Goal: Transaction & Acquisition: Purchase product/service

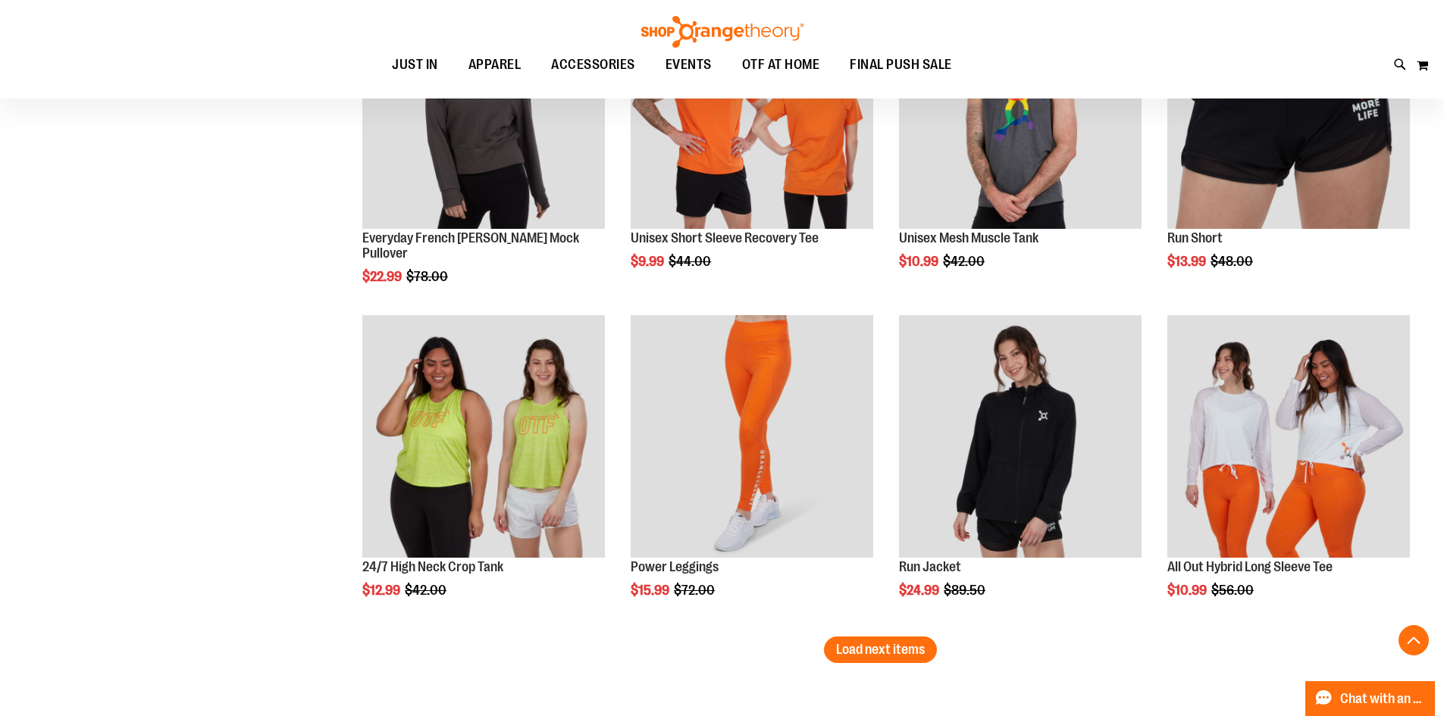
scroll to position [10531, 0]
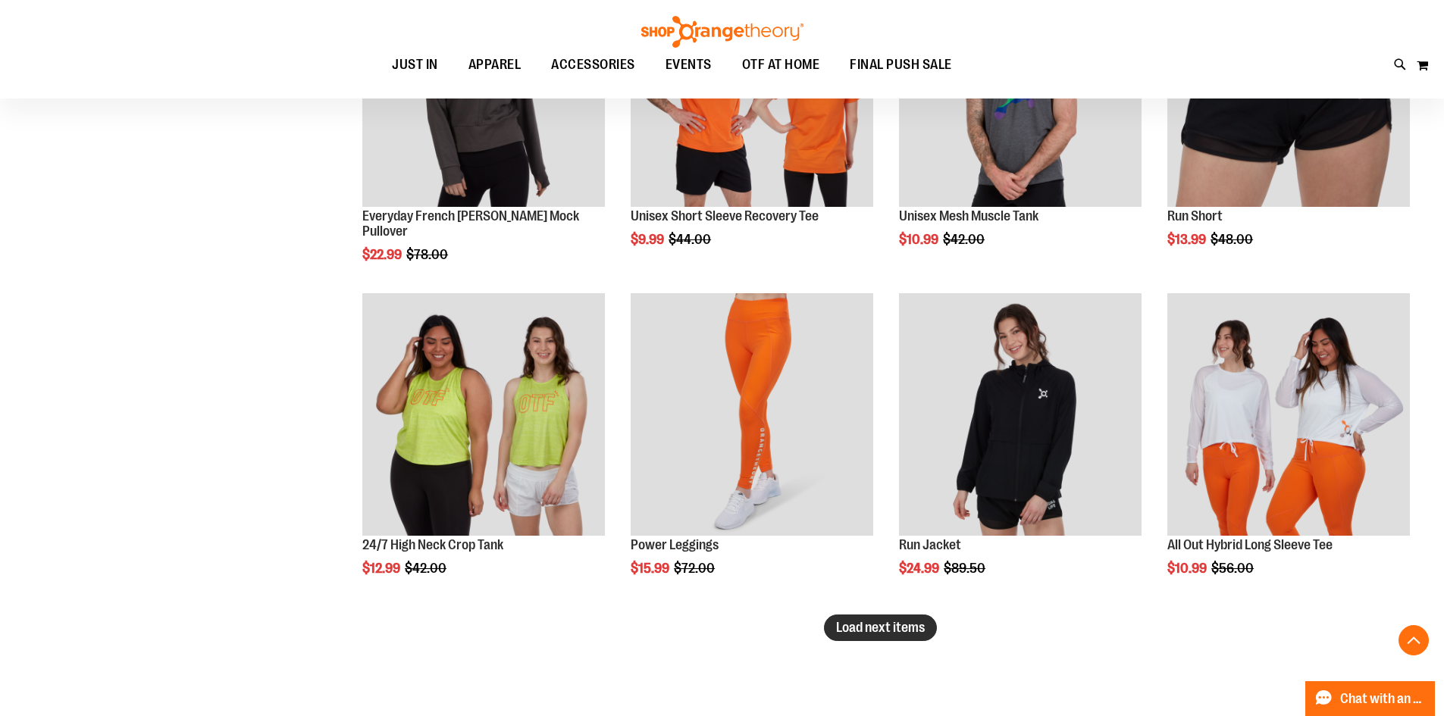
click at [874, 624] on span "Load next items" at bounding box center [880, 627] width 89 height 15
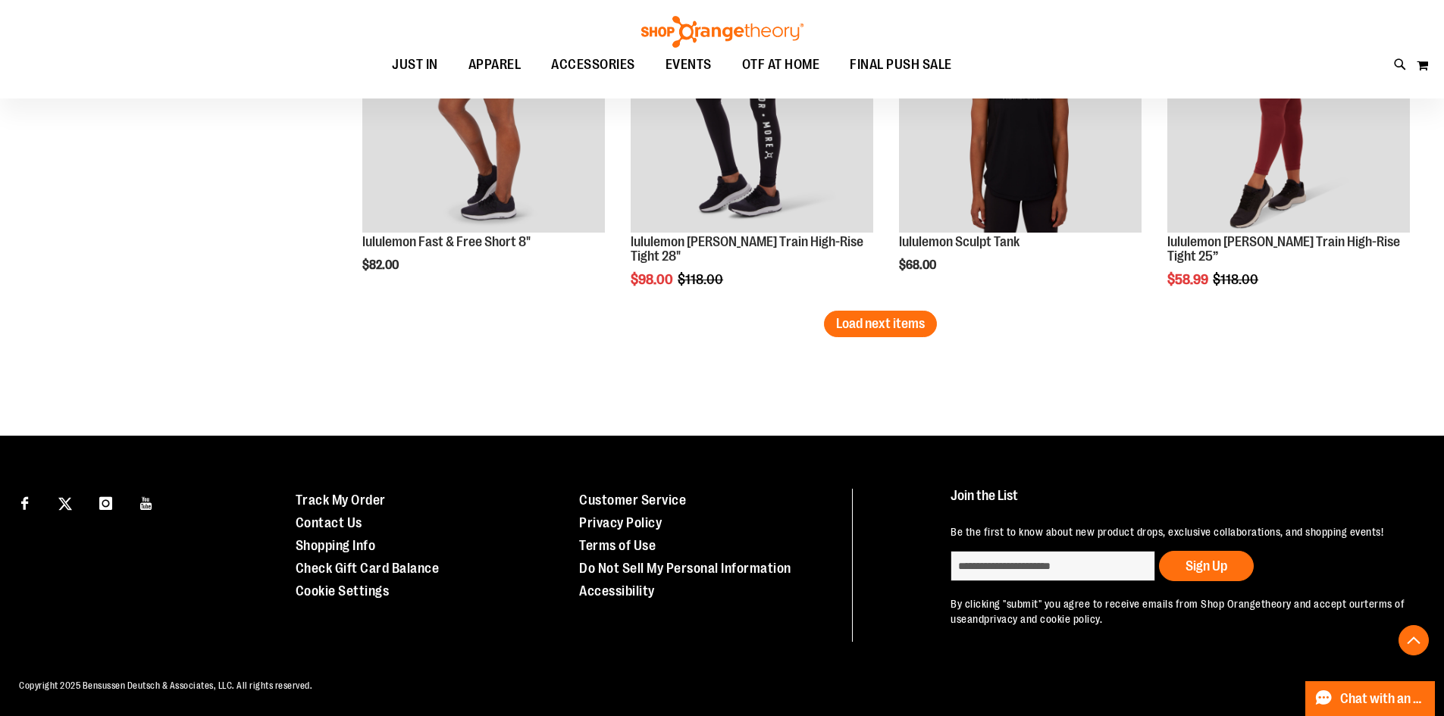
scroll to position [11822, 0]
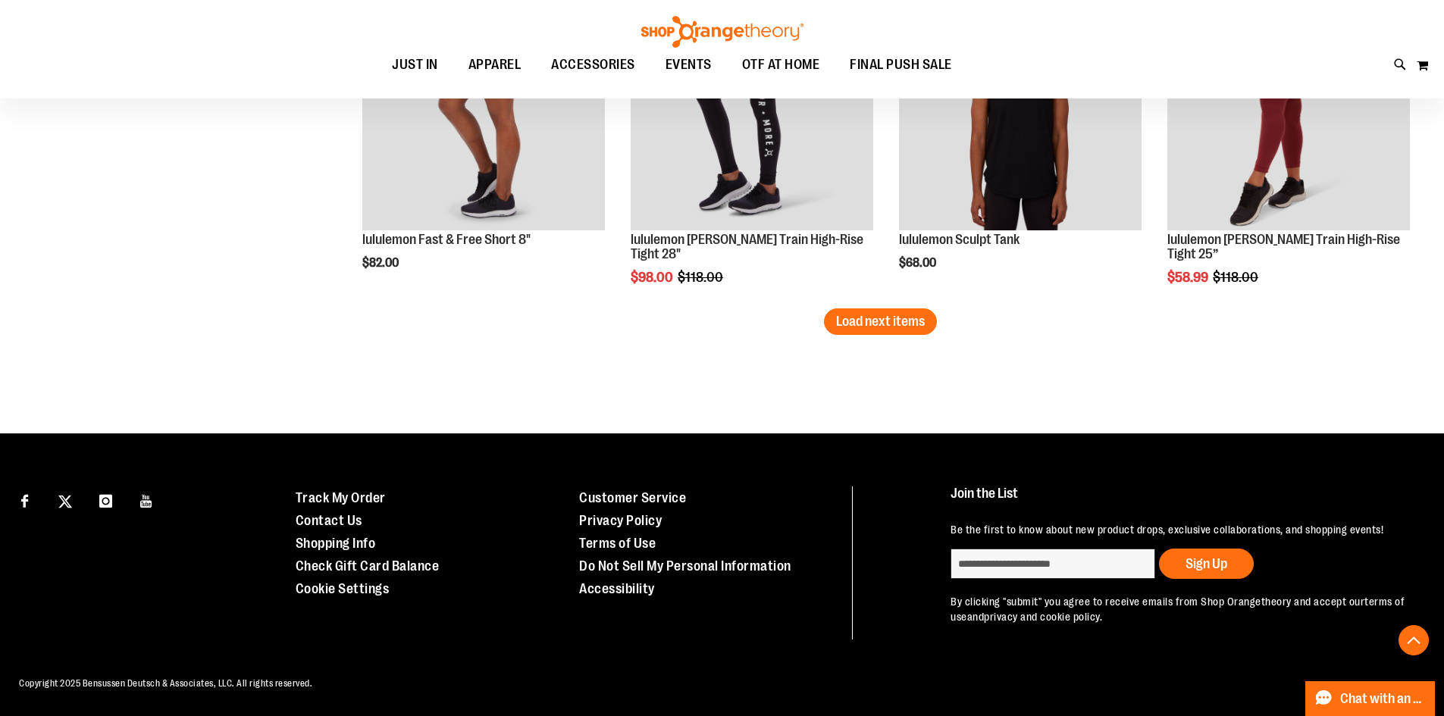
click at [834, 315] on button "Load next items" at bounding box center [880, 321] width 113 height 27
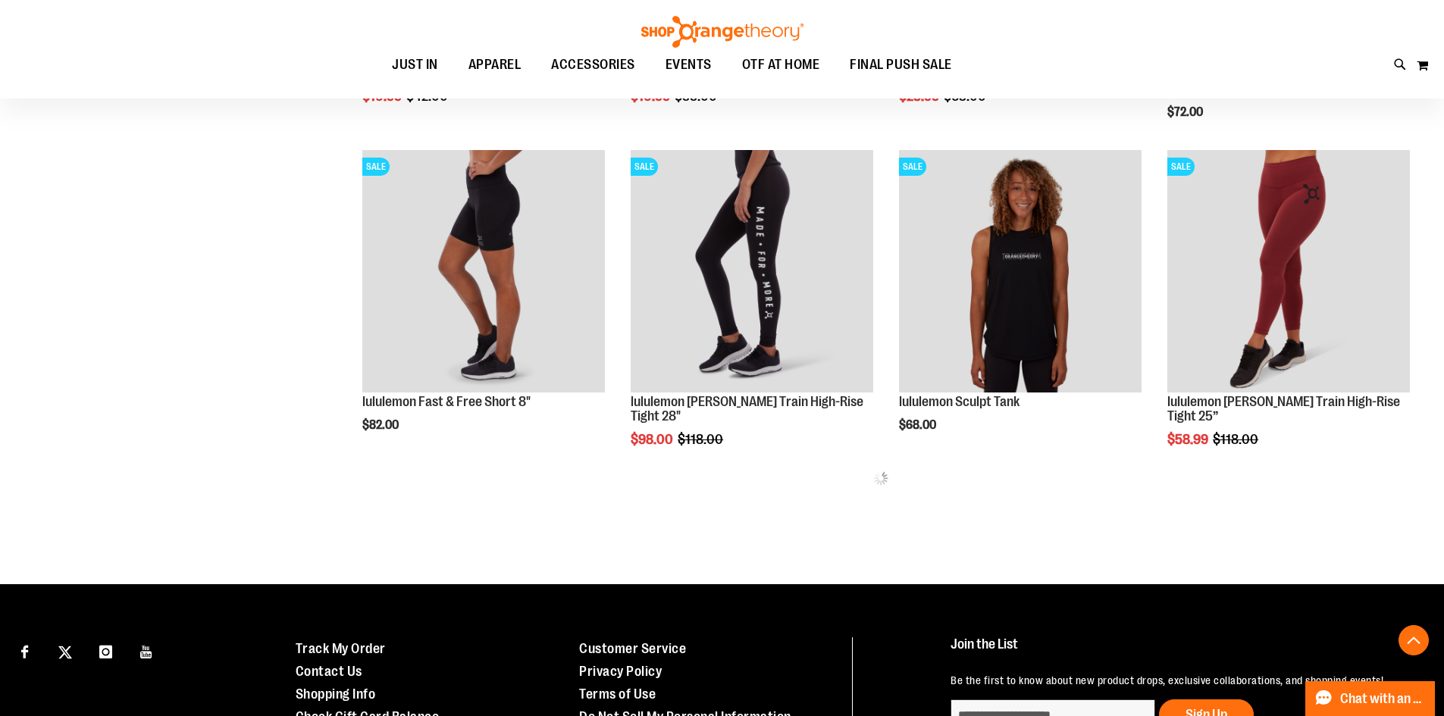
scroll to position [11659, 0]
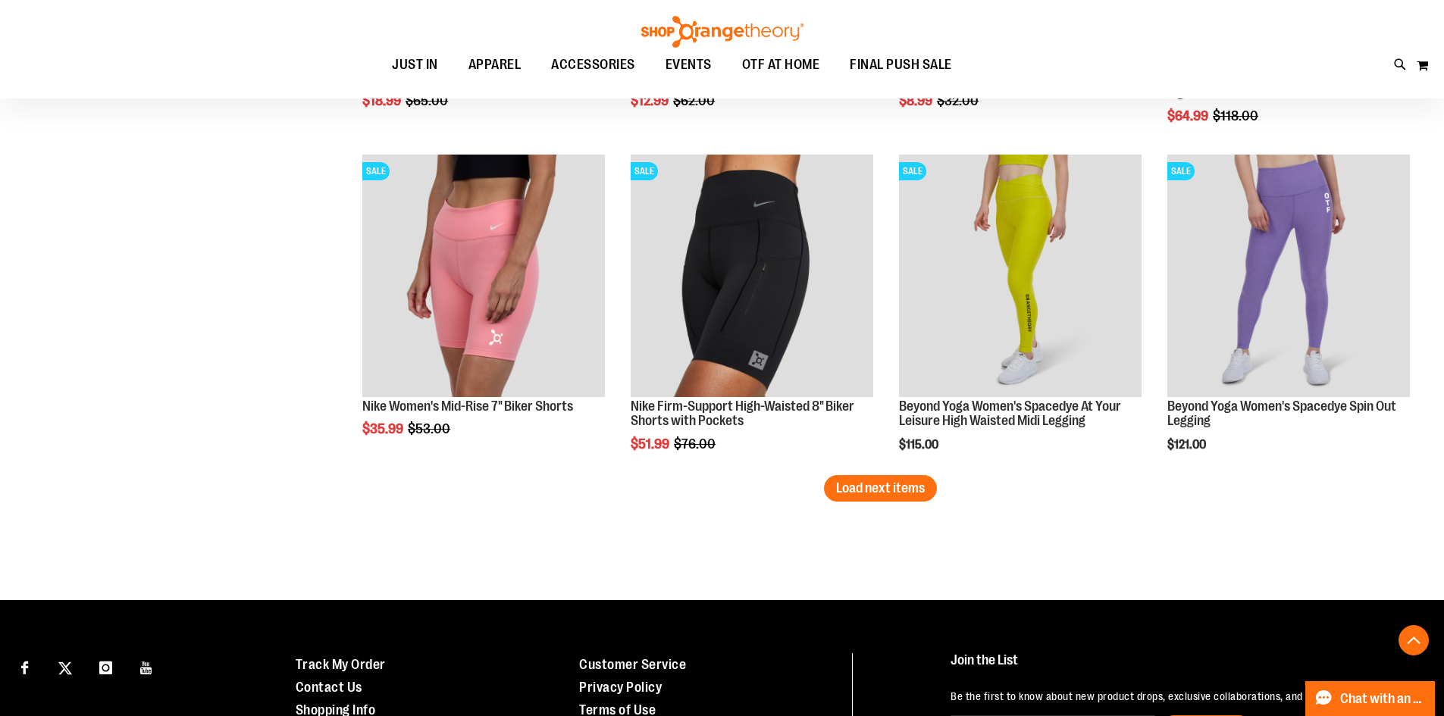
scroll to position [12720, 0]
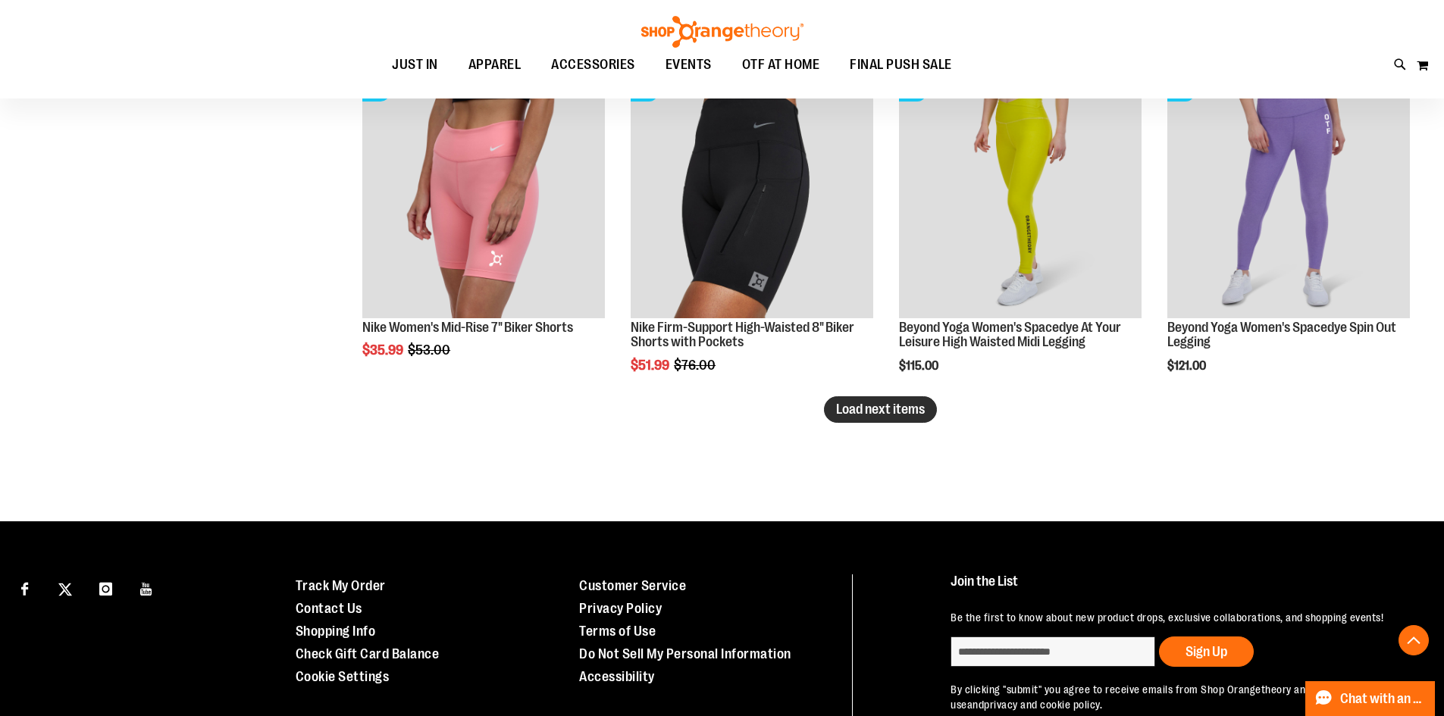
click at [884, 405] on span "Load next items" at bounding box center [880, 409] width 89 height 15
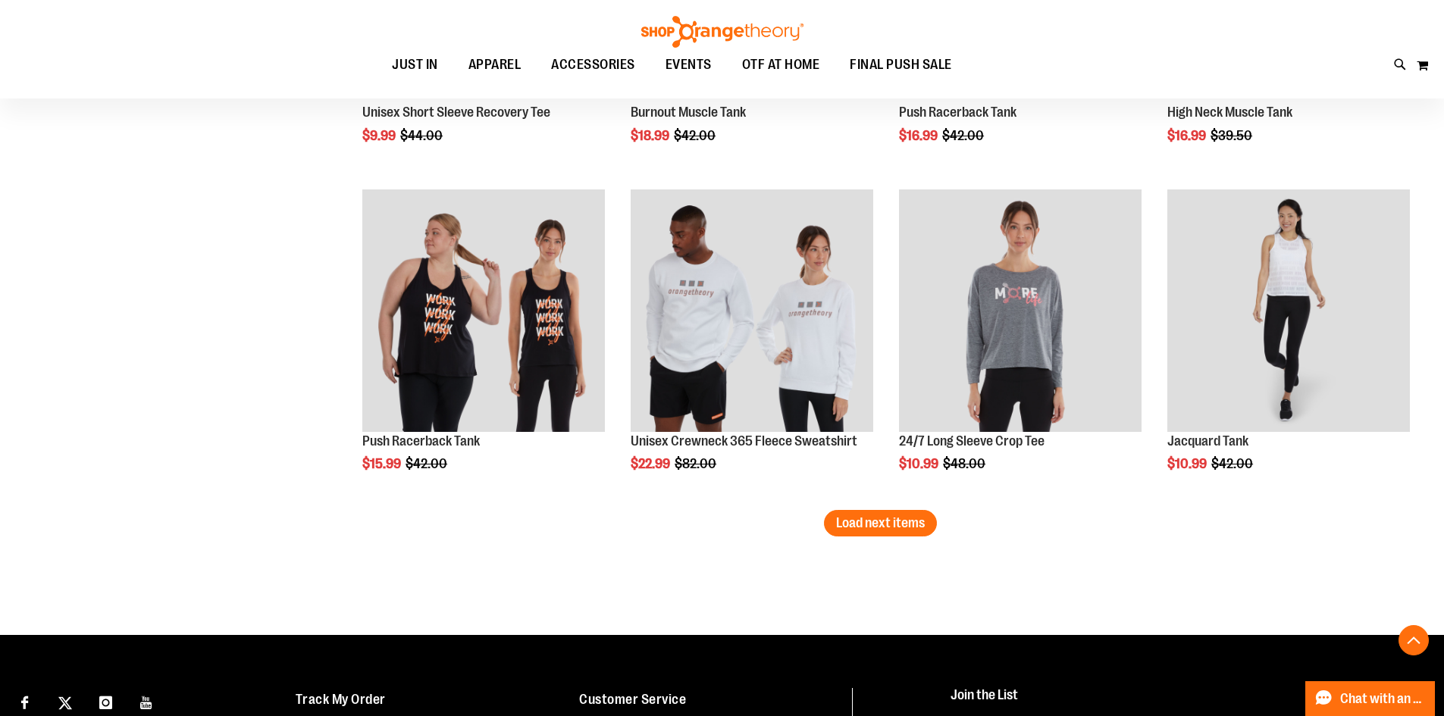
scroll to position [13629, 0]
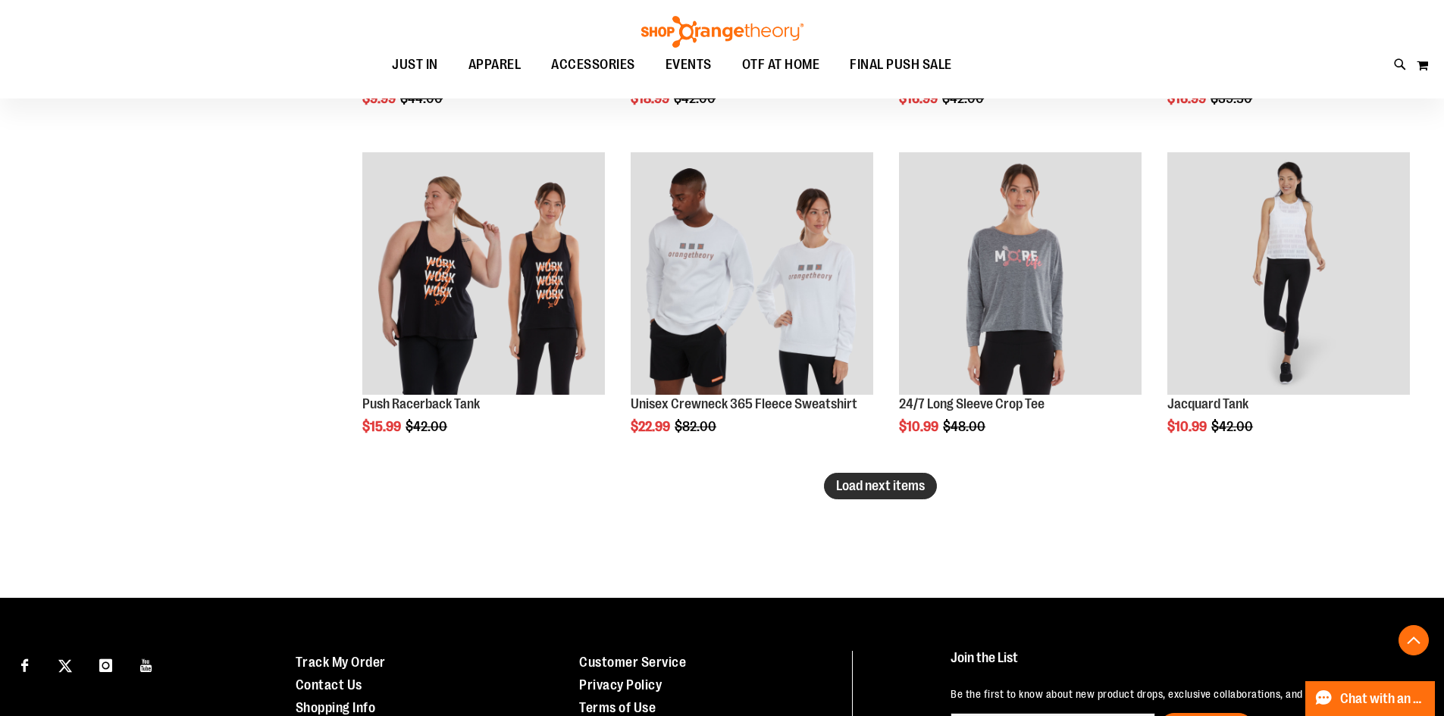
click at [852, 485] on span "Load next items" at bounding box center [880, 485] width 89 height 15
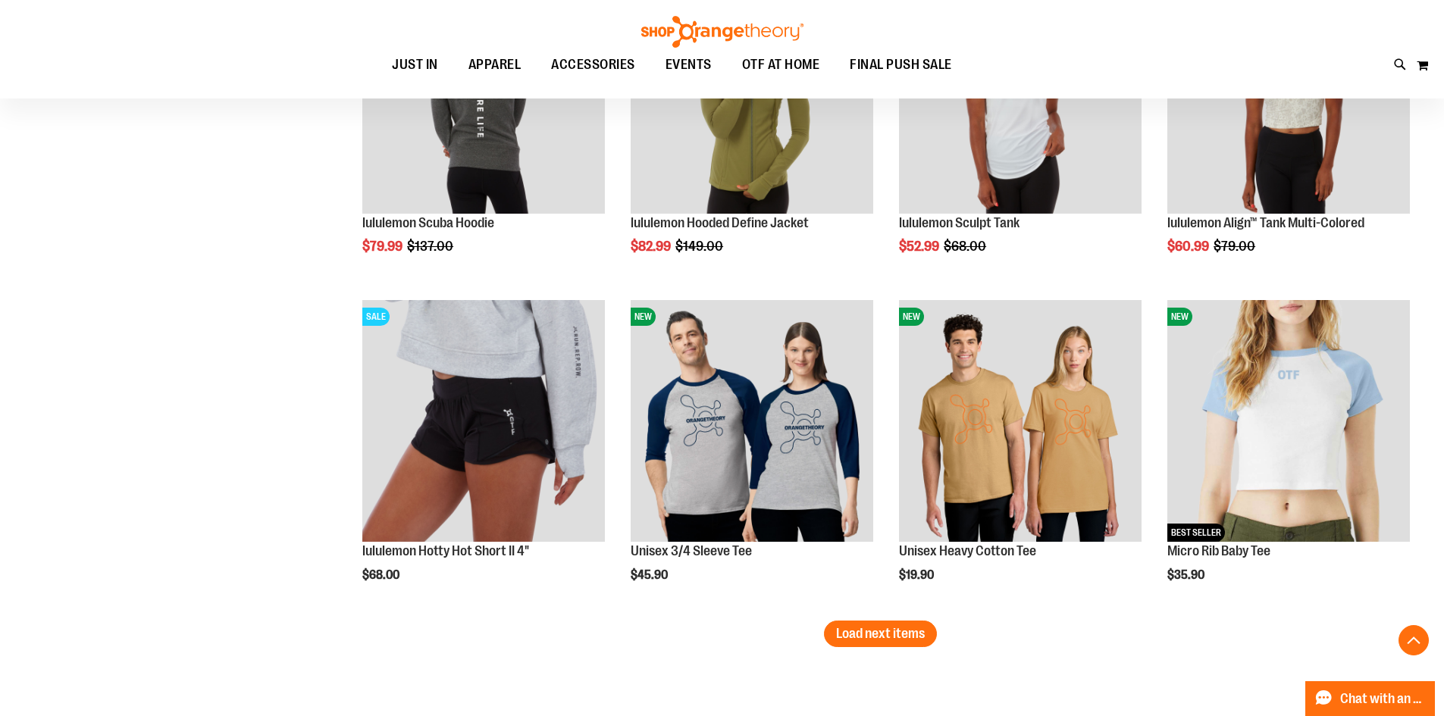
scroll to position [14539, 0]
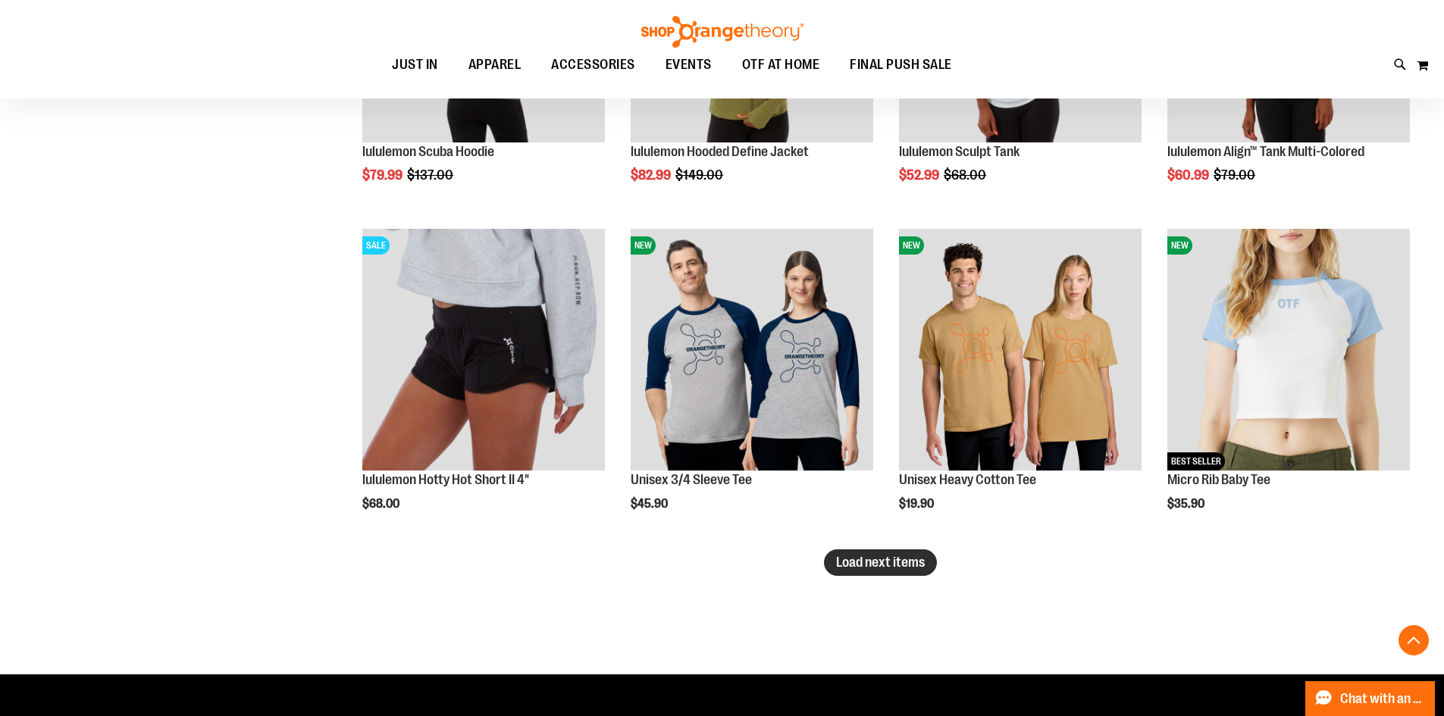
click at [909, 559] on span "Load next items" at bounding box center [880, 562] width 89 height 15
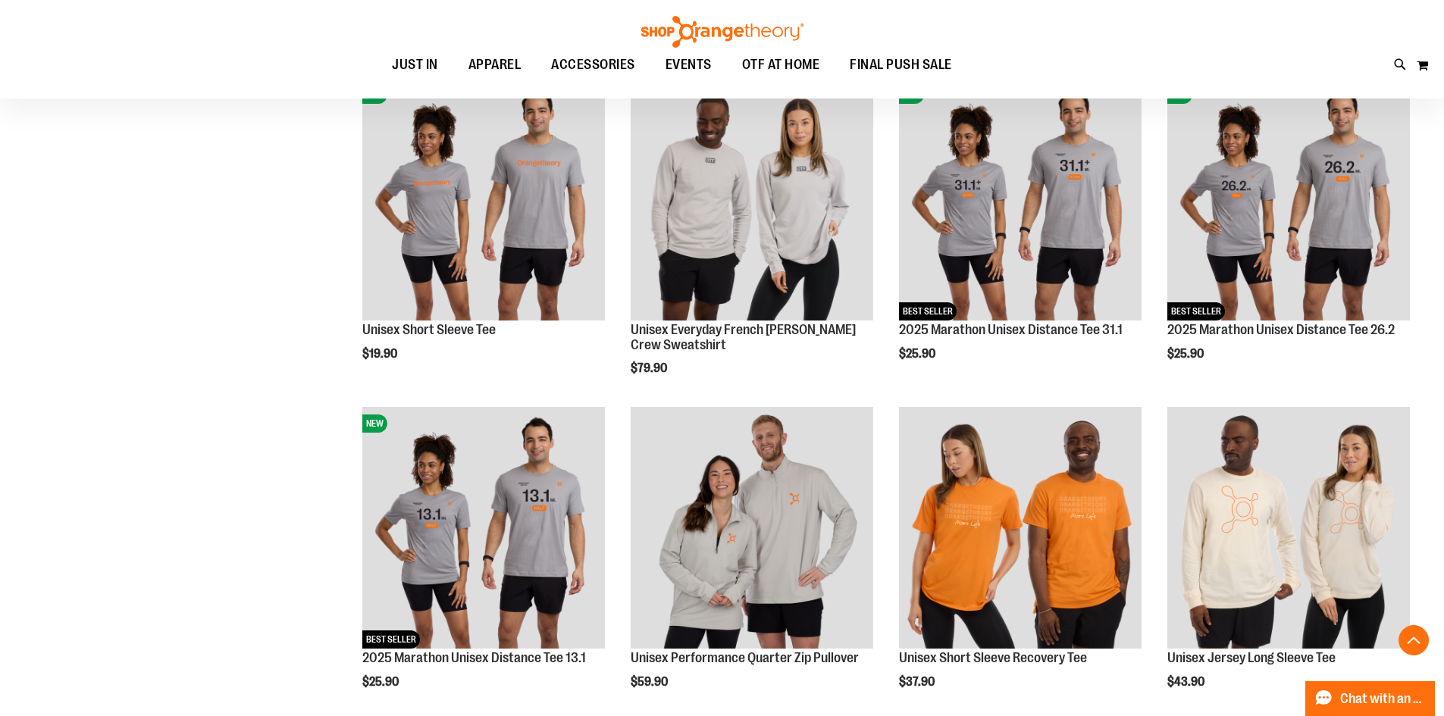
scroll to position [15448, 0]
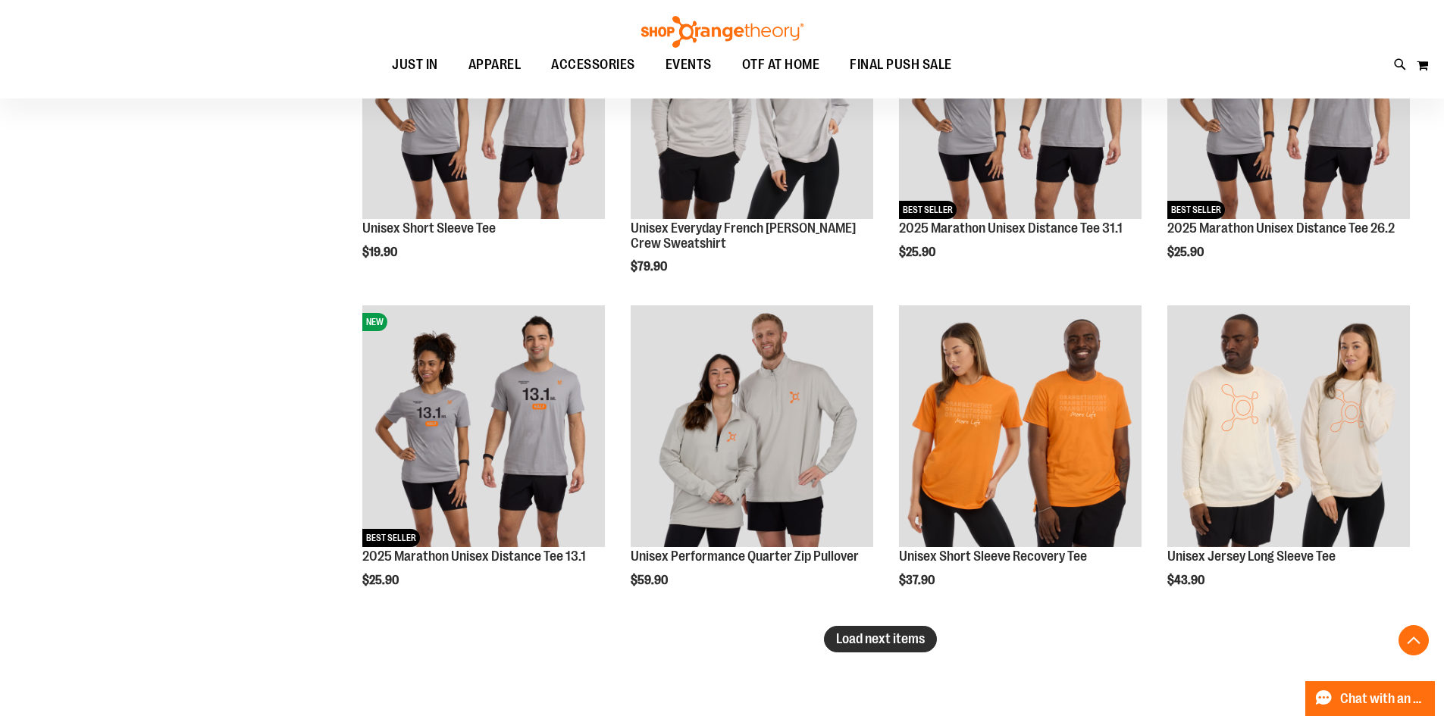
click at [827, 646] on button "Load next items" at bounding box center [880, 639] width 113 height 27
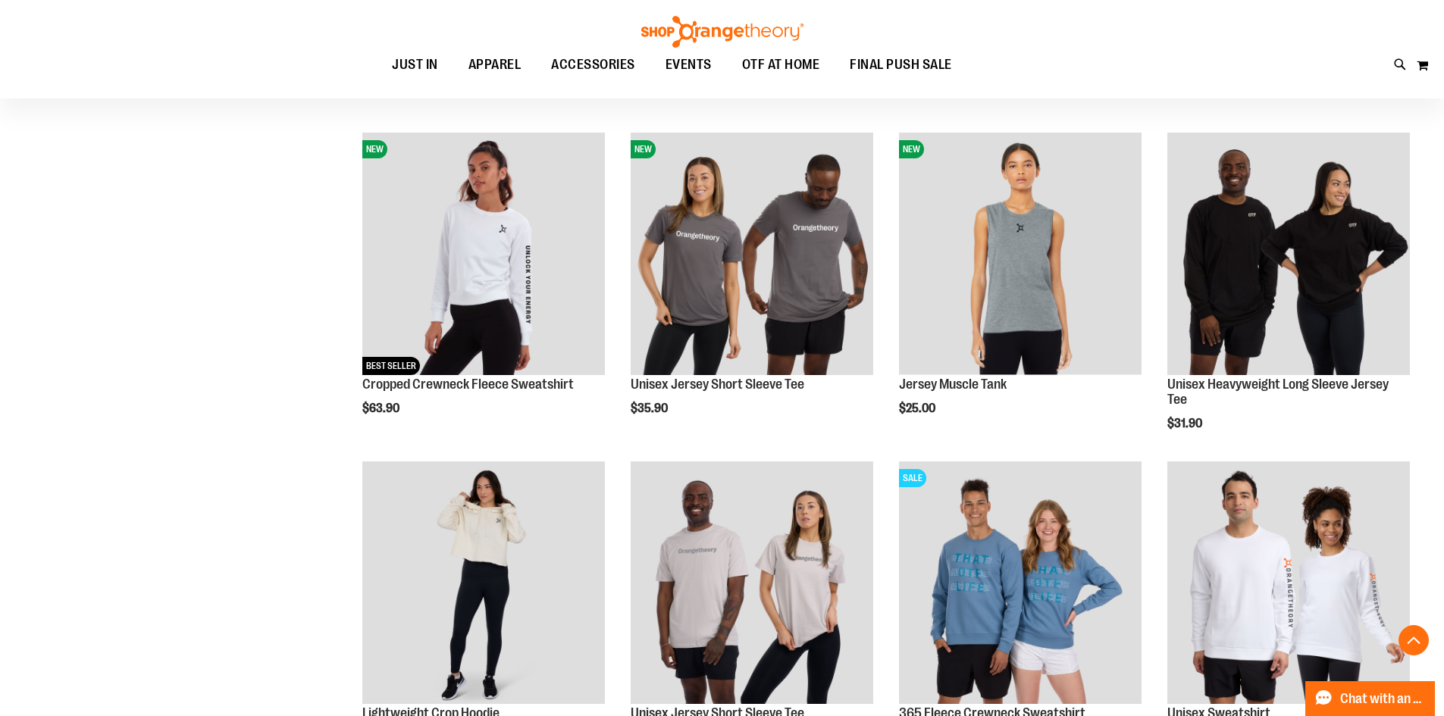
scroll to position [15903, 0]
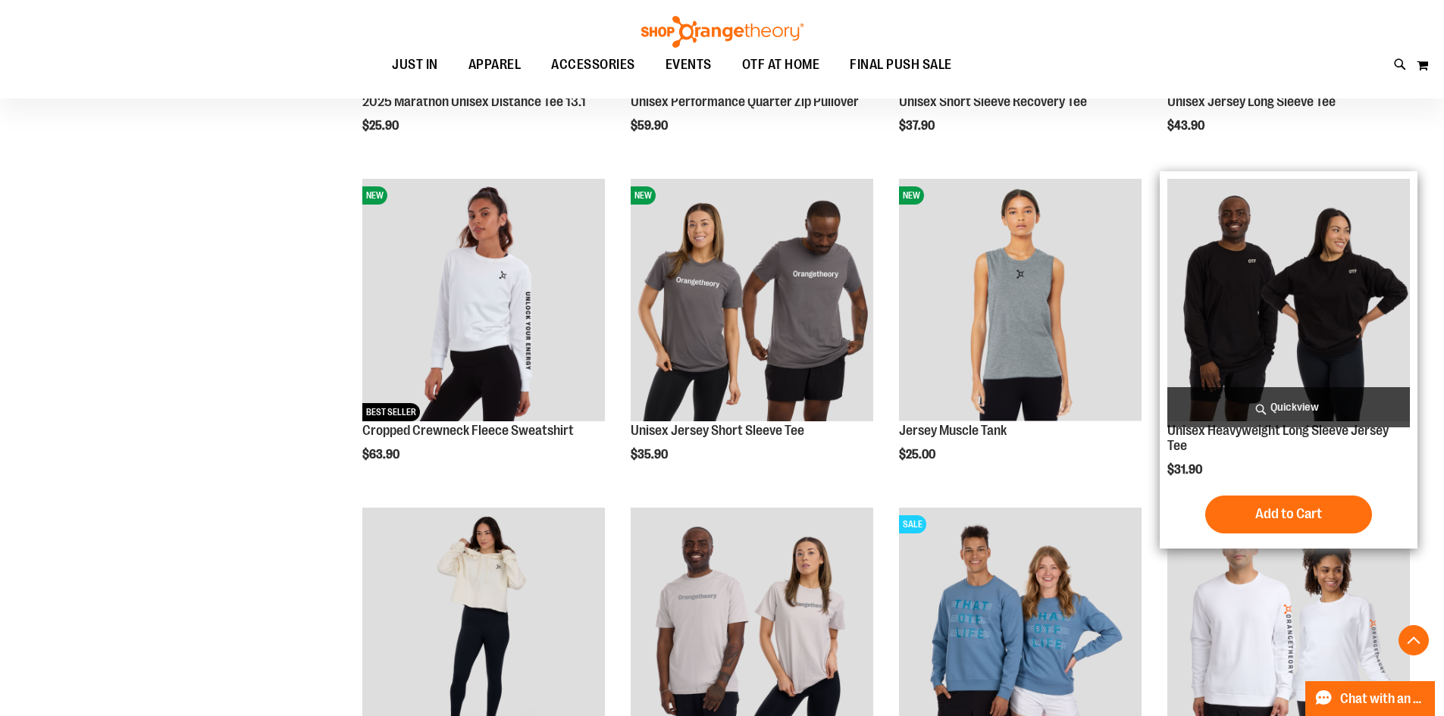
click at [1308, 259] on img "product" at bounding box center [1288, 300] width 242 height 242
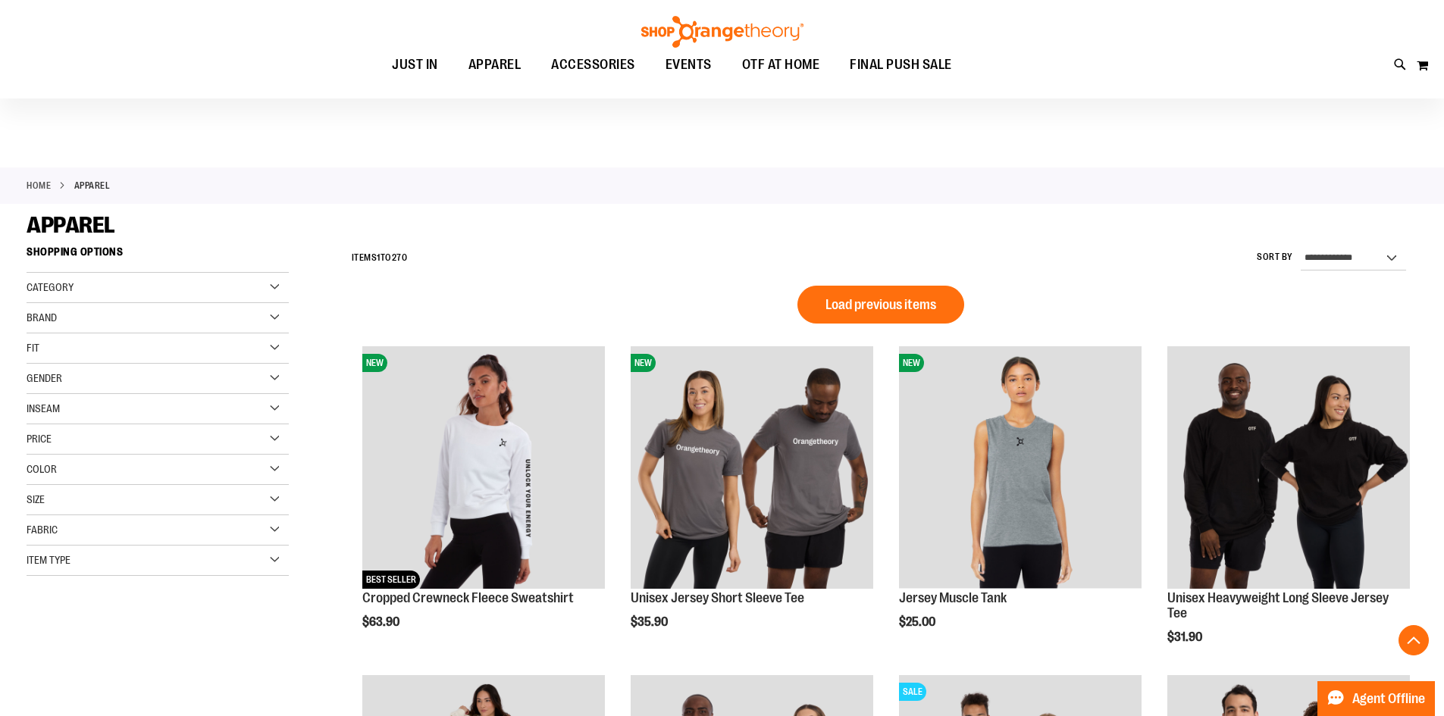
scroll to position [990, 0]
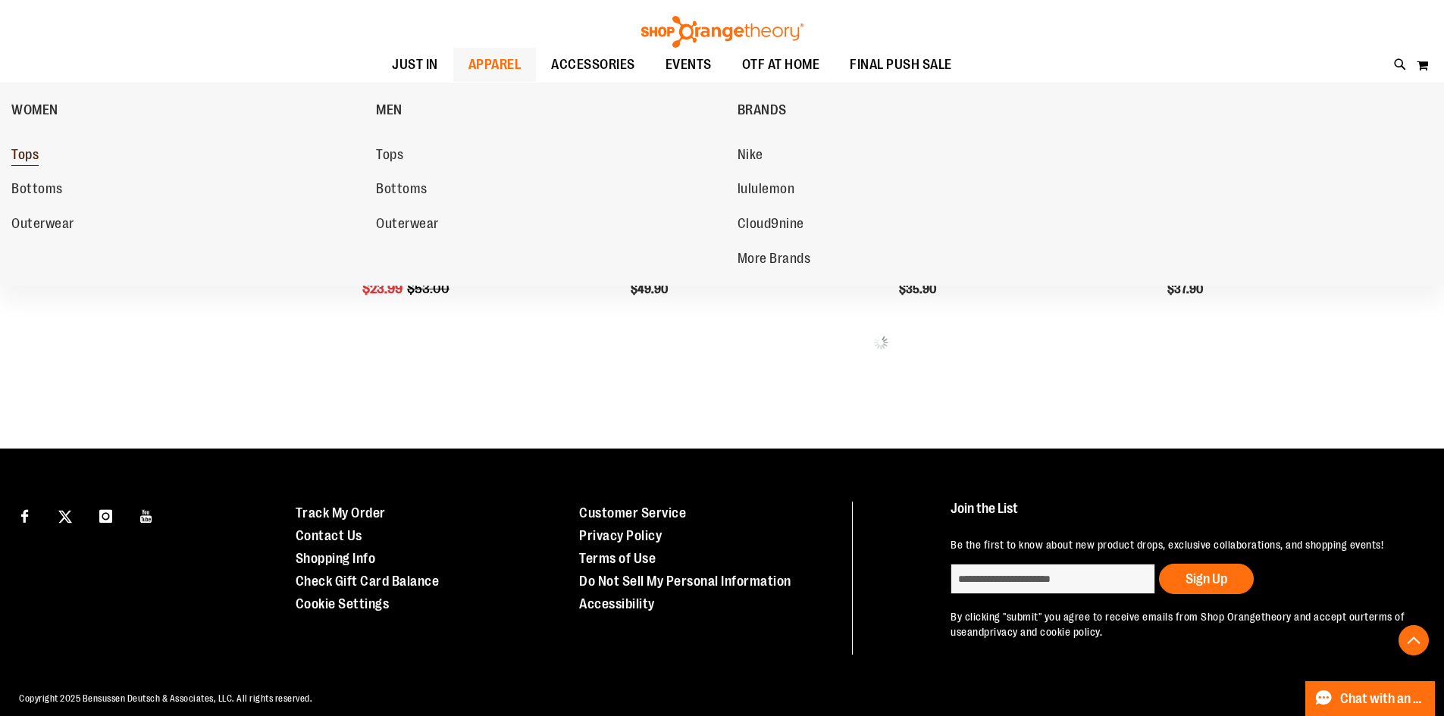
click at [32, 158] on span "Tops" at bounding box center [24, 156] width 27 height 19
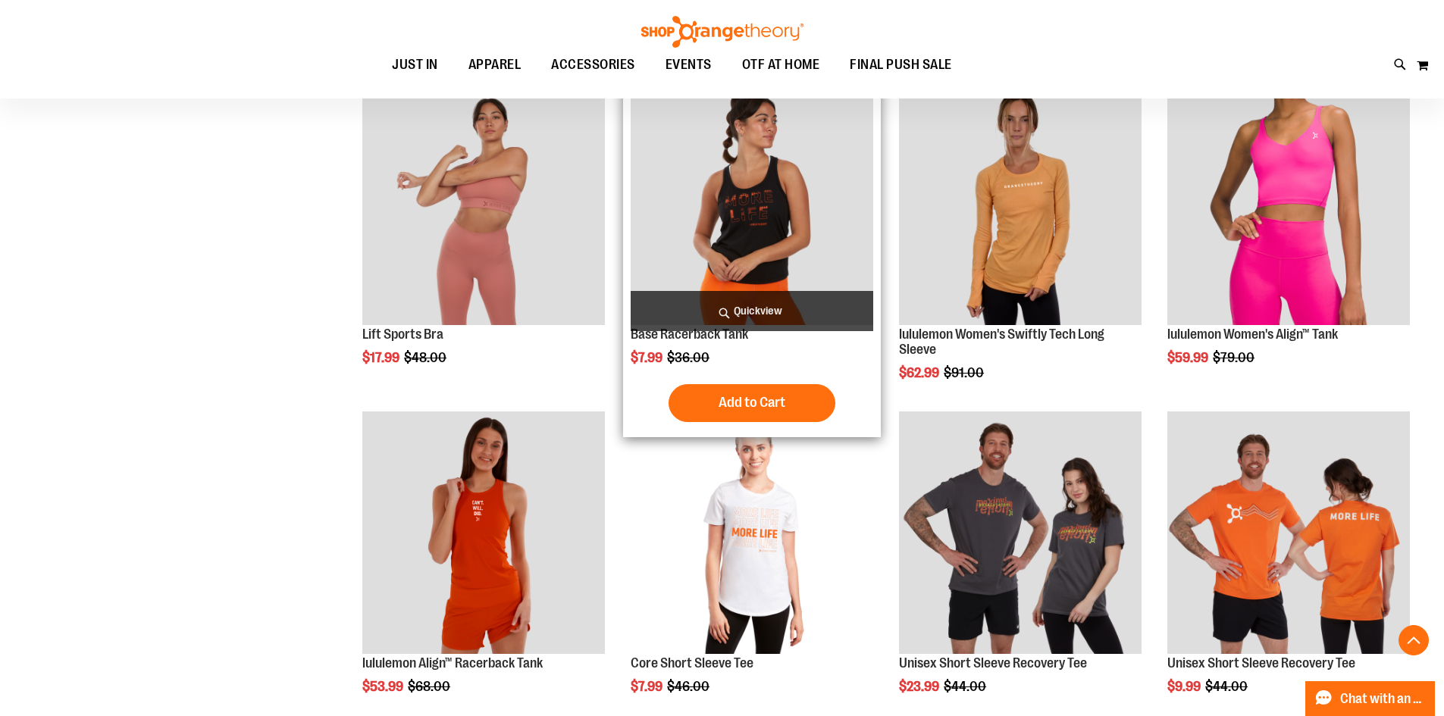
scroll to position [1212, 0]
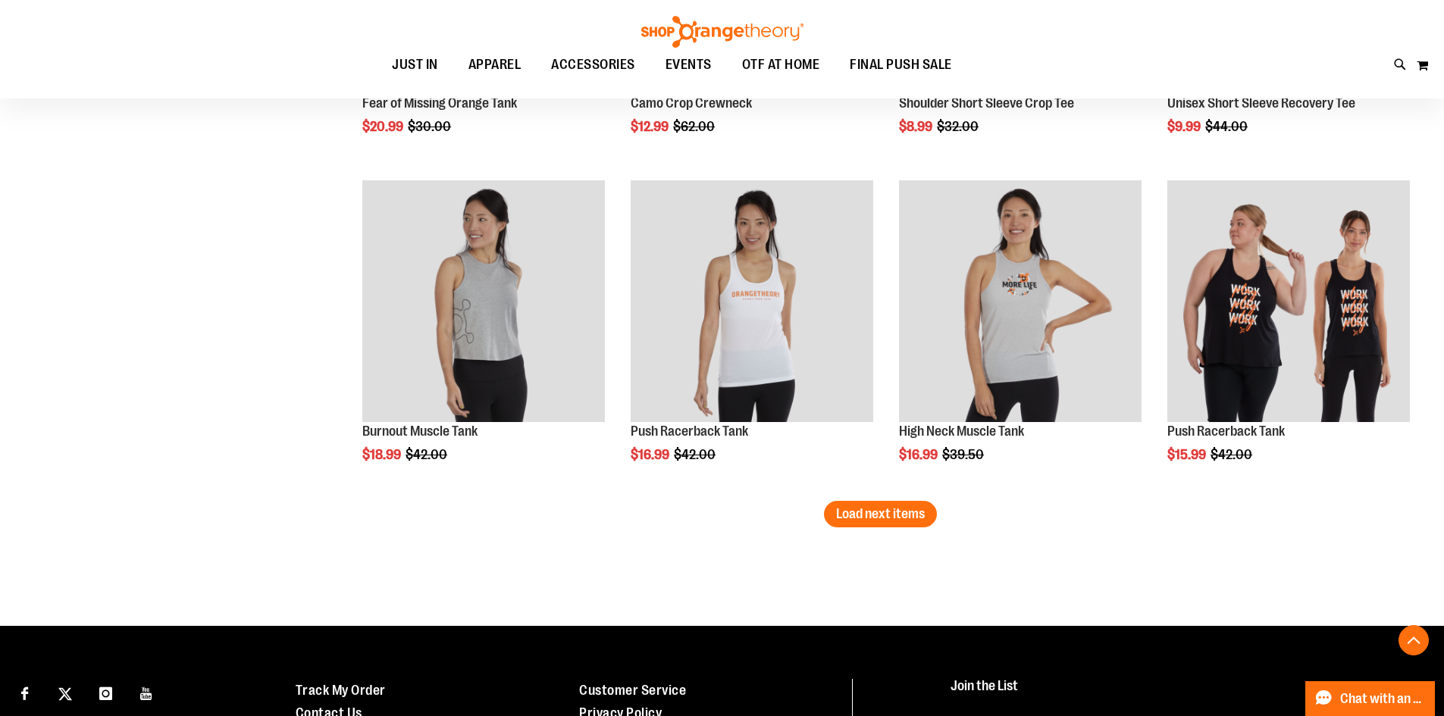
scroll to position [2804, 0]
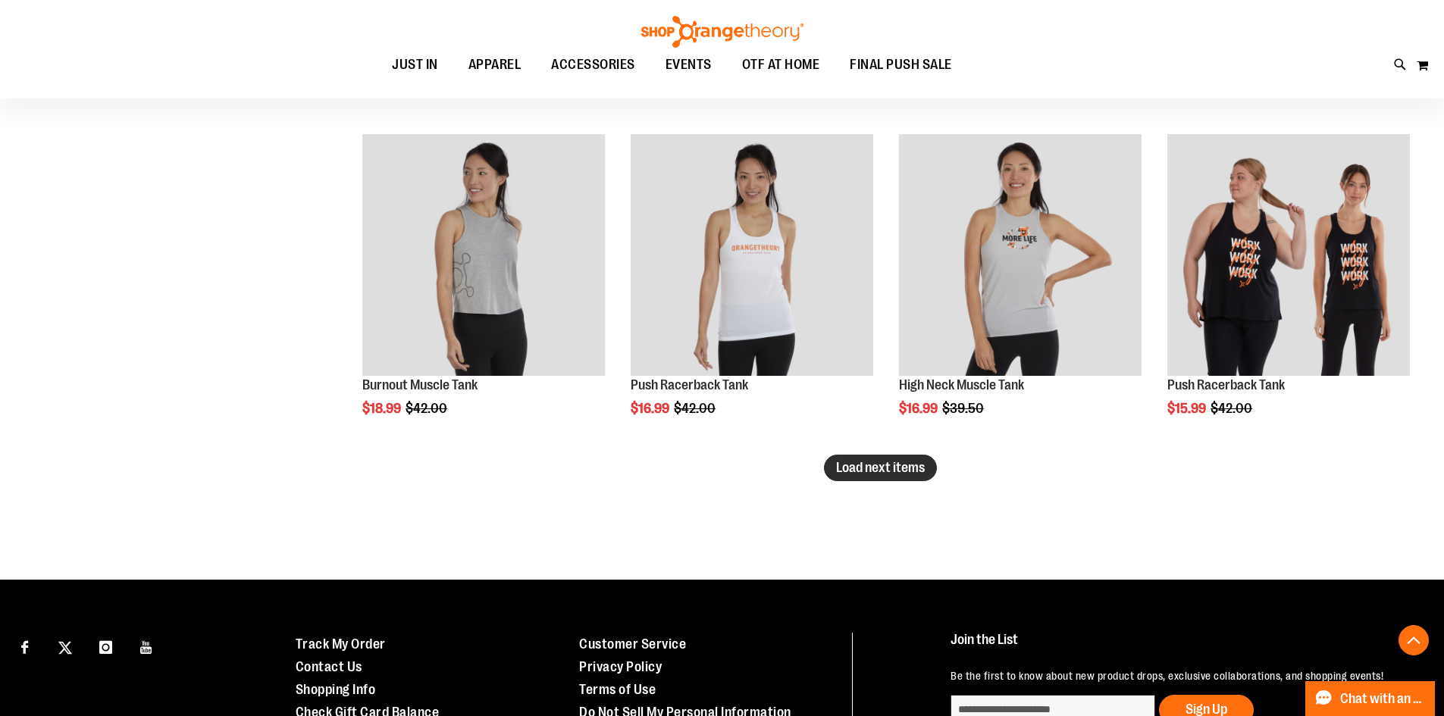
click at [850, 465] on span "Load next items" at bounding box center [880, 467] width 89 height 15
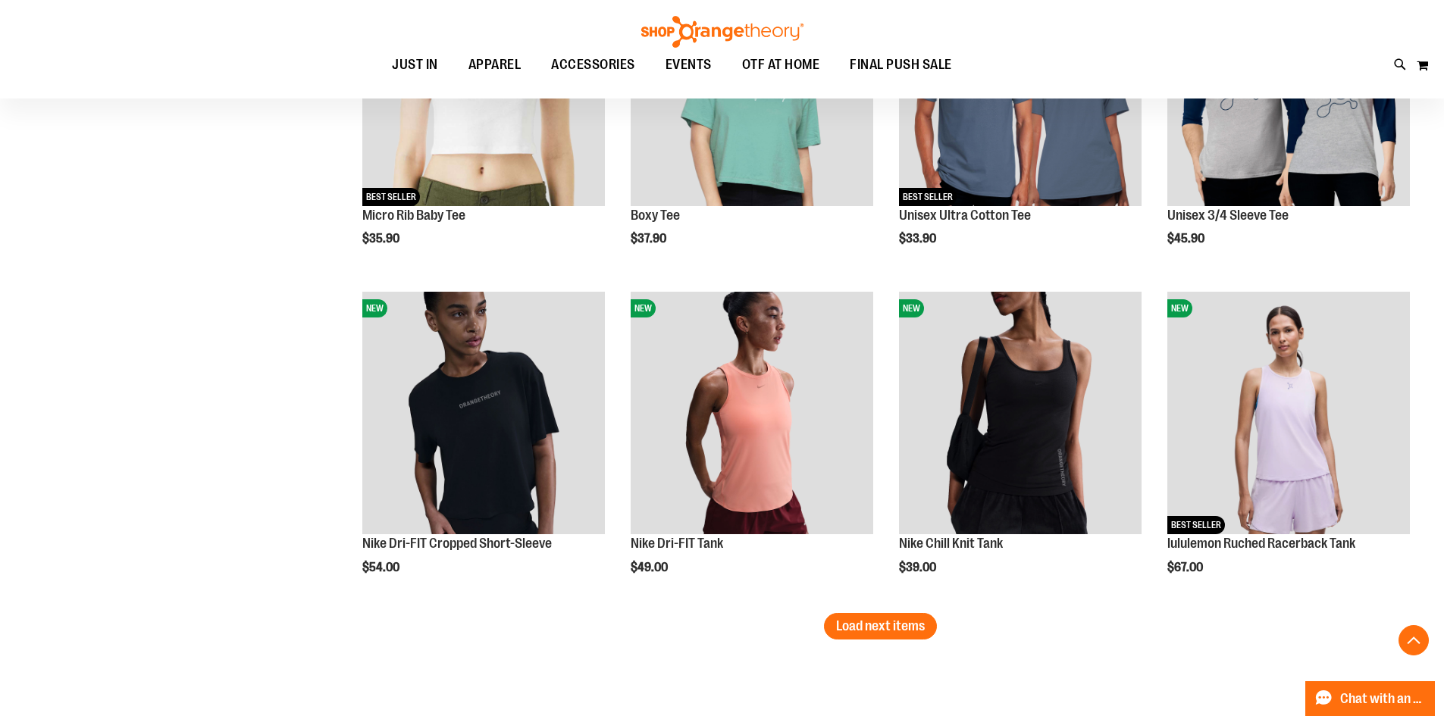
scroll to position [3637, 0]
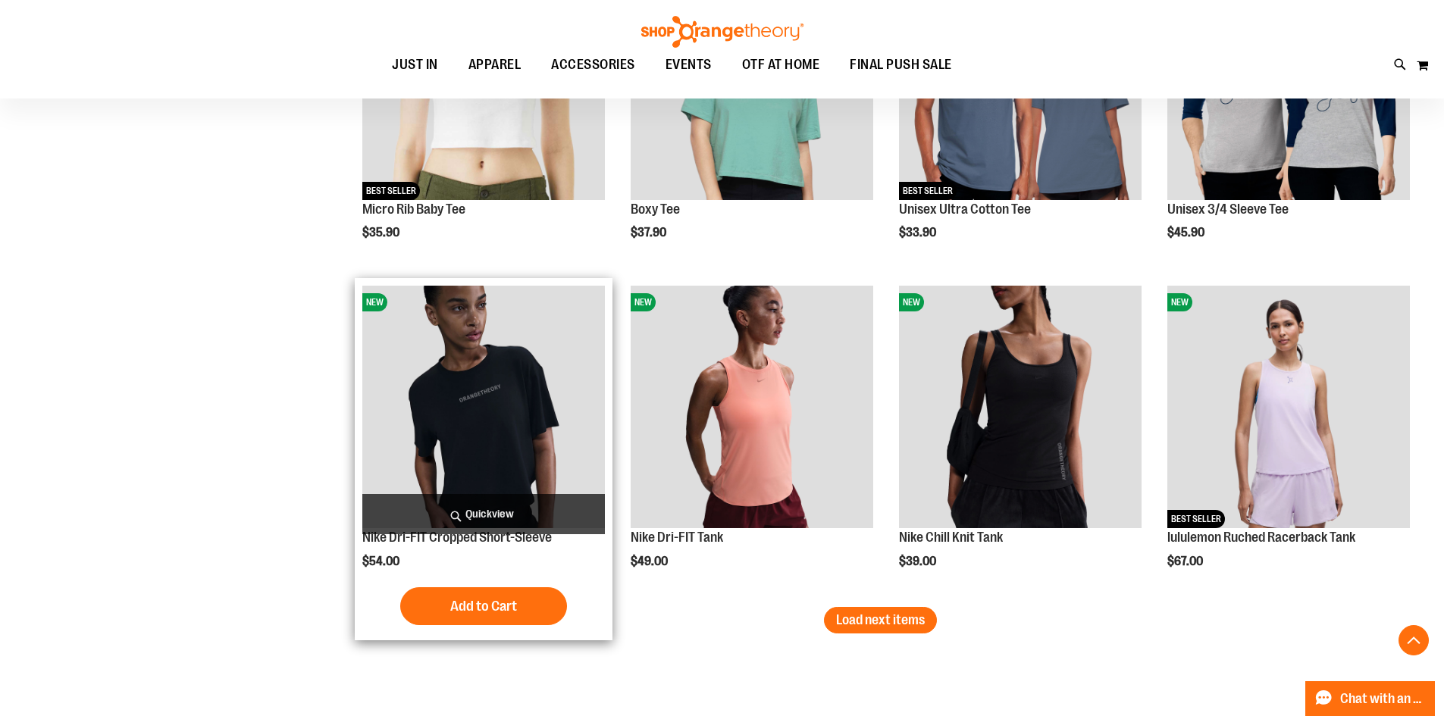
click at [429, 455] on img "product" at bounding box center [483, 407] width 242 height 242
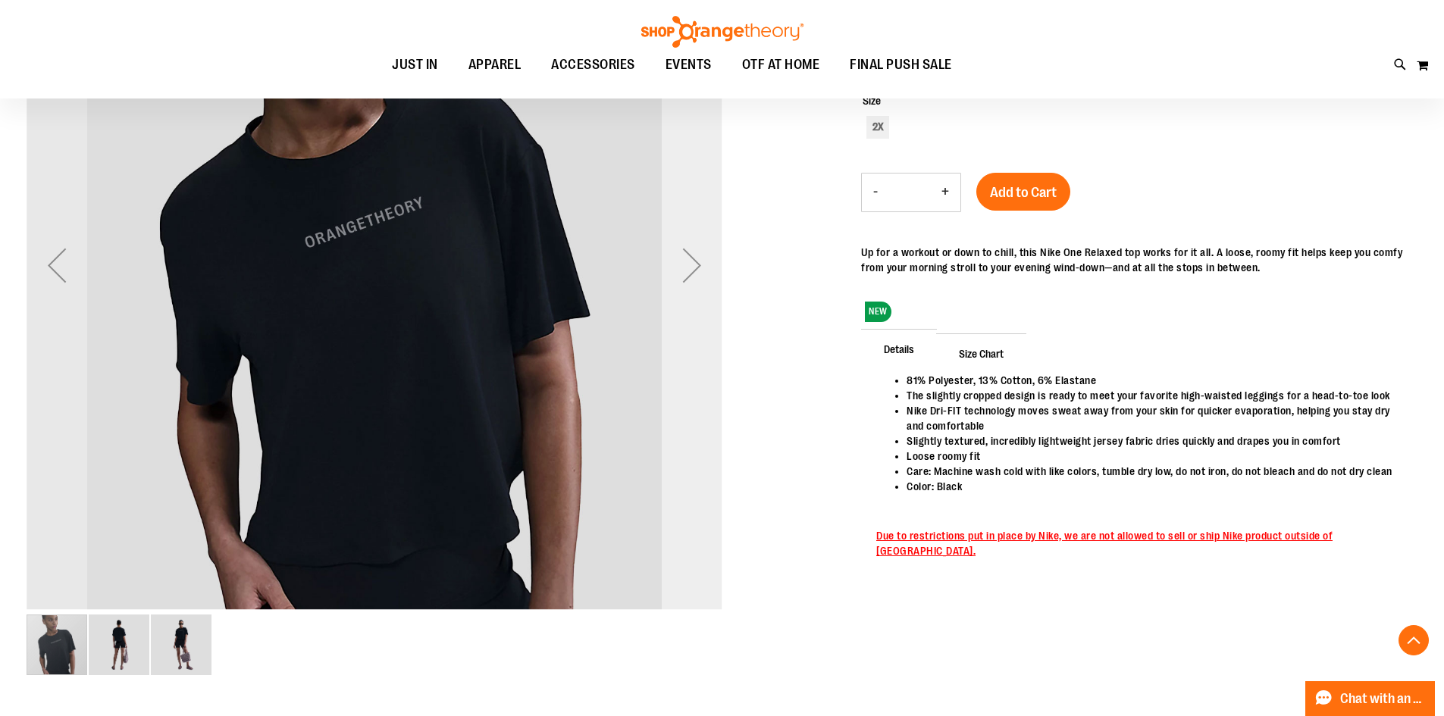
scroll to position [227, 0]
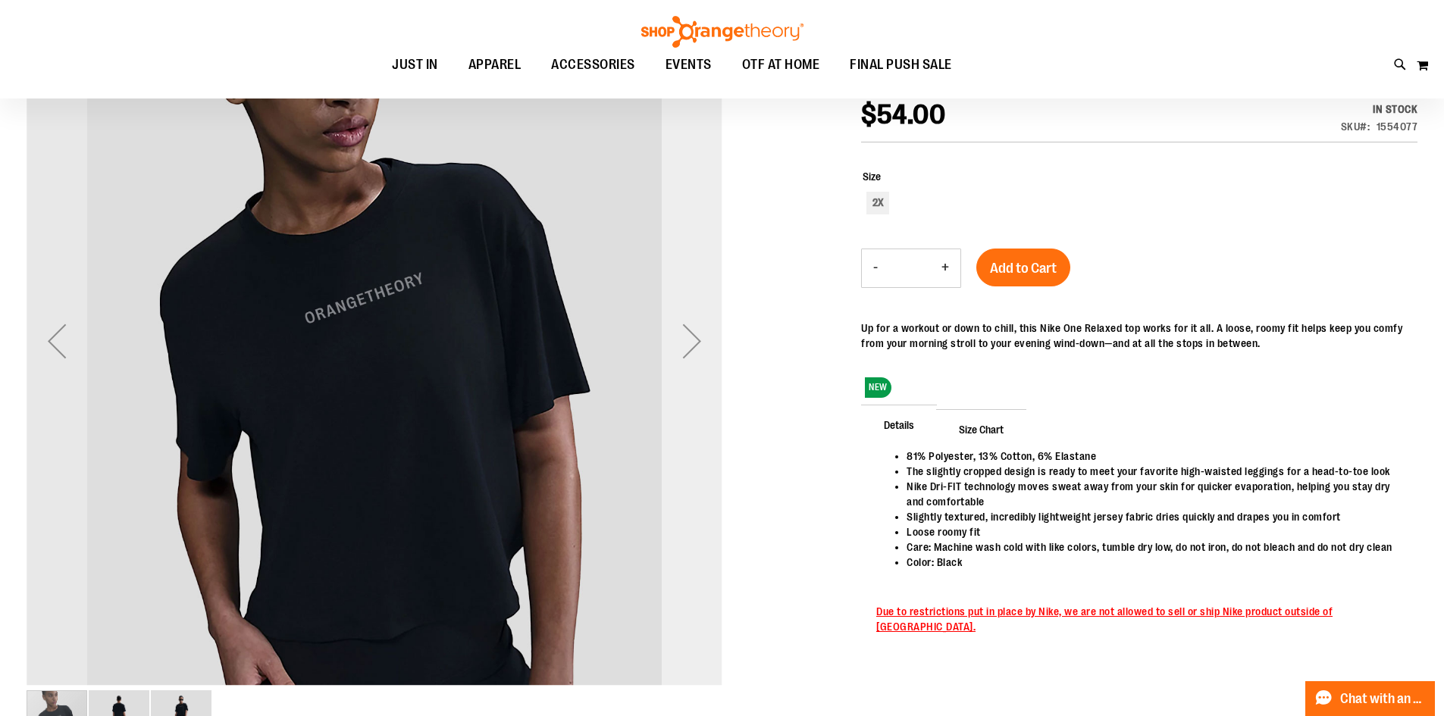
click at [686, 345] on div "Next" at bounding box center [692, 341] width 61 height 61
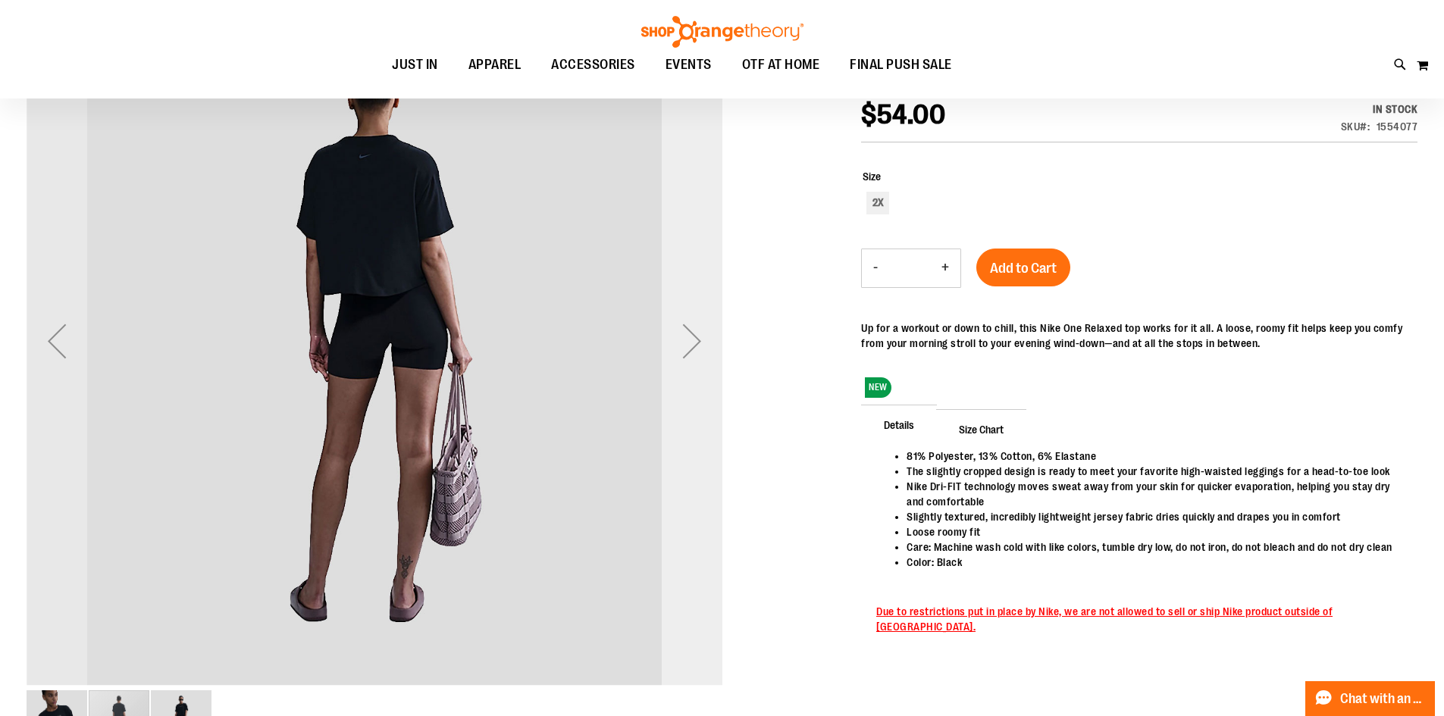
click at [686, 345] on div "Next" at bounding box center [692, 341] width 61 height 61
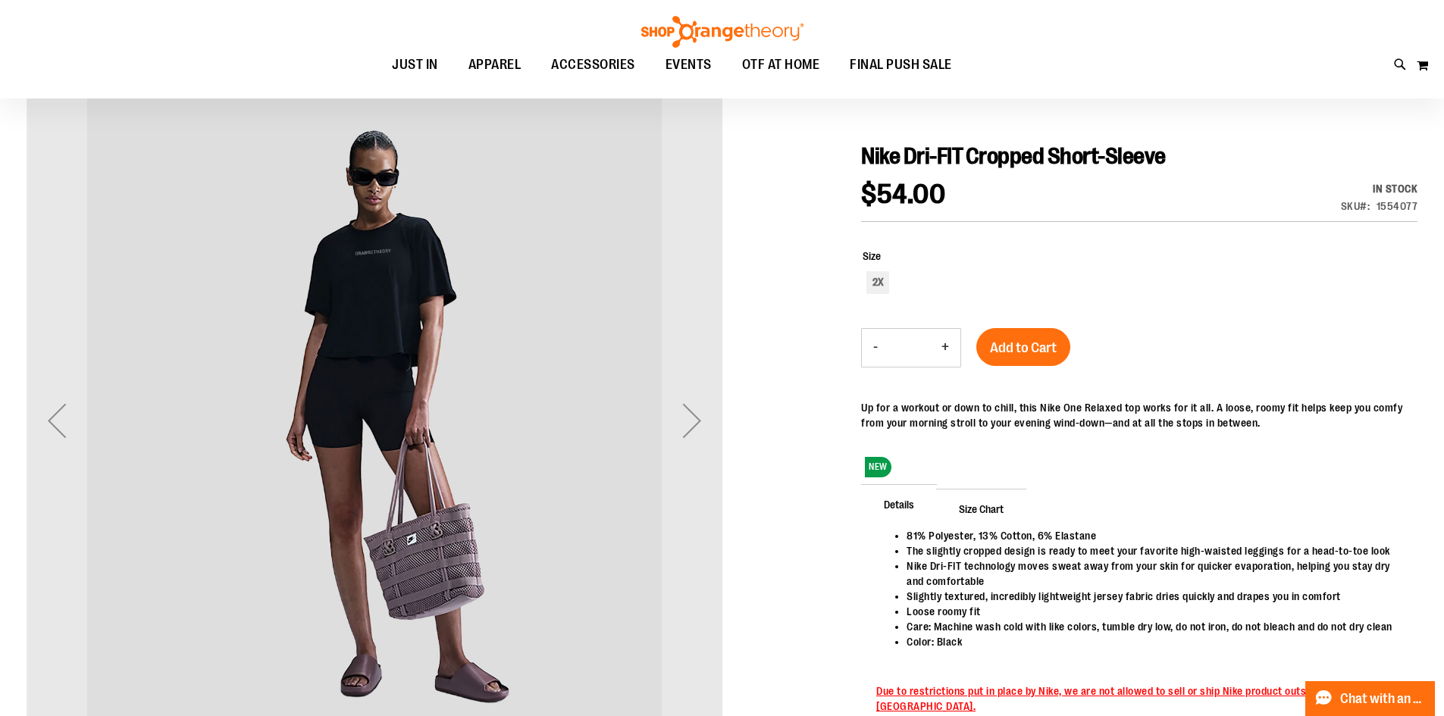
scroll to position [0, 0]
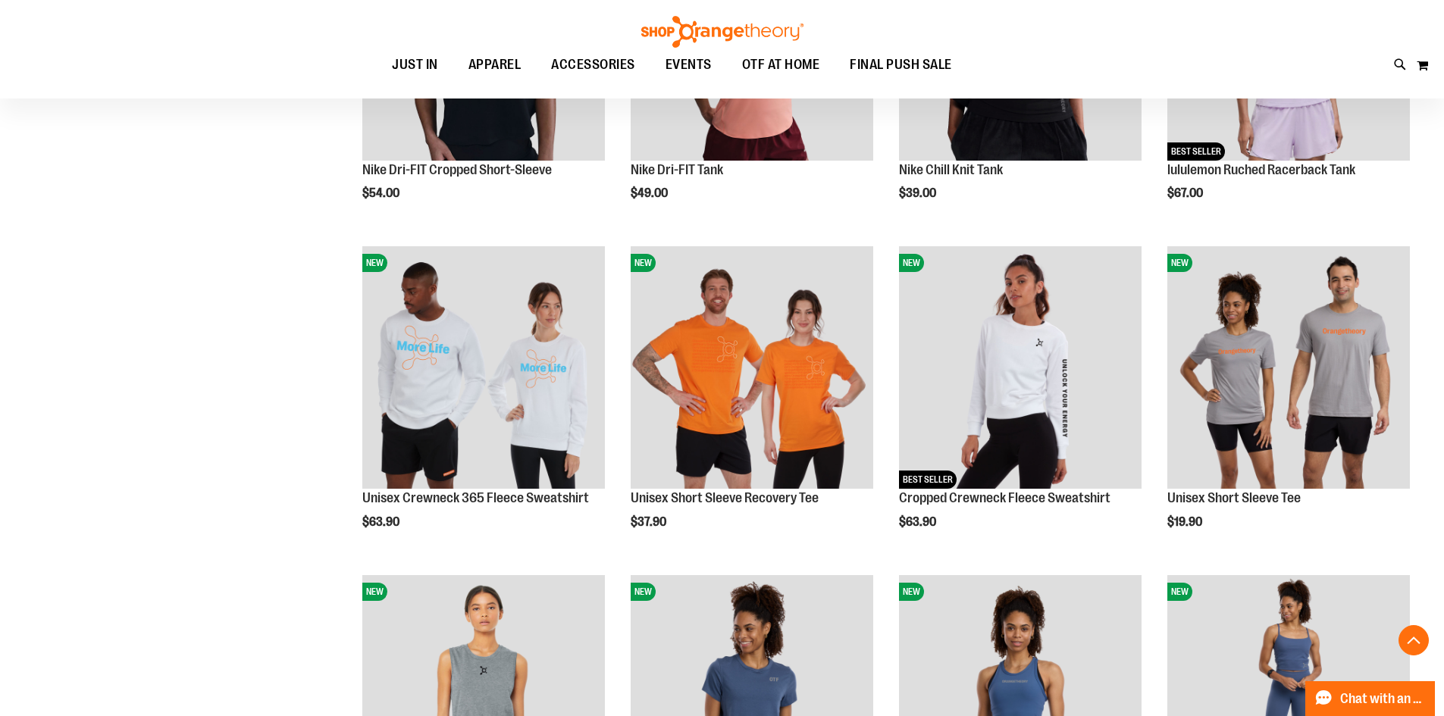
scroll to position [1136, 0]
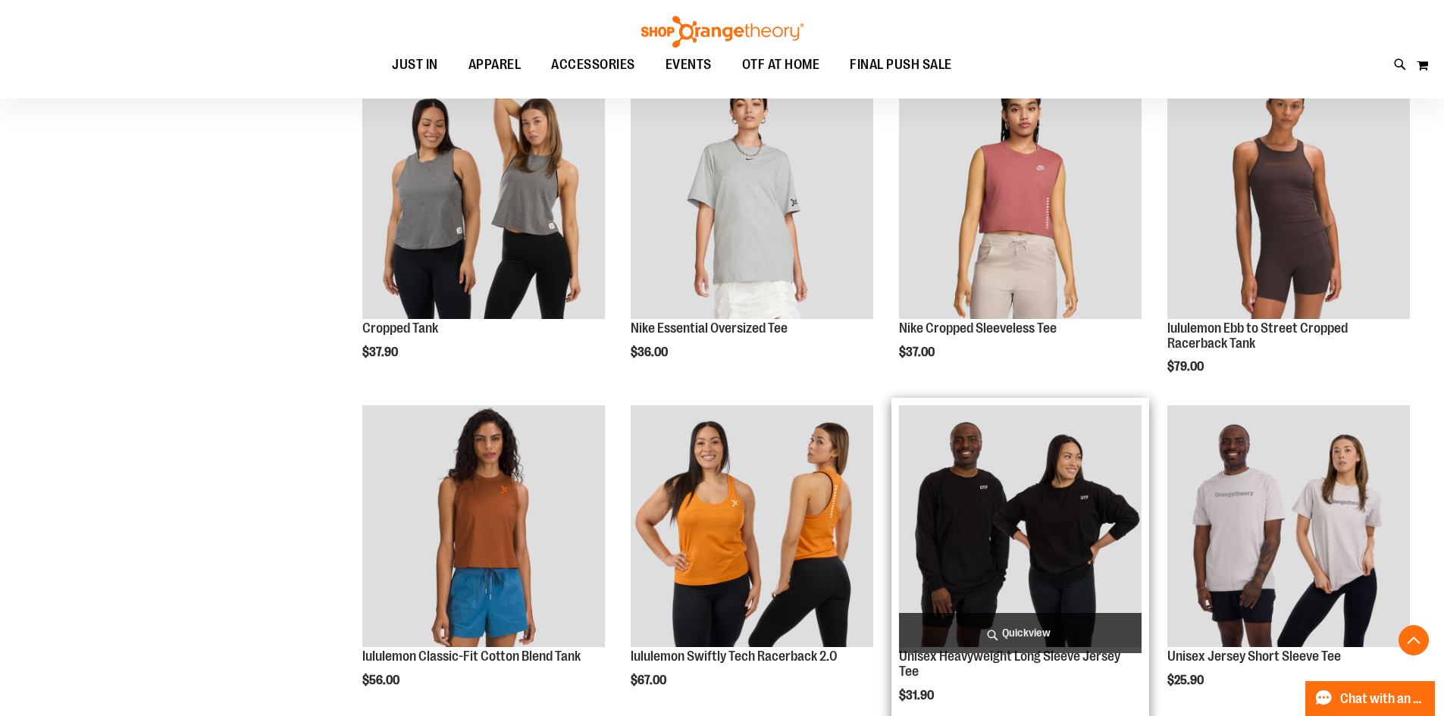
scroll to position [2748, 0]
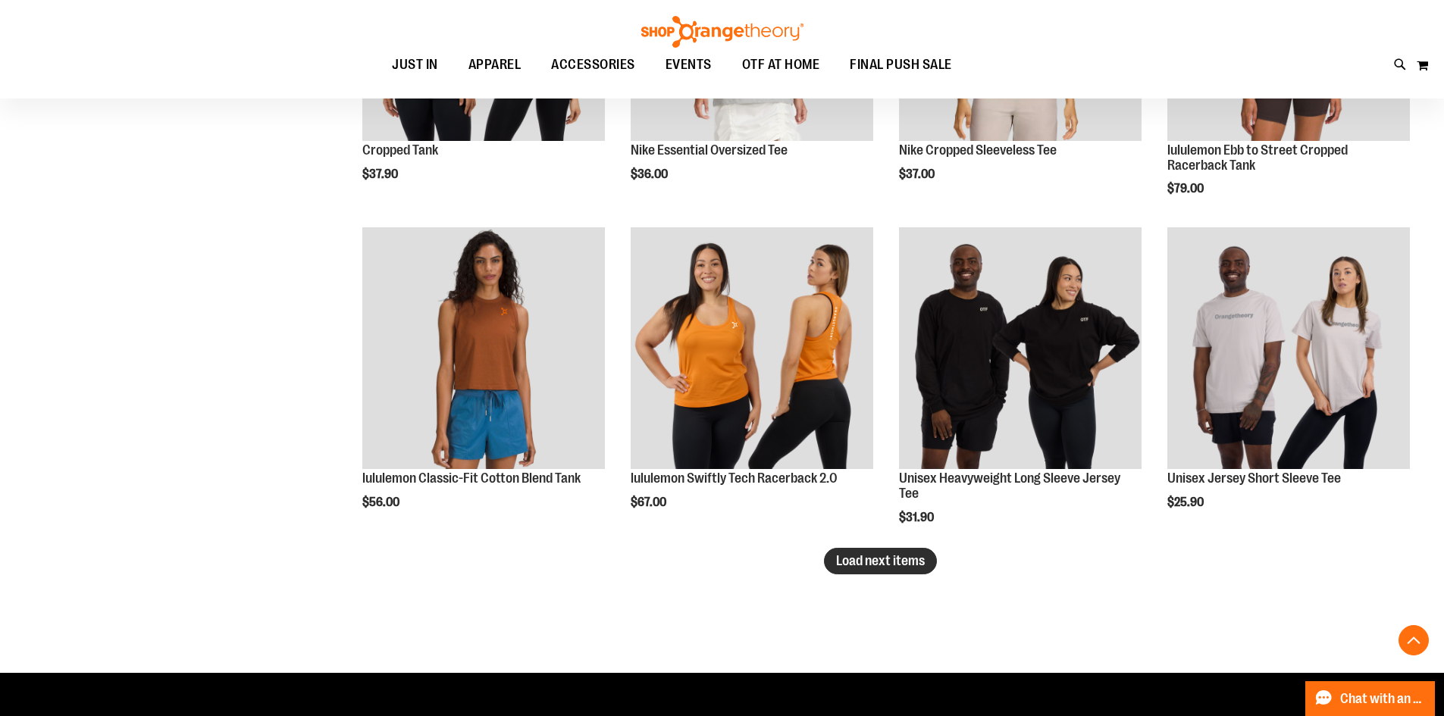
click at [886, 560] on span "Load next items" at bounding box center [880, 560] width 89 height 15
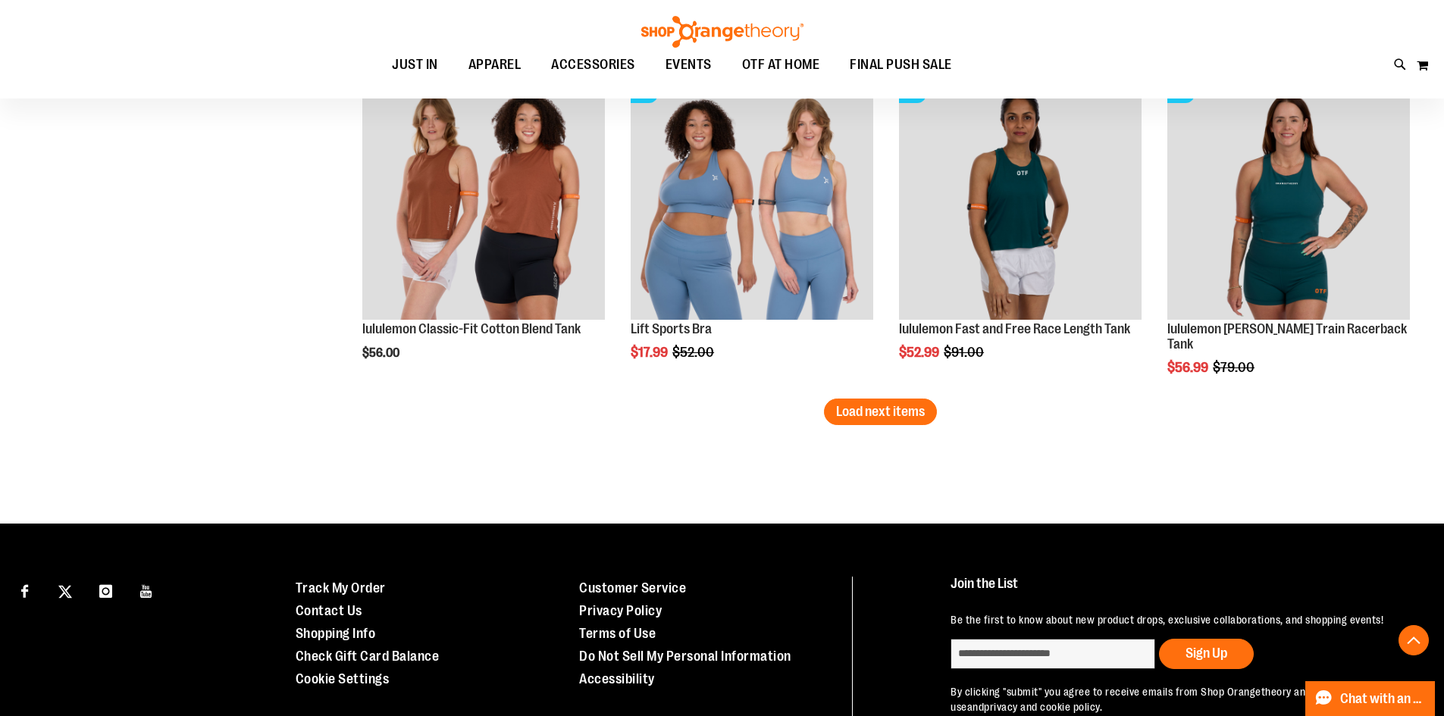
scroll to position [3885, 0]
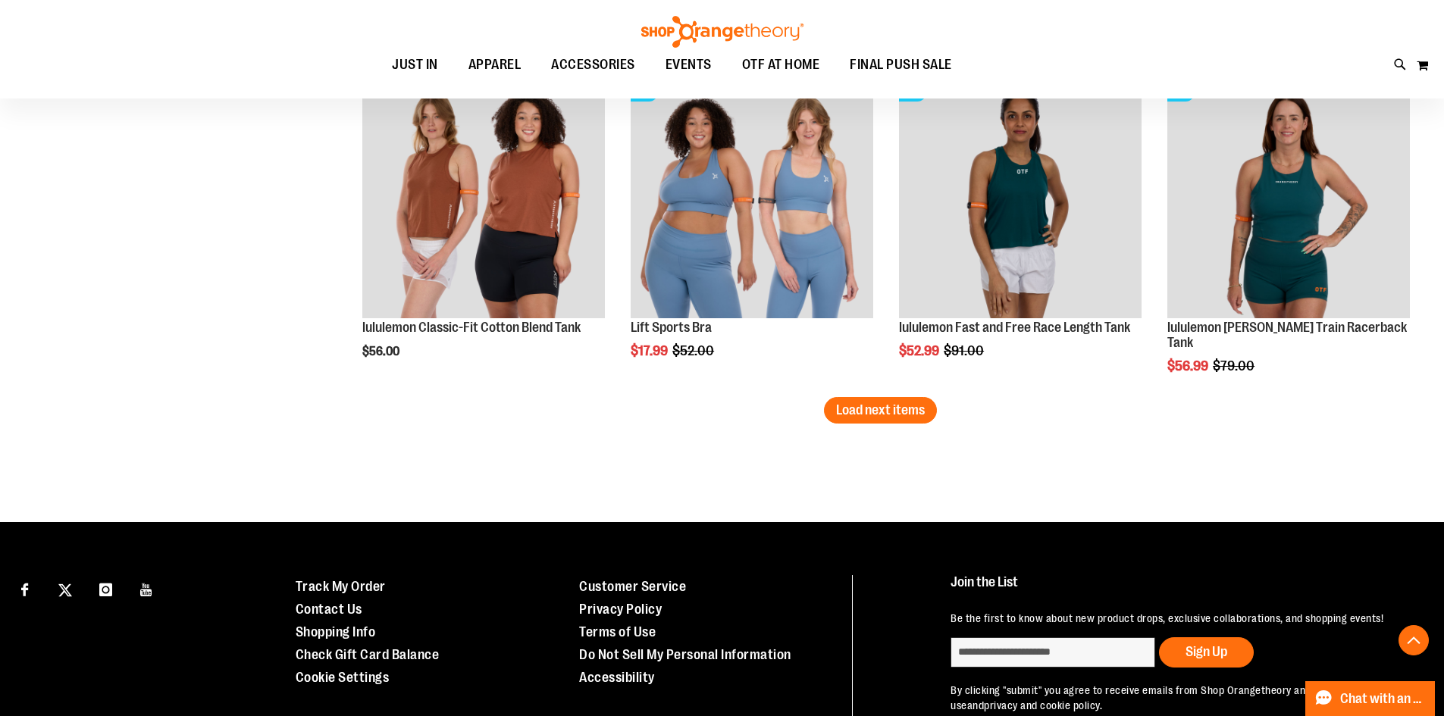
click at [879, 413] on span "Load next items" at bounding box center [880, 409] width 89 height 15
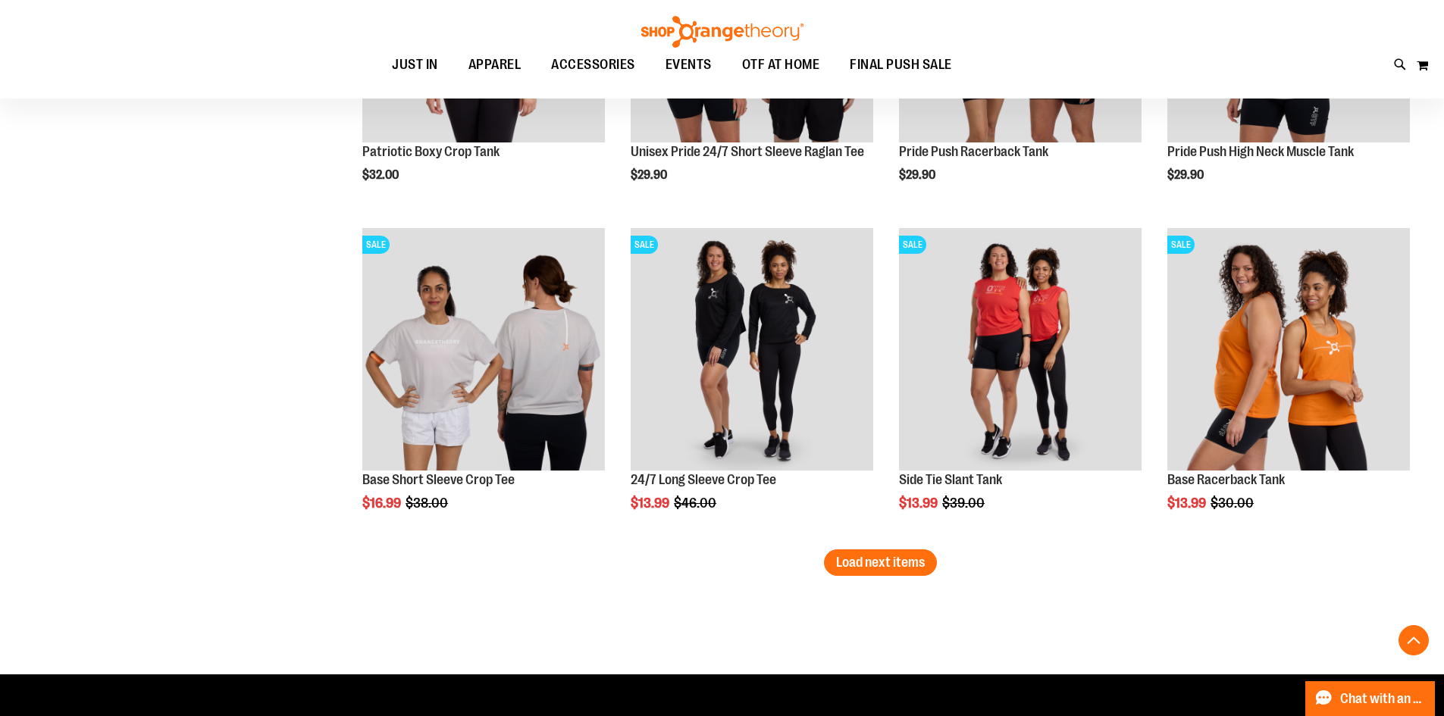
scroll to position [4870, 0]
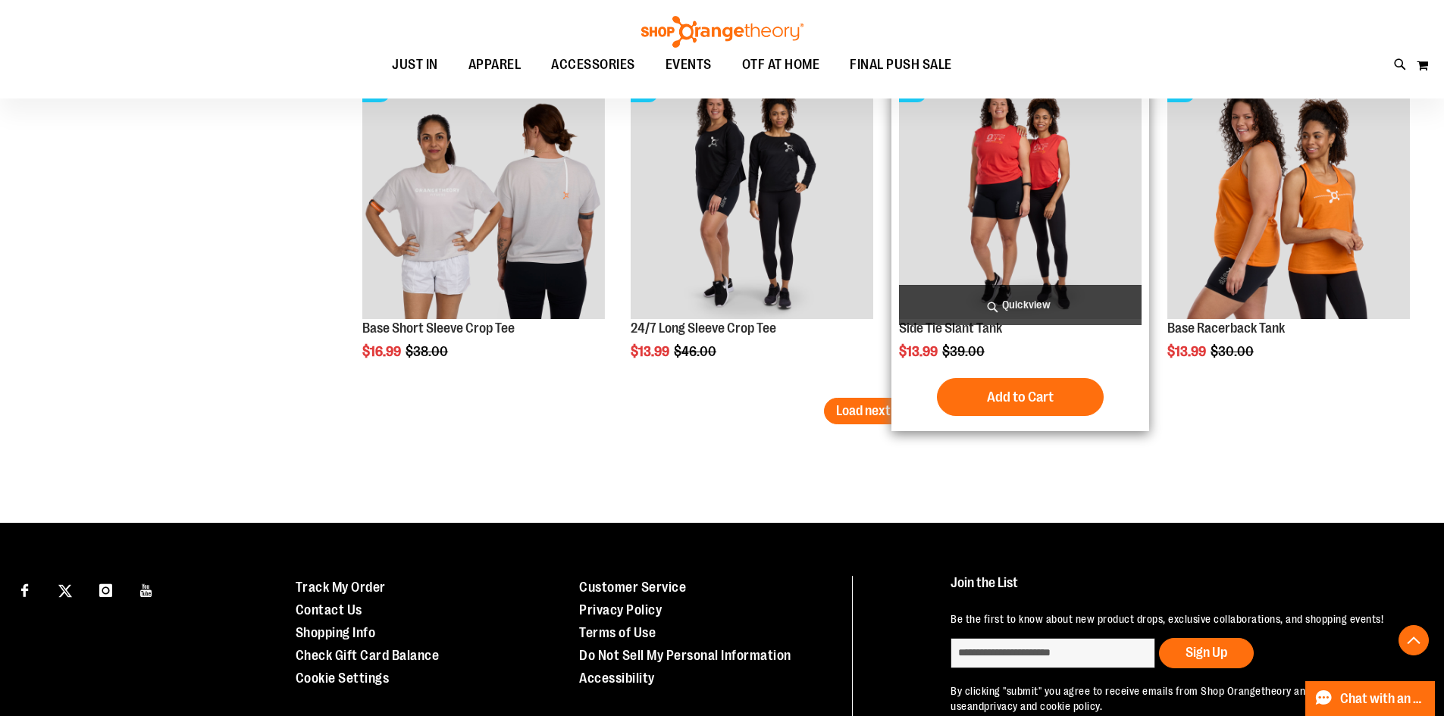
click at [903, 405] on div "Add to Cart In stock" at bounding box center [1020, 397] width 242 height 38
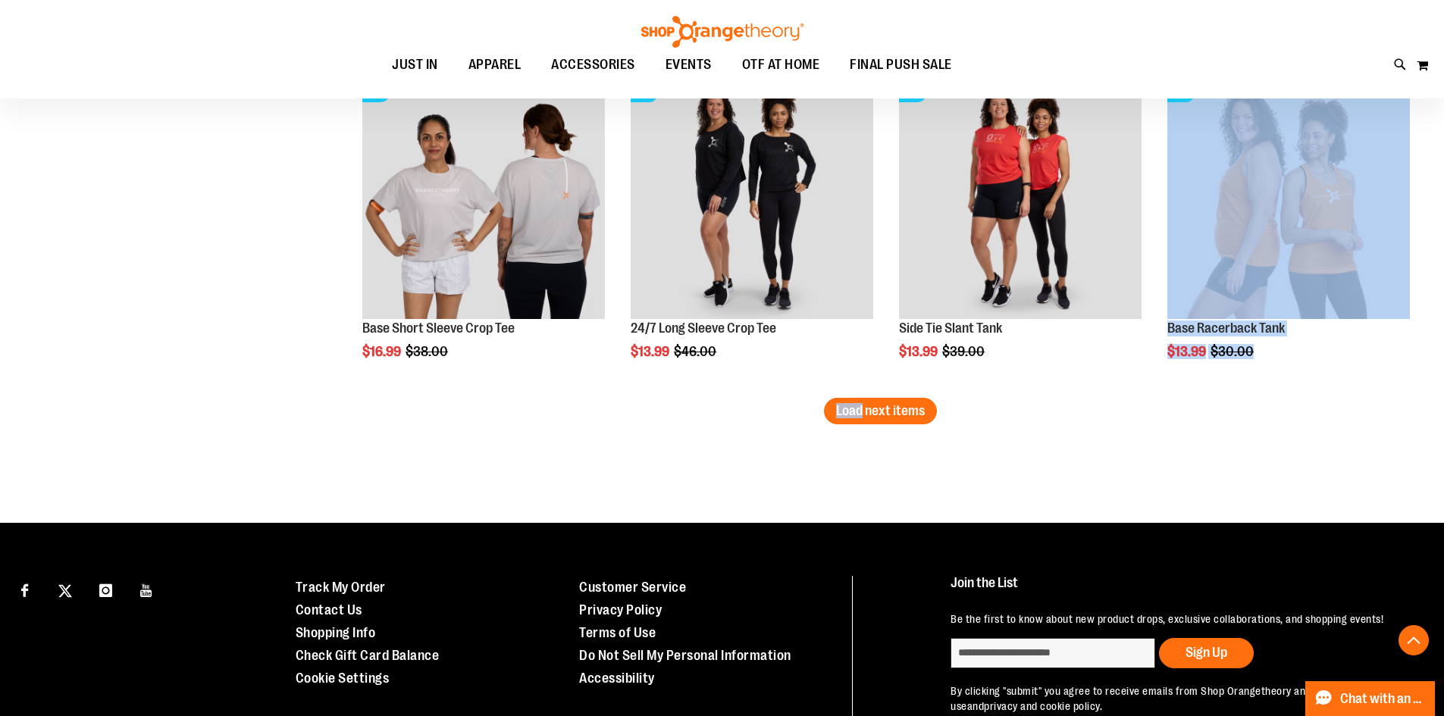
drag, startPoint x: 903, startPoint y: 405, endPoint x: 712, endPoint y: 418, distance: 190.7
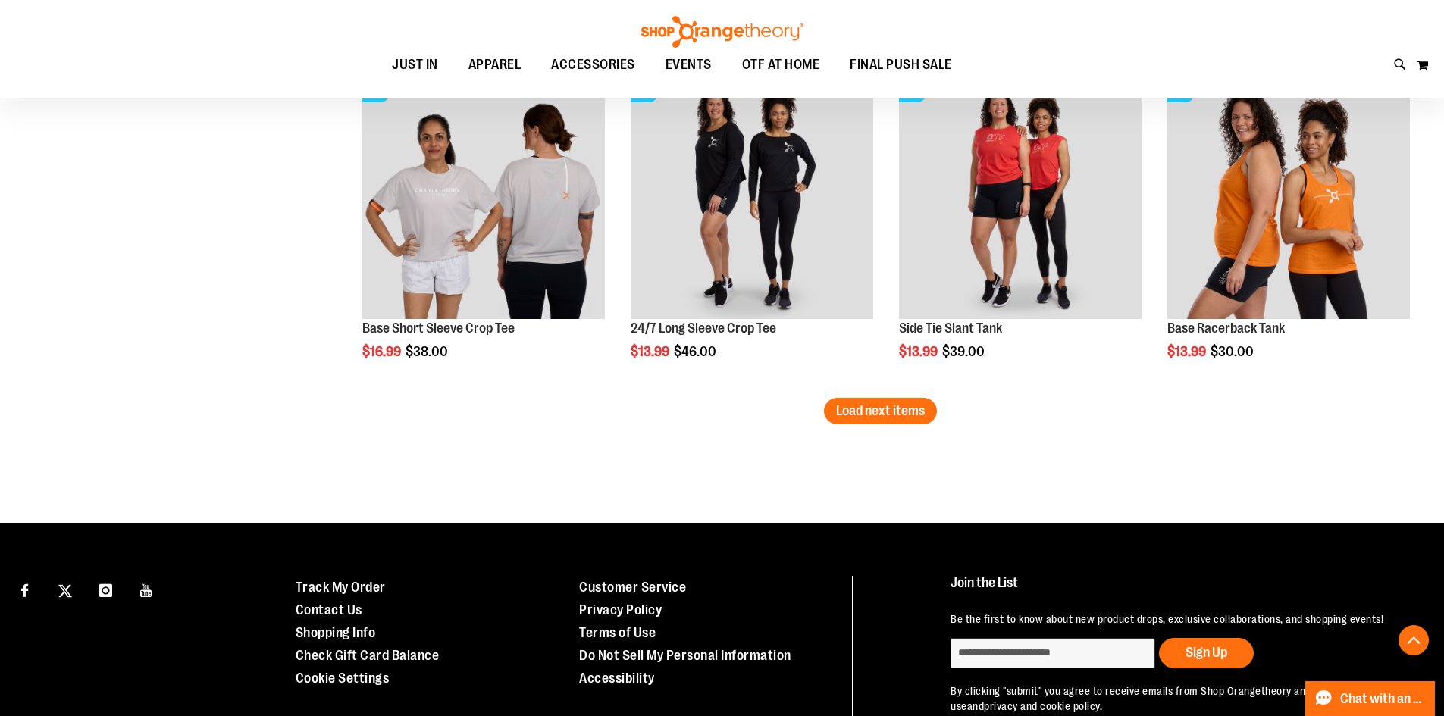
drag, startPoint x: 749, startPoint y: 485, endPoint x: 793, endPoint y: 467, distance: 48.3
click at [875, 421] on button "Load next items" at bounding box center [880, 411] width 113 height 27
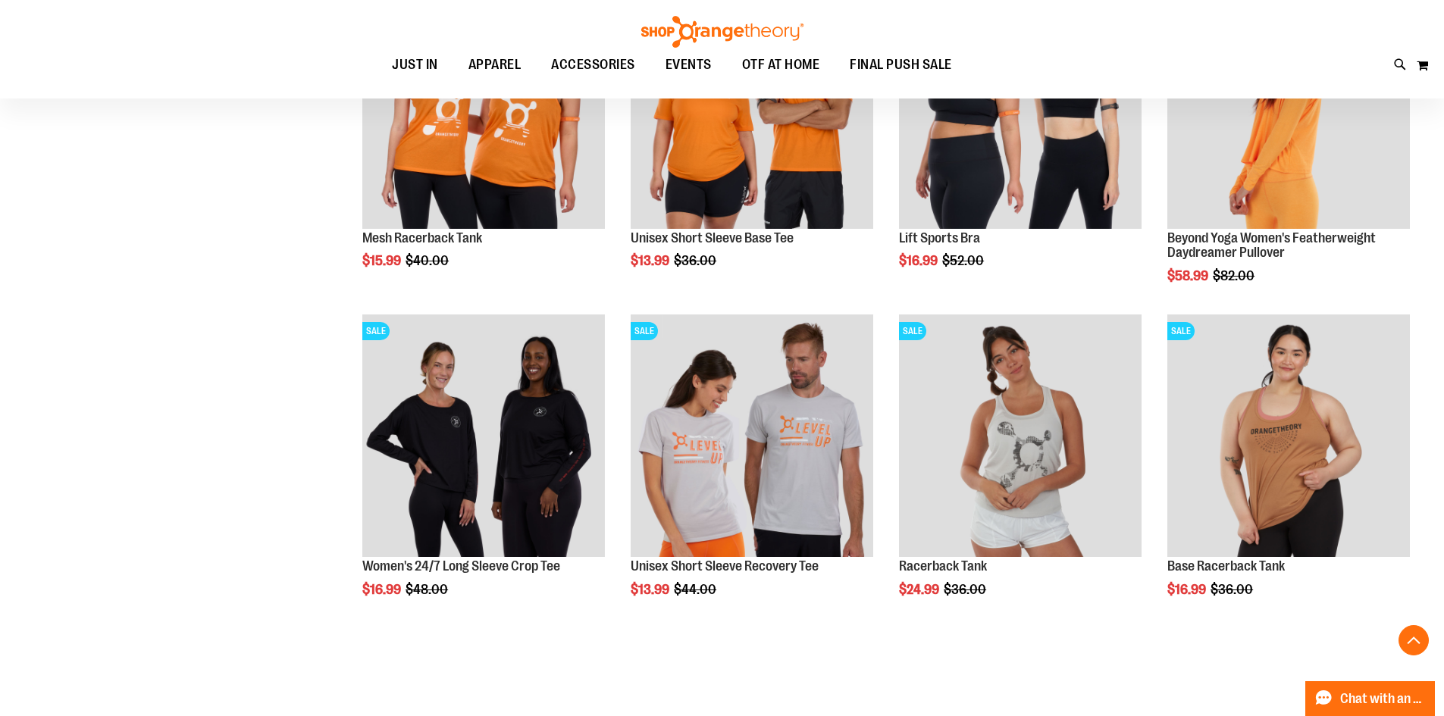
scroll to position [5630, 0]
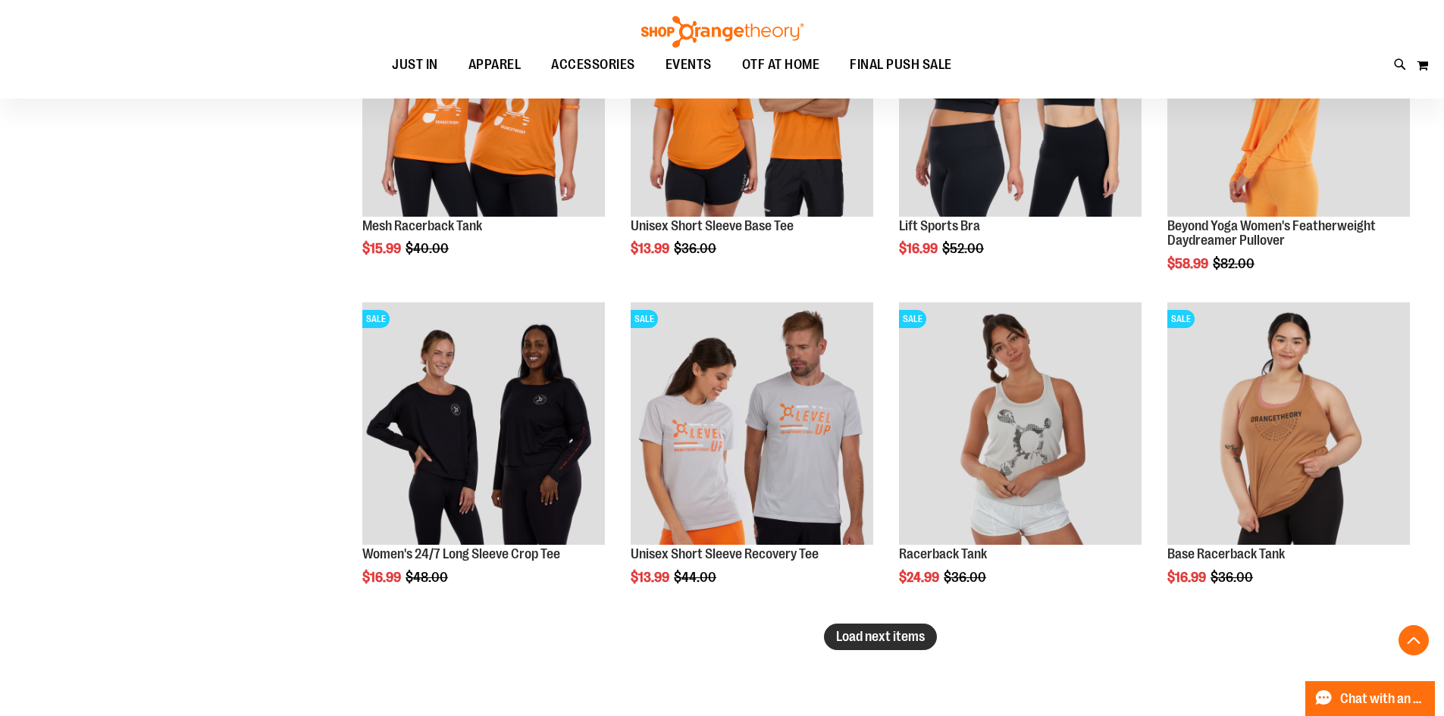
click at [900, 640] on span "Load next items" at bounding box center [880, 636] width 89 height 15
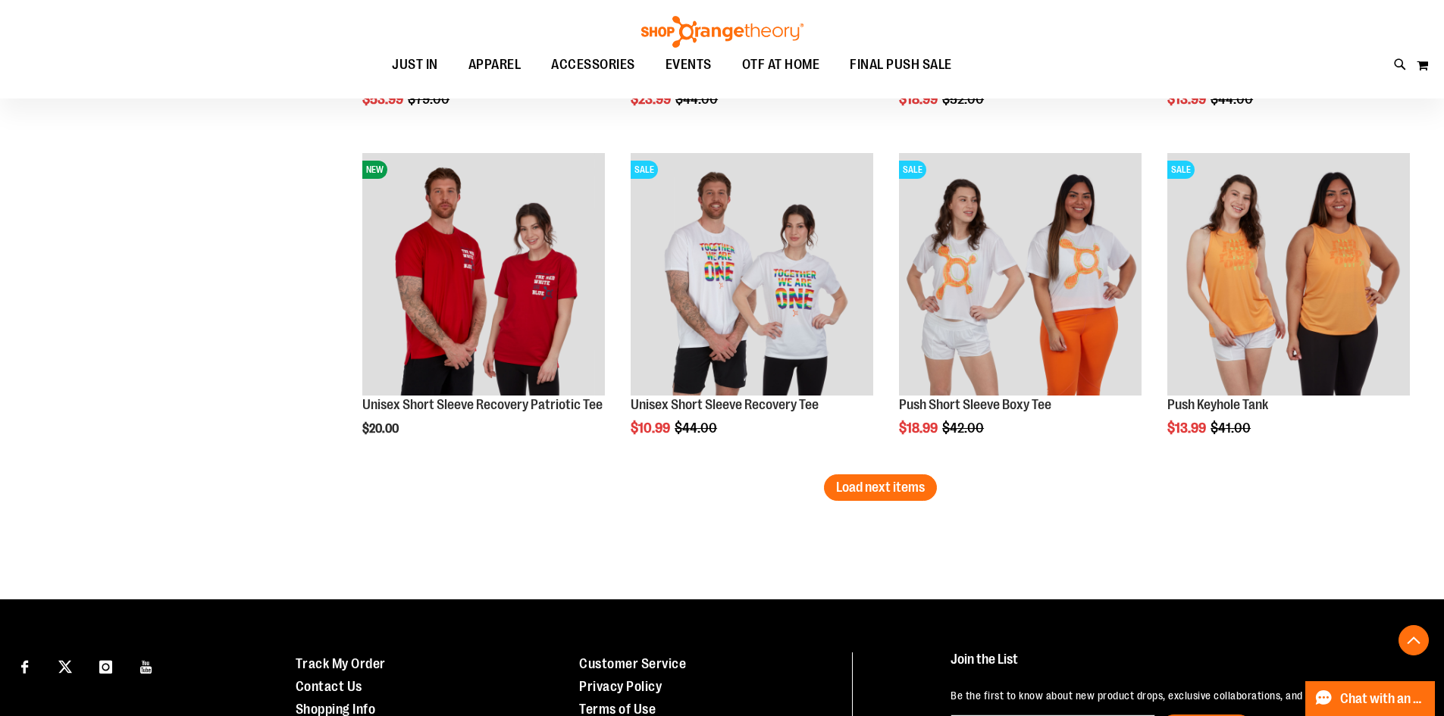
scroll to position [6767, 0]
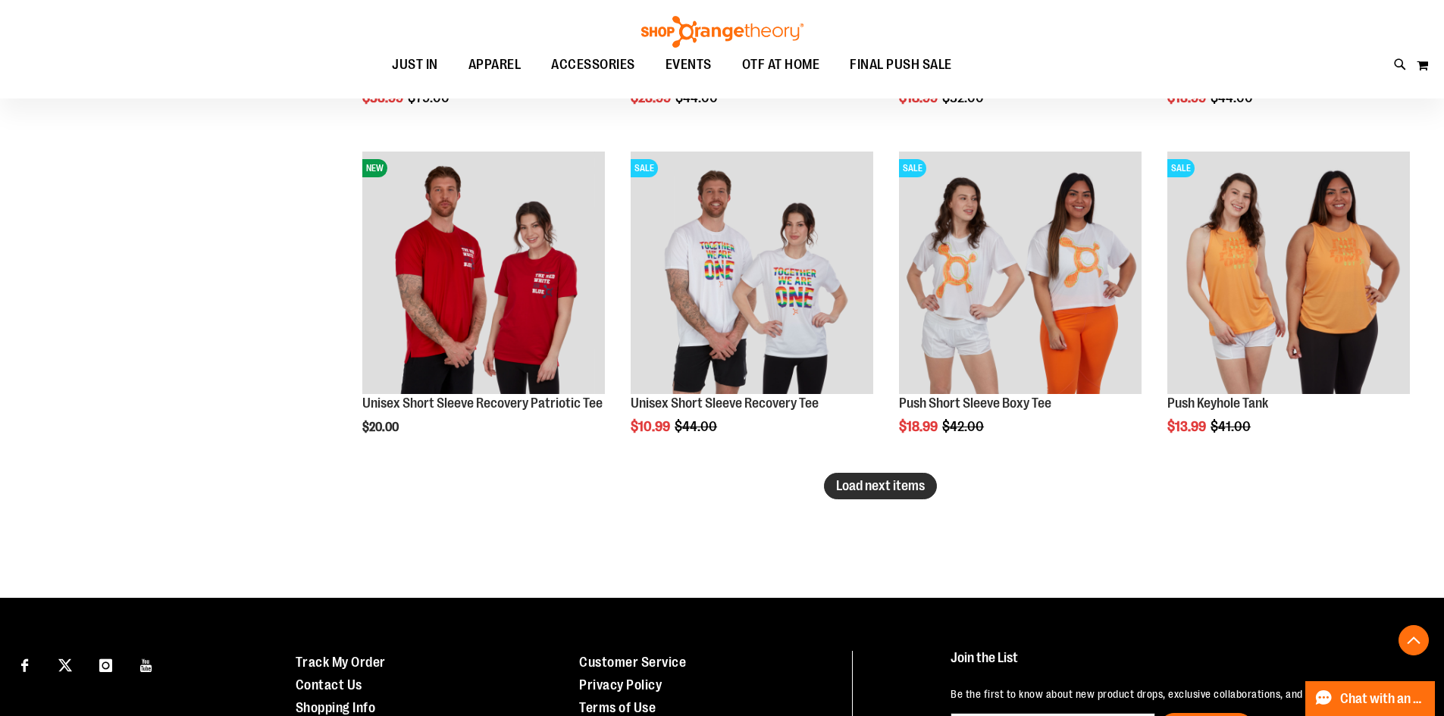
click at [905, 491] on span "Load next items" at bounding box center [880, 485] width 89 height 15
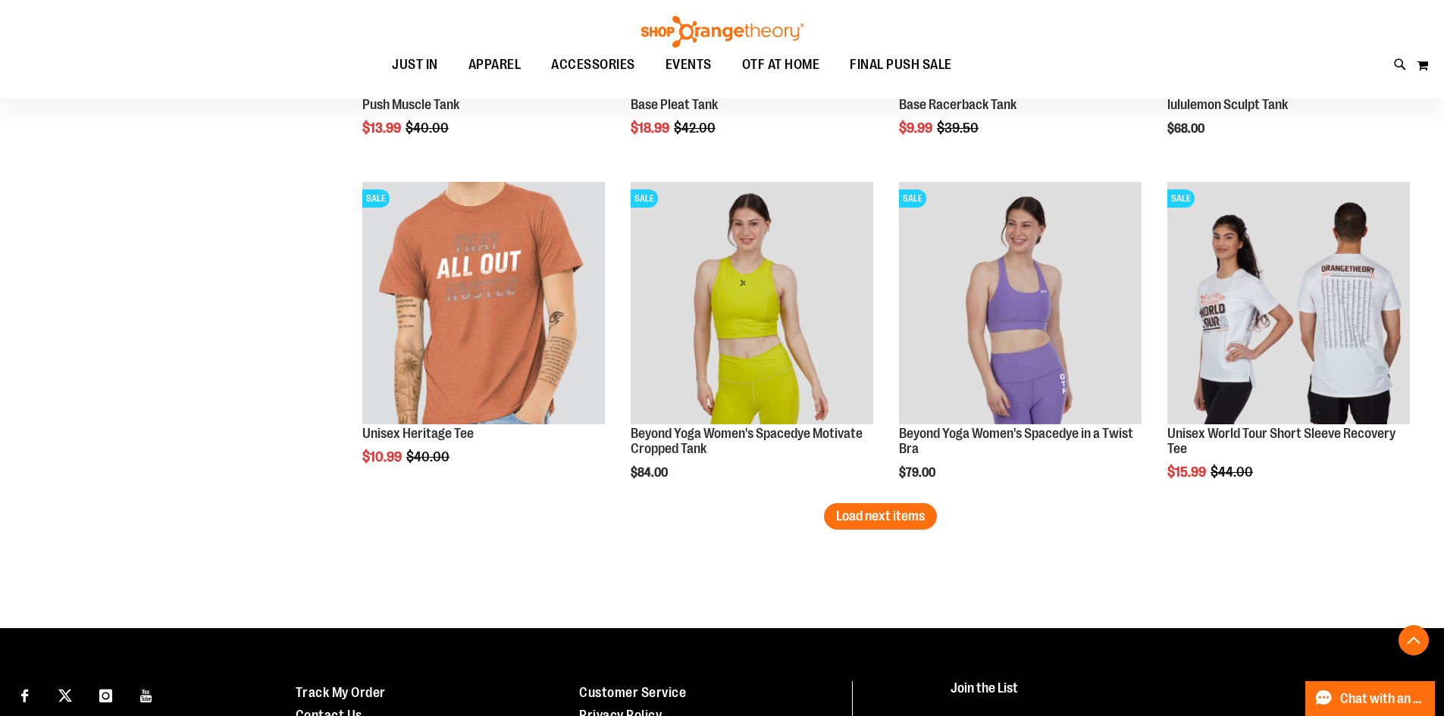
scroll to position [7752, 0]
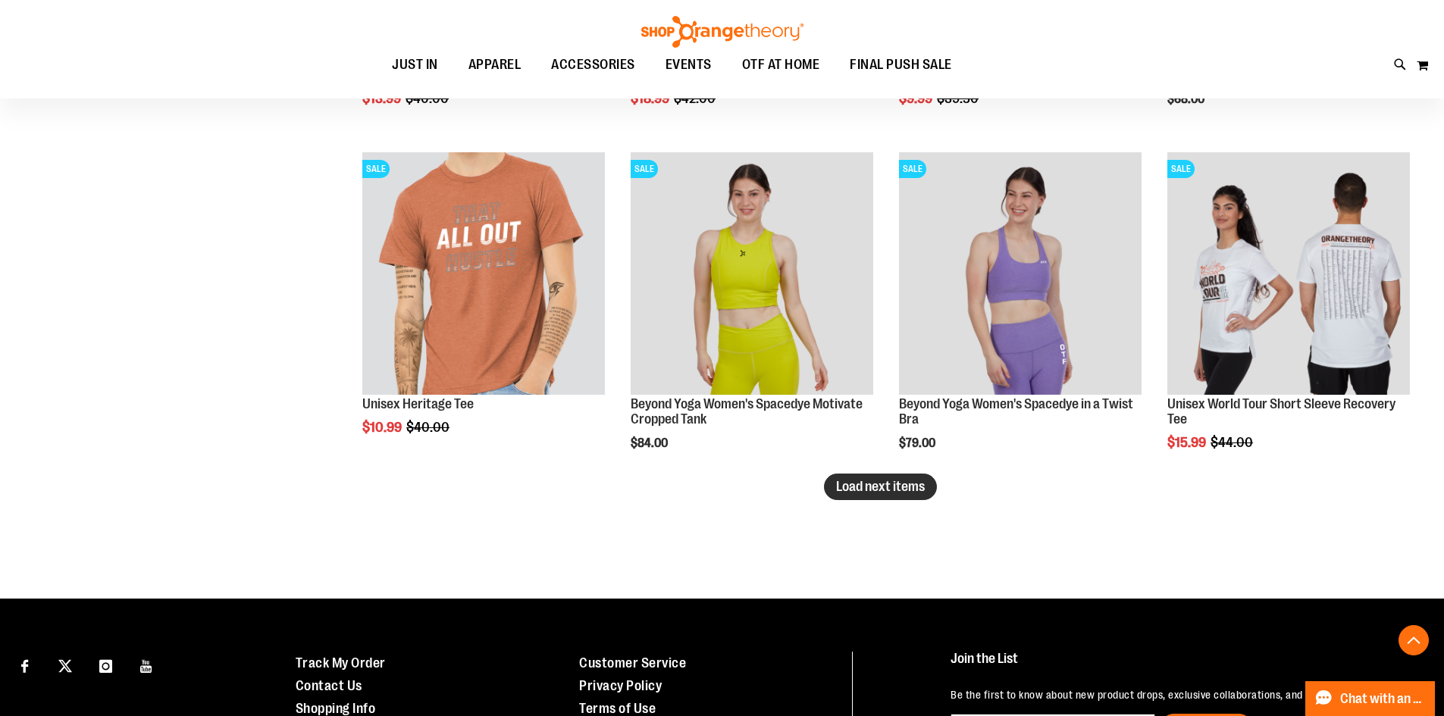
click at [921, 494] on button "Load next items" at bounding box center [880, 487] width 113 height 27
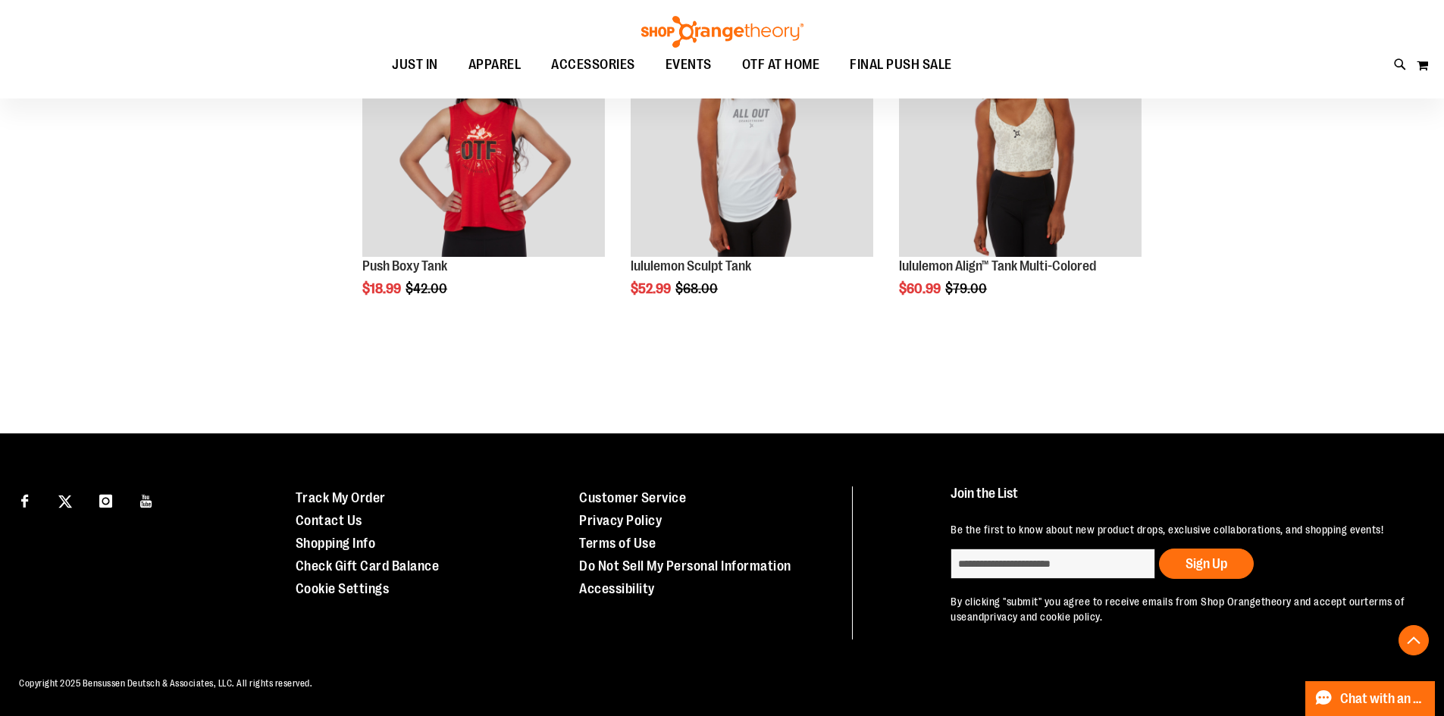
scroll to position [7840, 0]
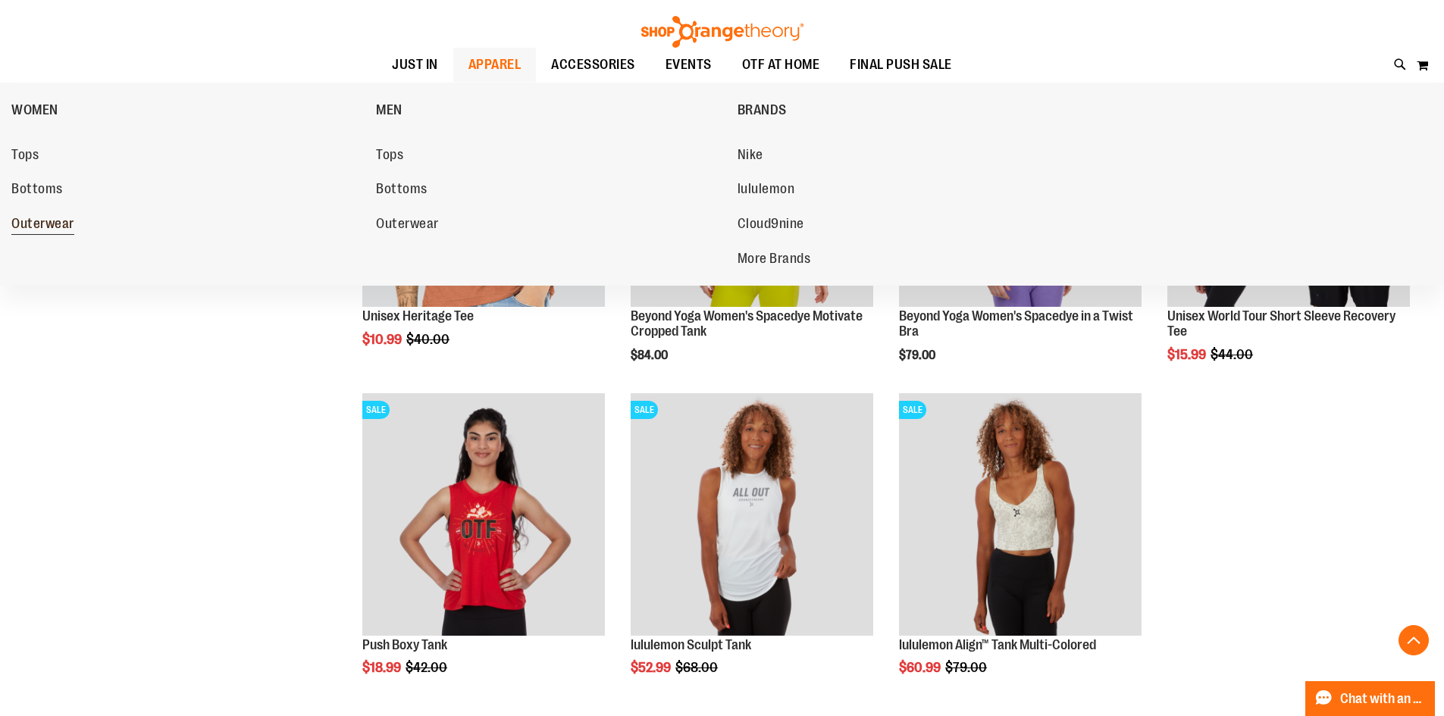
click at [33, 216] on span "Outerwear" at bounding box center [42, 225] width 63 height 19
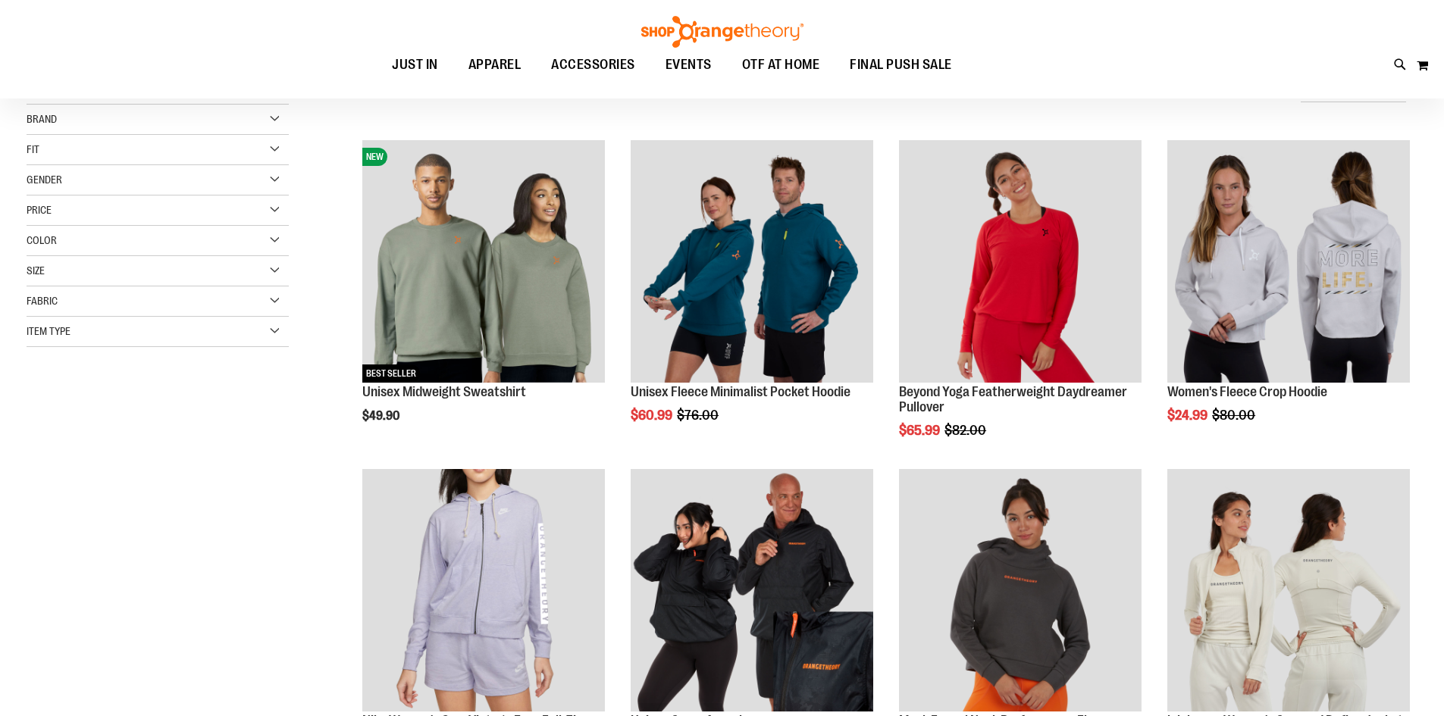
scroll to position [151, 0]
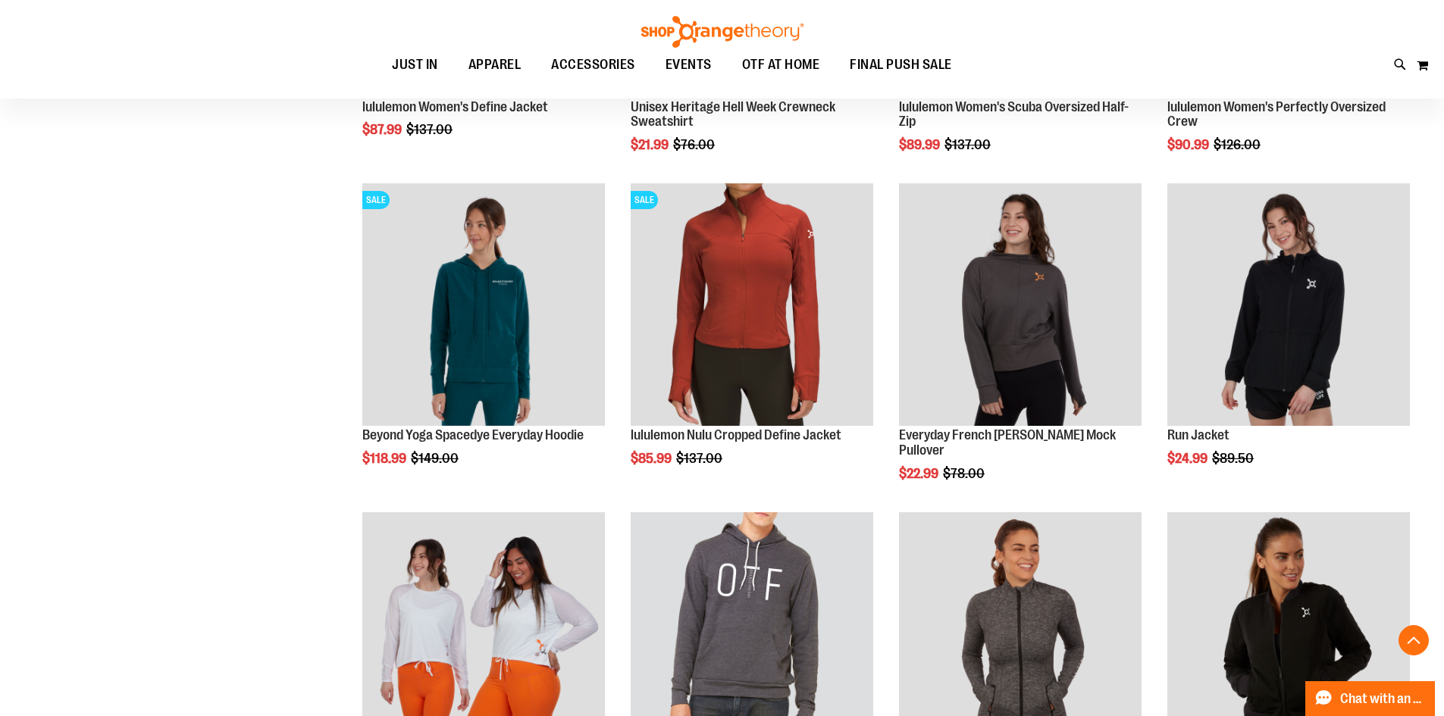
scroll to position [1136, 0]
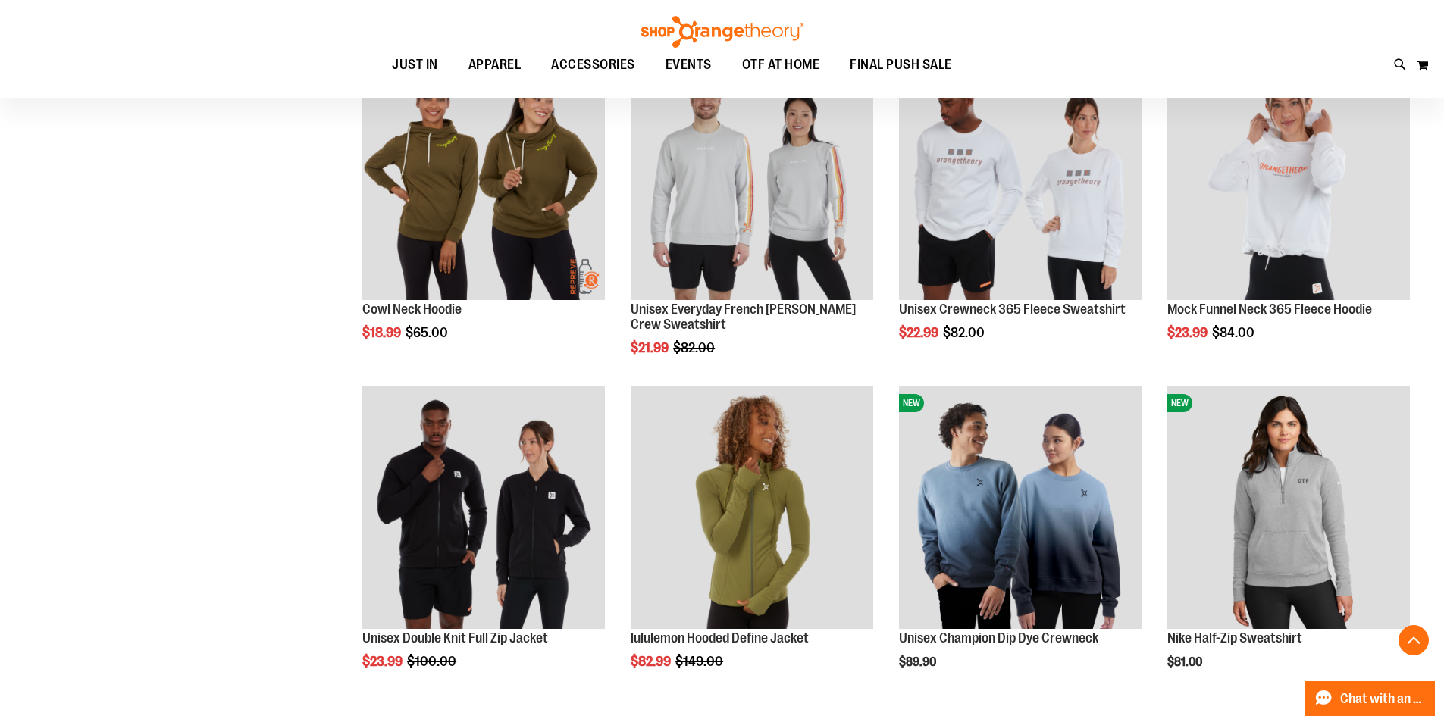
scroll to position [2045, 0]
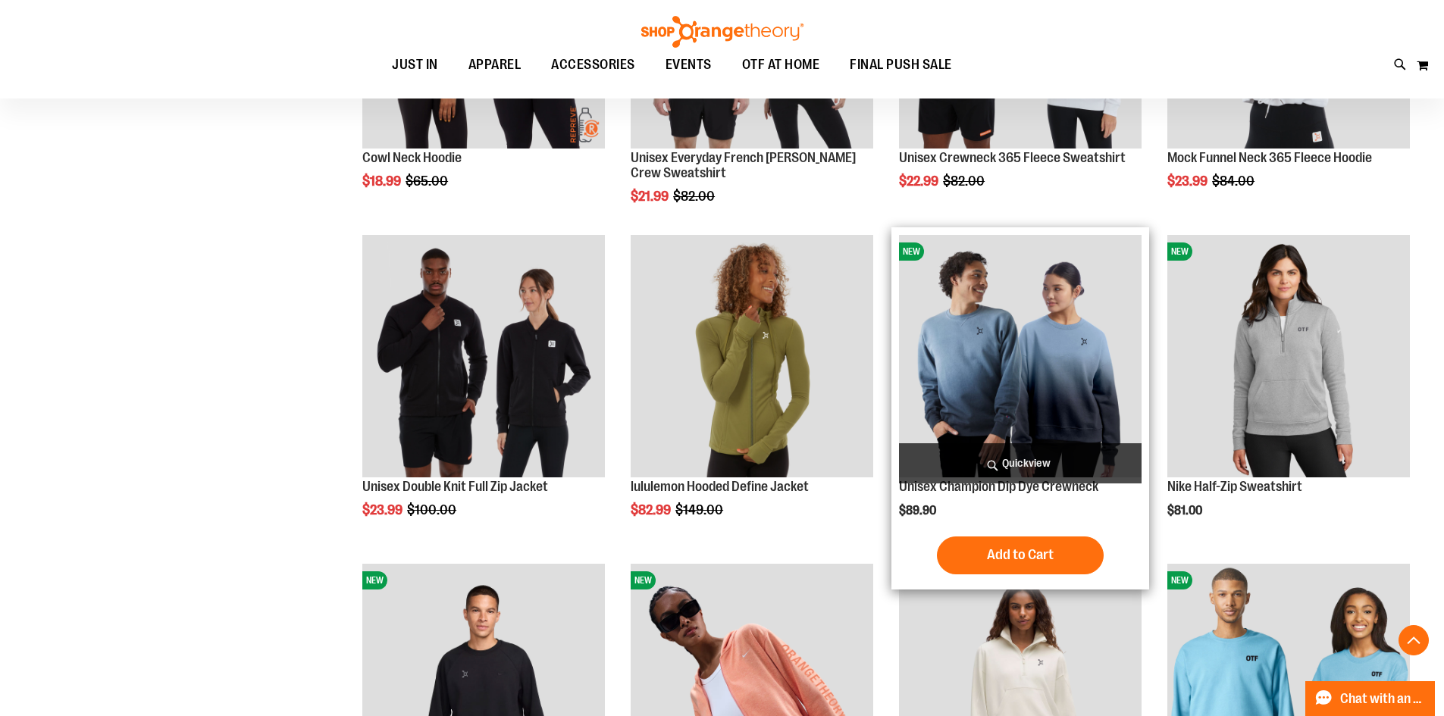
click at [1031, 405] on img "product" at bounding box center [1020, 356] width 242 height 242
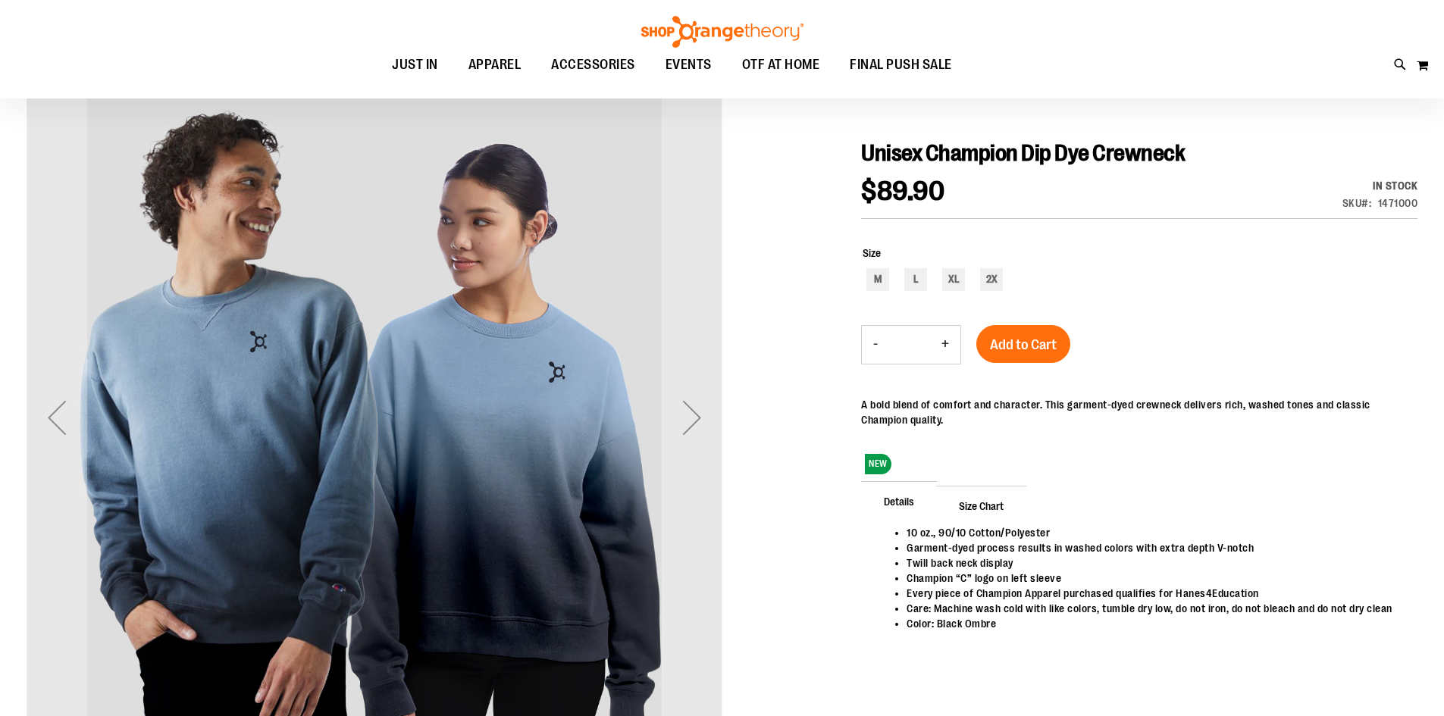
scroll to position [151, 0]
click at [688, 431] on div "Next" at bounding box center [692, 416] width 61 height 61
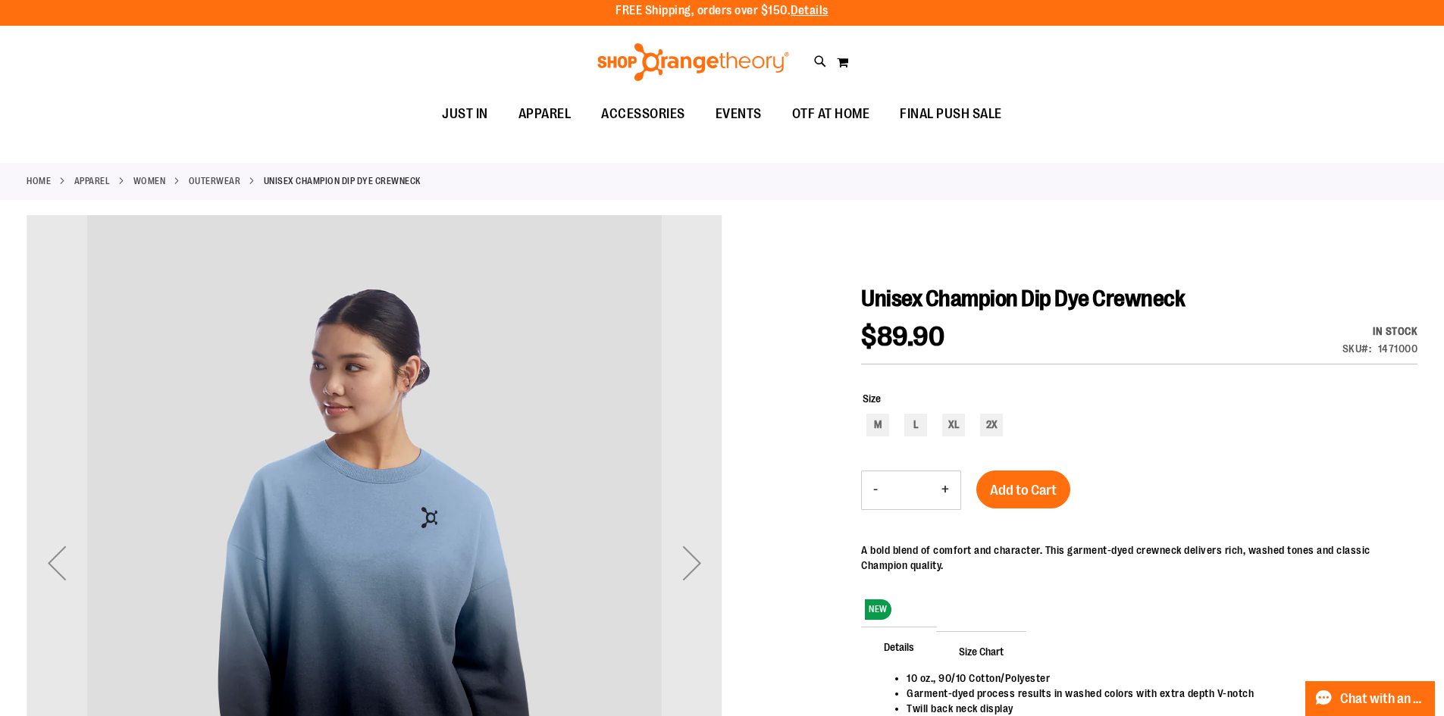
scroll to position [0, 0]
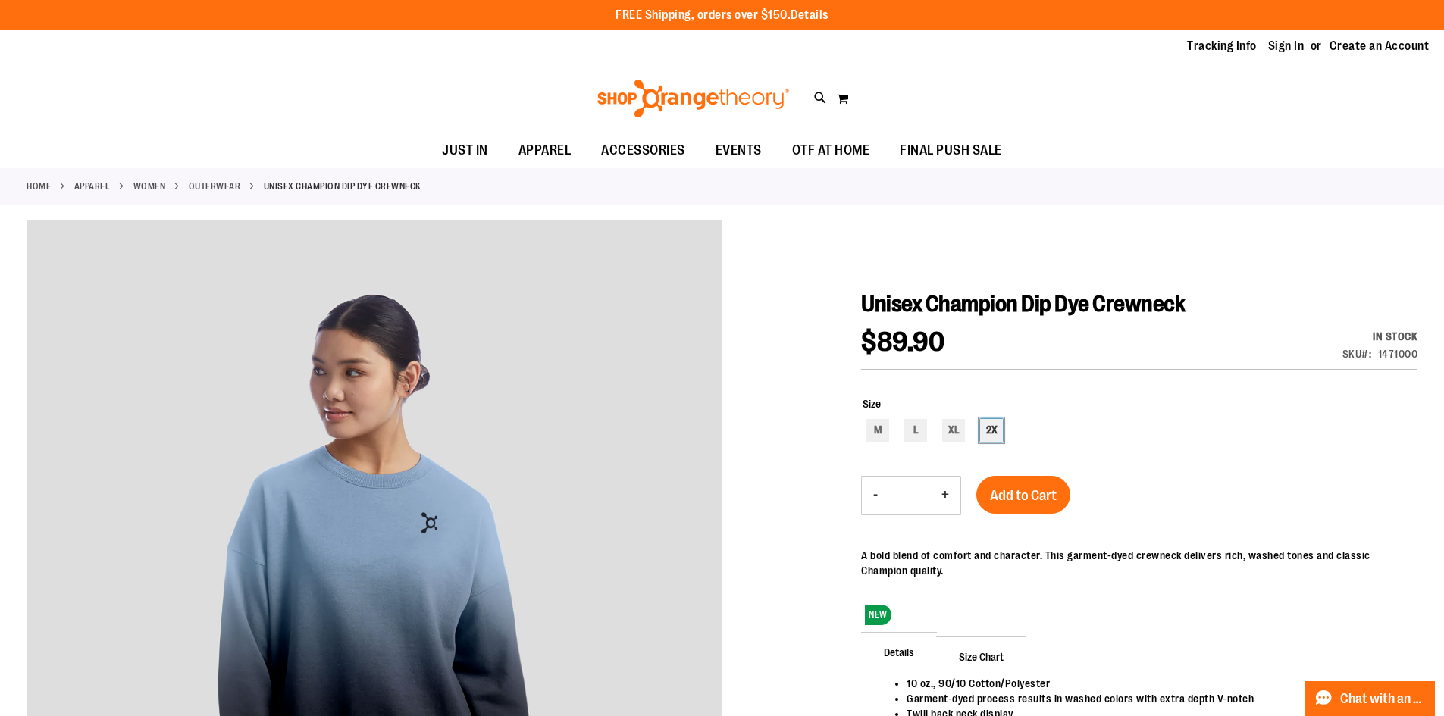
click at [988, 440] on div "2X" at bounding box center [991, 430] width 23 height 23
type input "***"
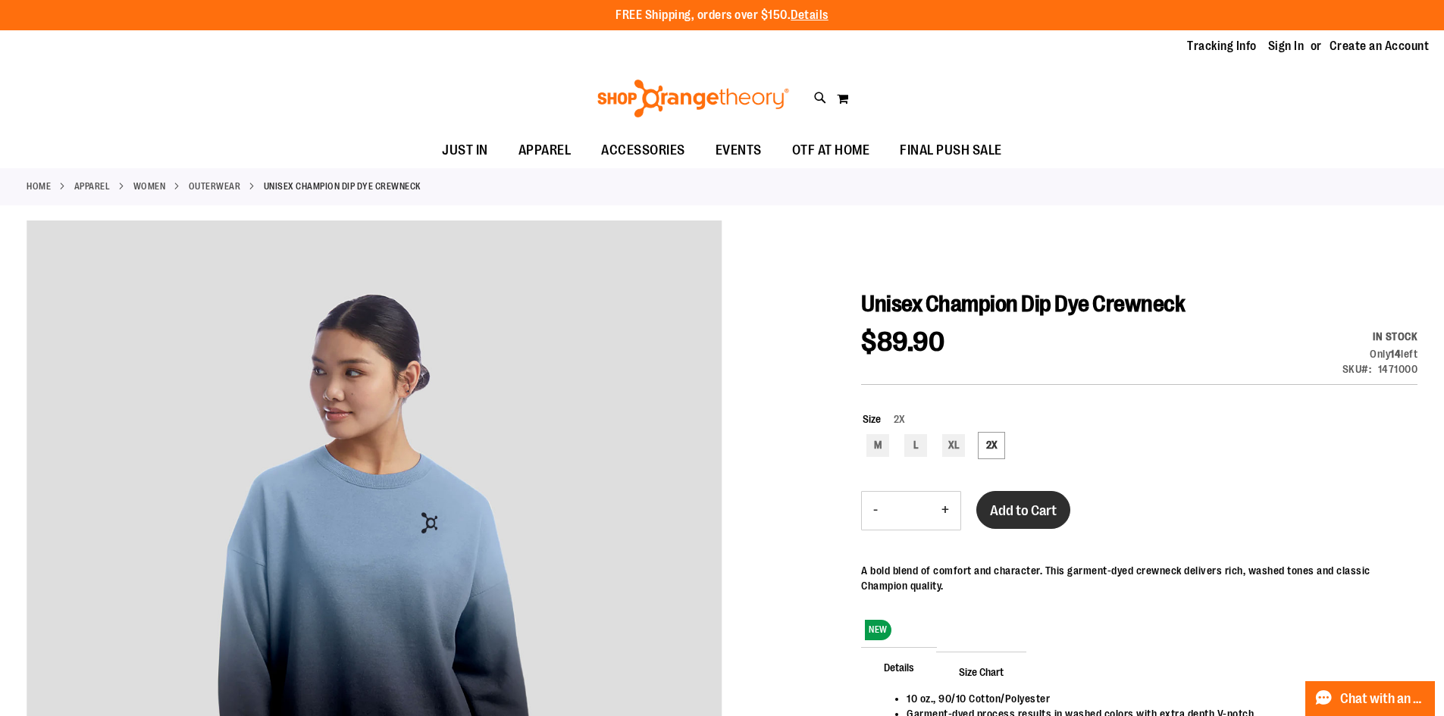
click at [1010, 498] on button "Add to Cart" at bounding box center [1023, 510] width 94 height 38
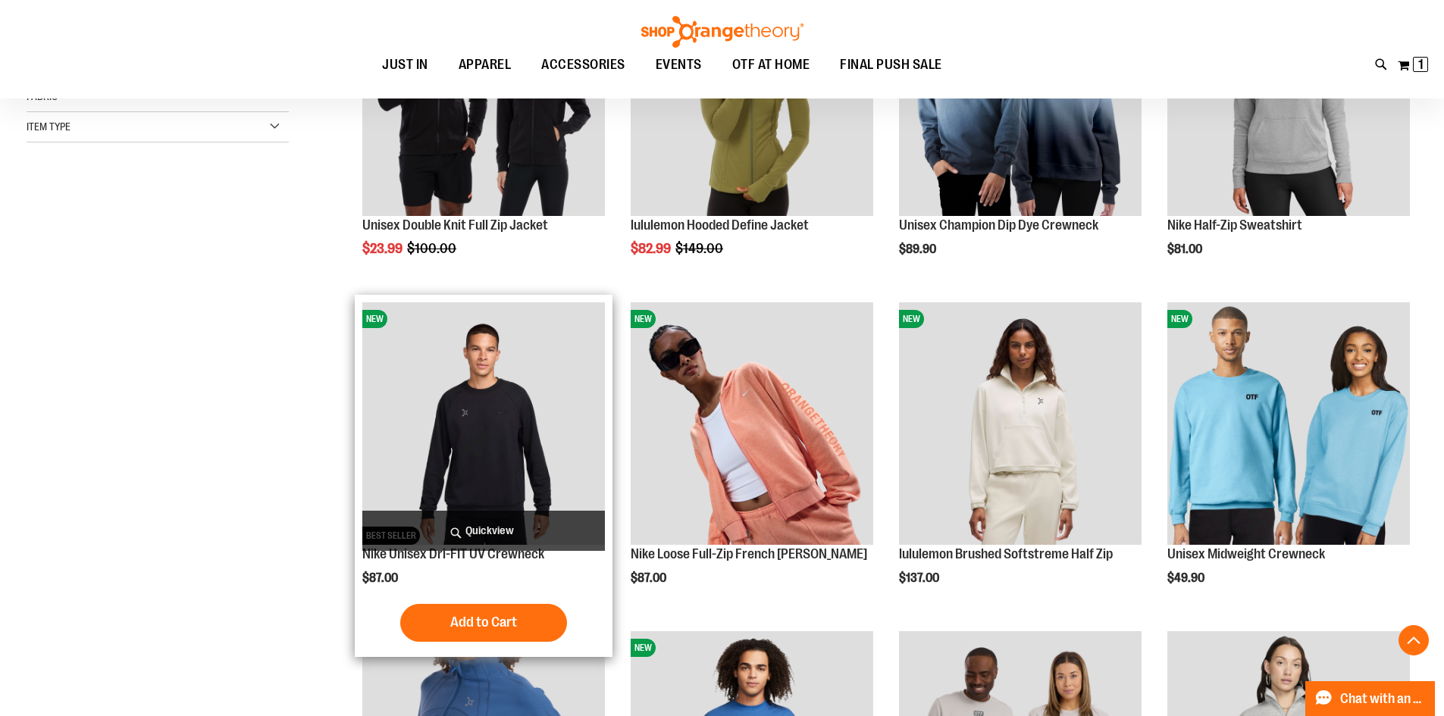
scroll to position [378, 0]
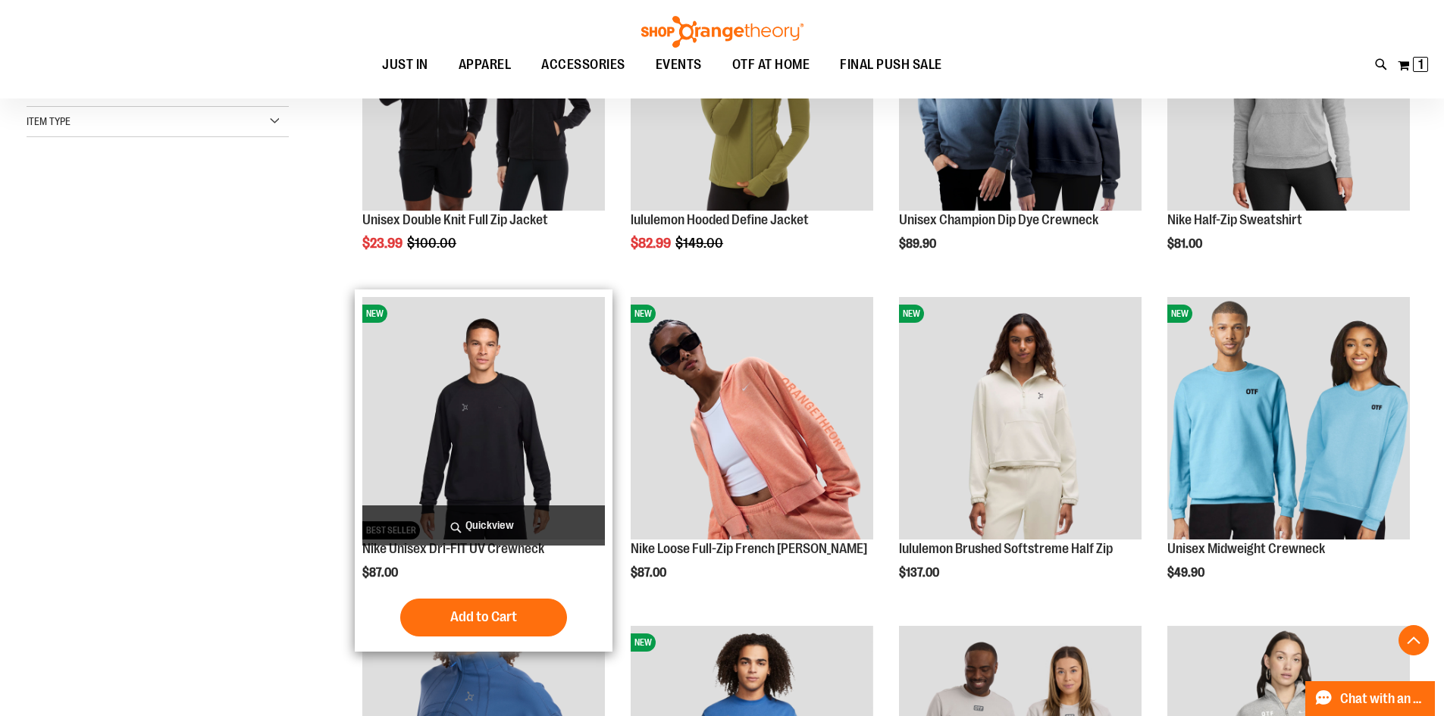
click at [460, 430] on img "product" at bounding box center [483, 418] width 242 height 242
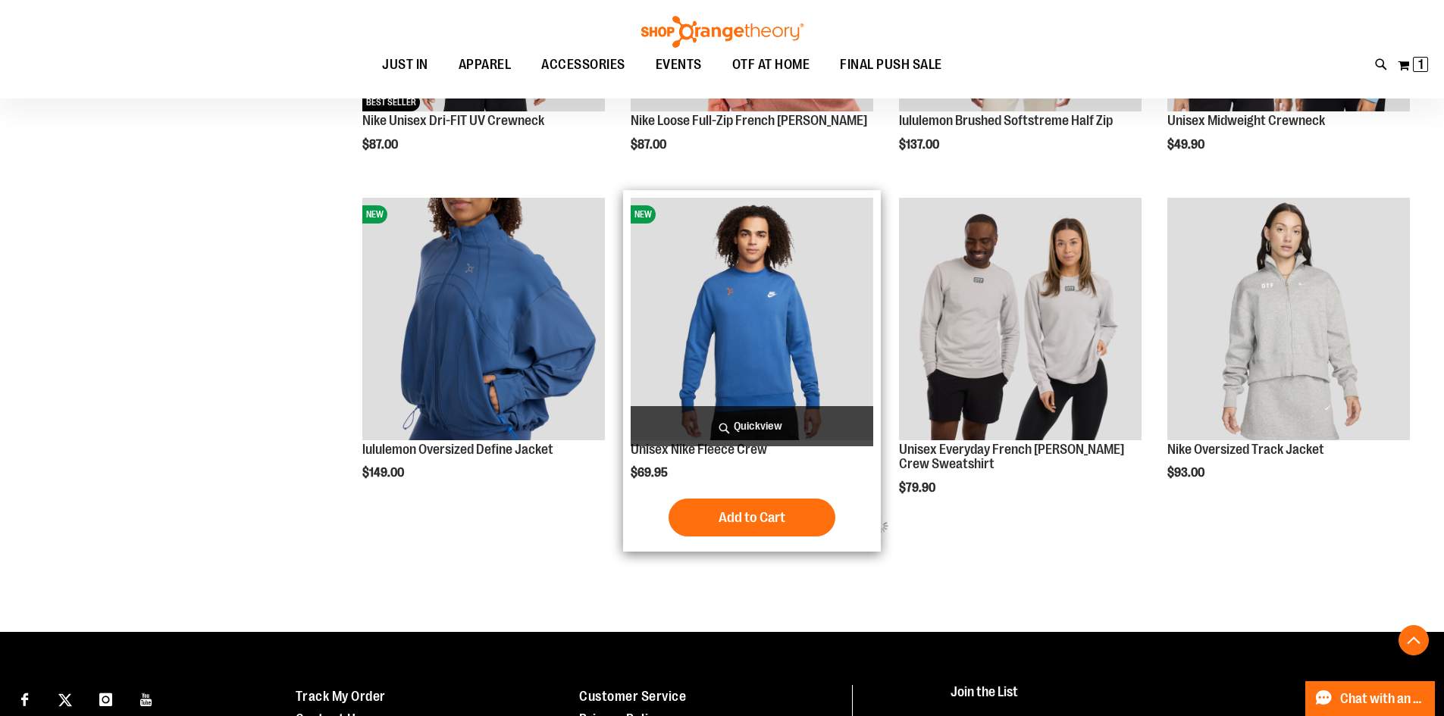
scroll to position [795, 0]
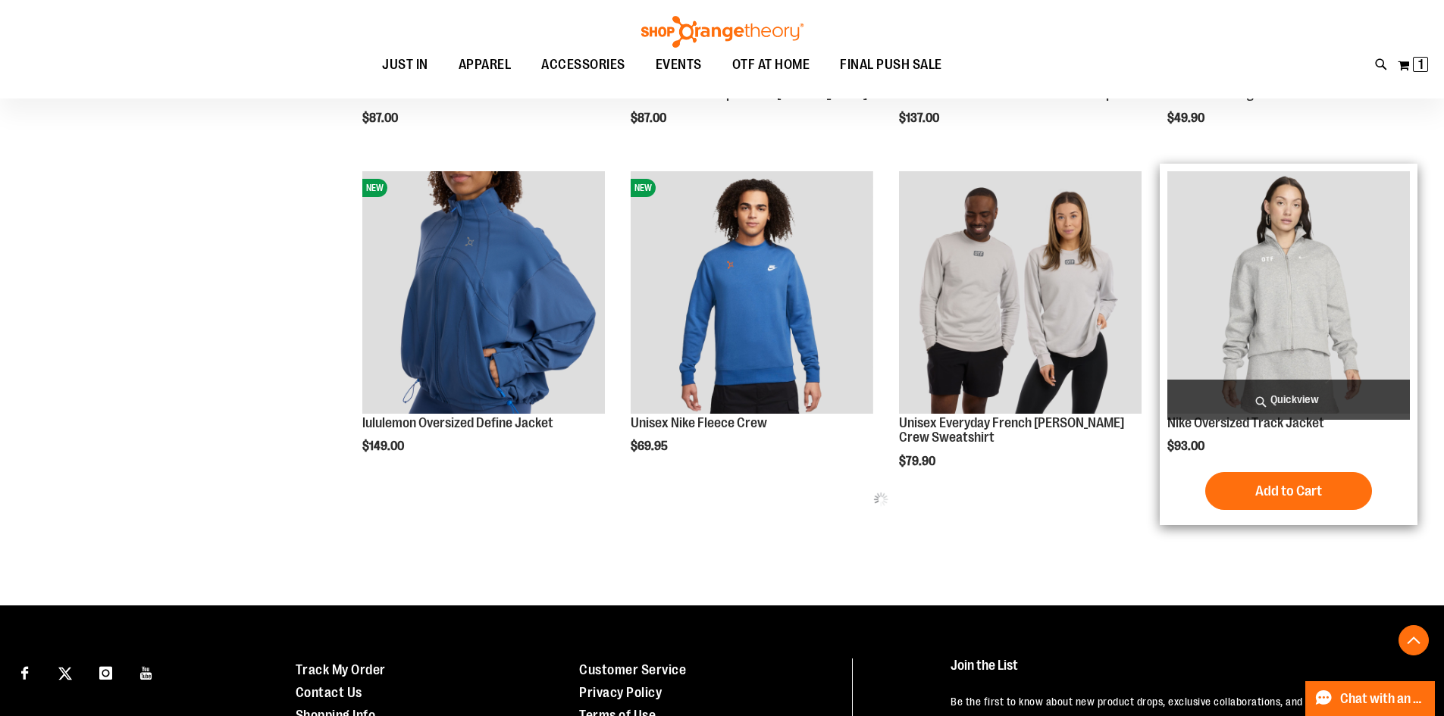
click at [1291, 308] on img "product" at bounding box center [1288, 292] width 242 height 242
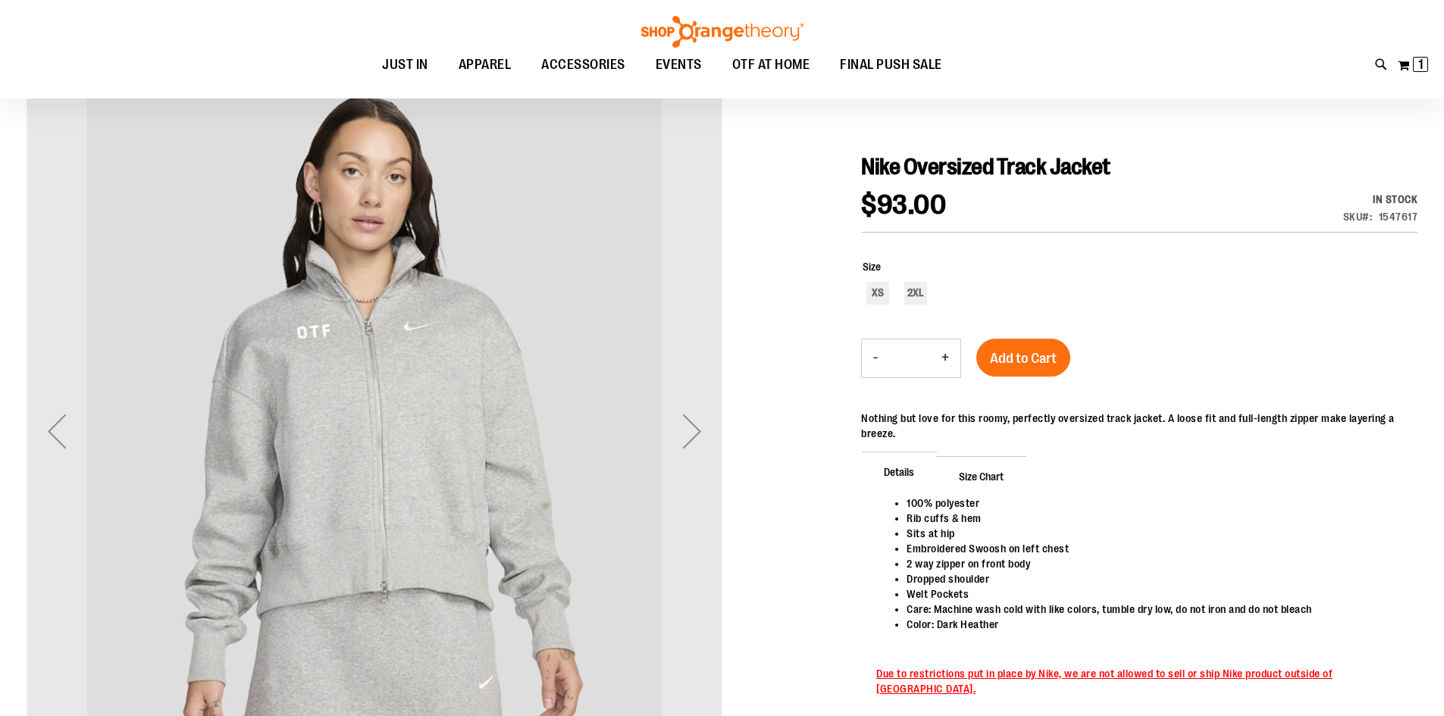
scroll to position [151, 0]
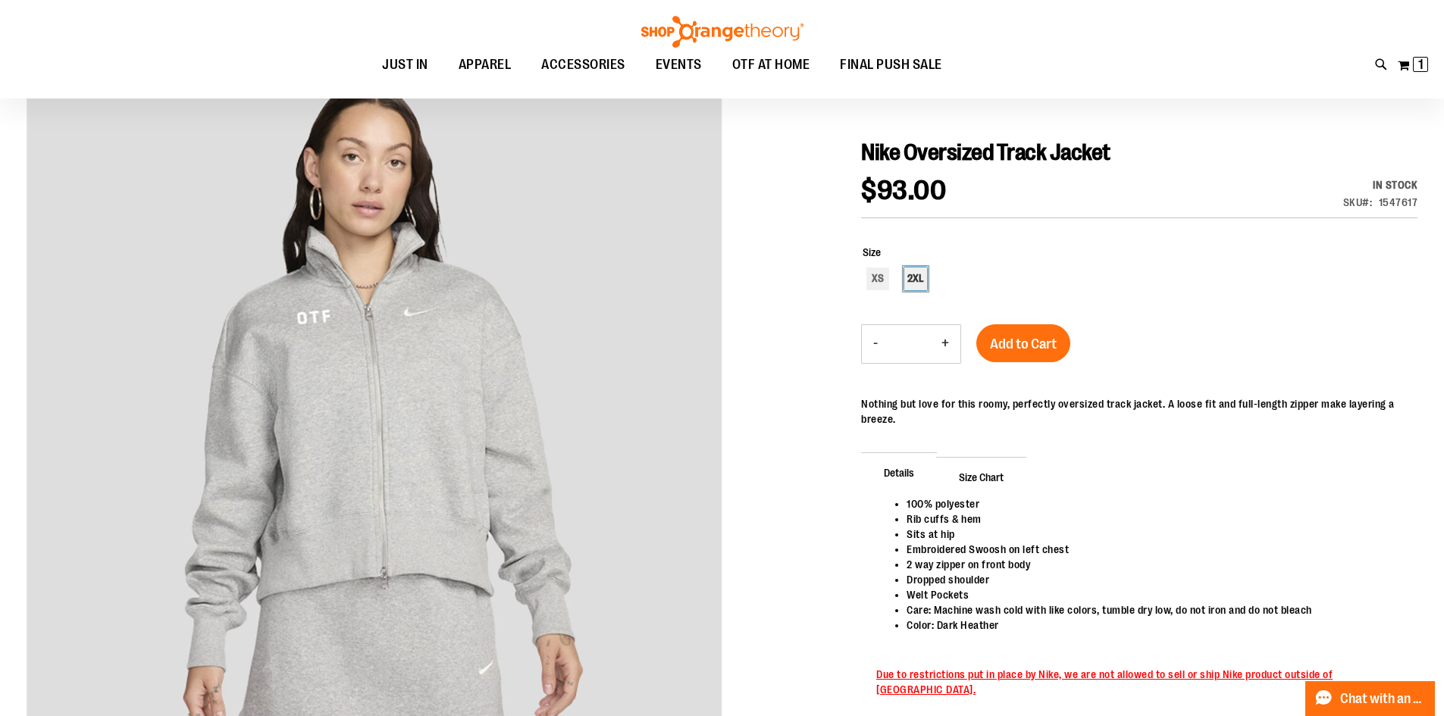
click at [918, 278] on div "2XL" at bounding box center [915, 278] width 23 height 23
type input "***"
click at [1009, 335] on div "Nike Oversized Track Jacket $93.00 In stock Only %1 left SKU 1547617 Size 2XL X…" at bounding box center [1139, 439] width 556 height 601
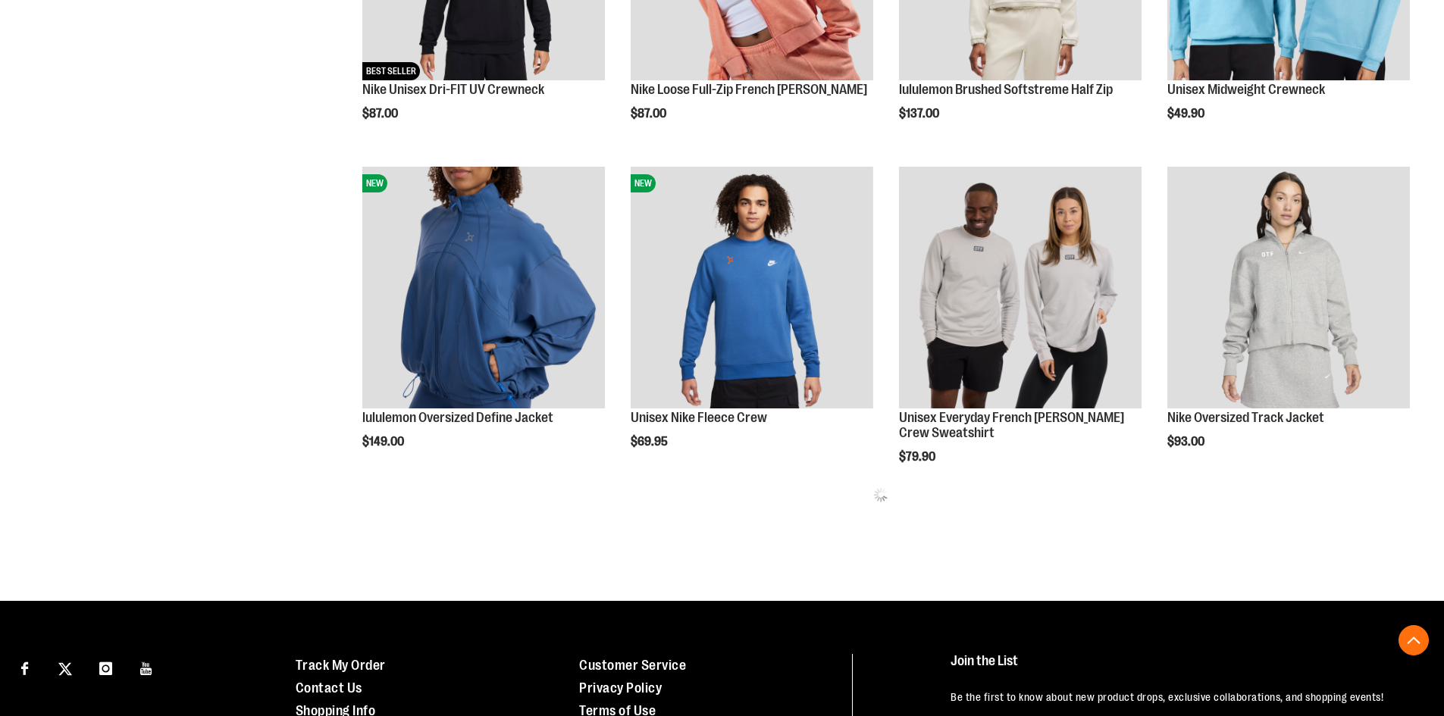
scroll to position [800, 0]
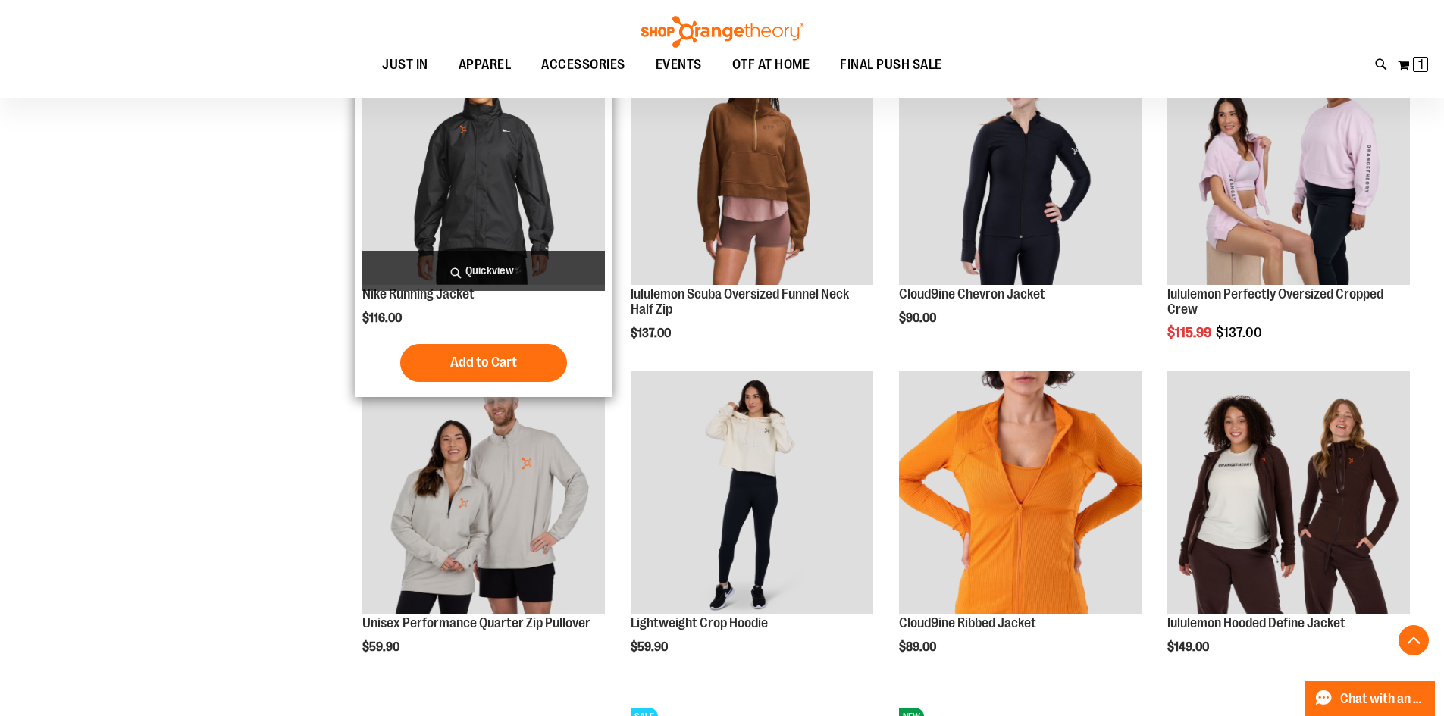
scroll to position [1254, 0]
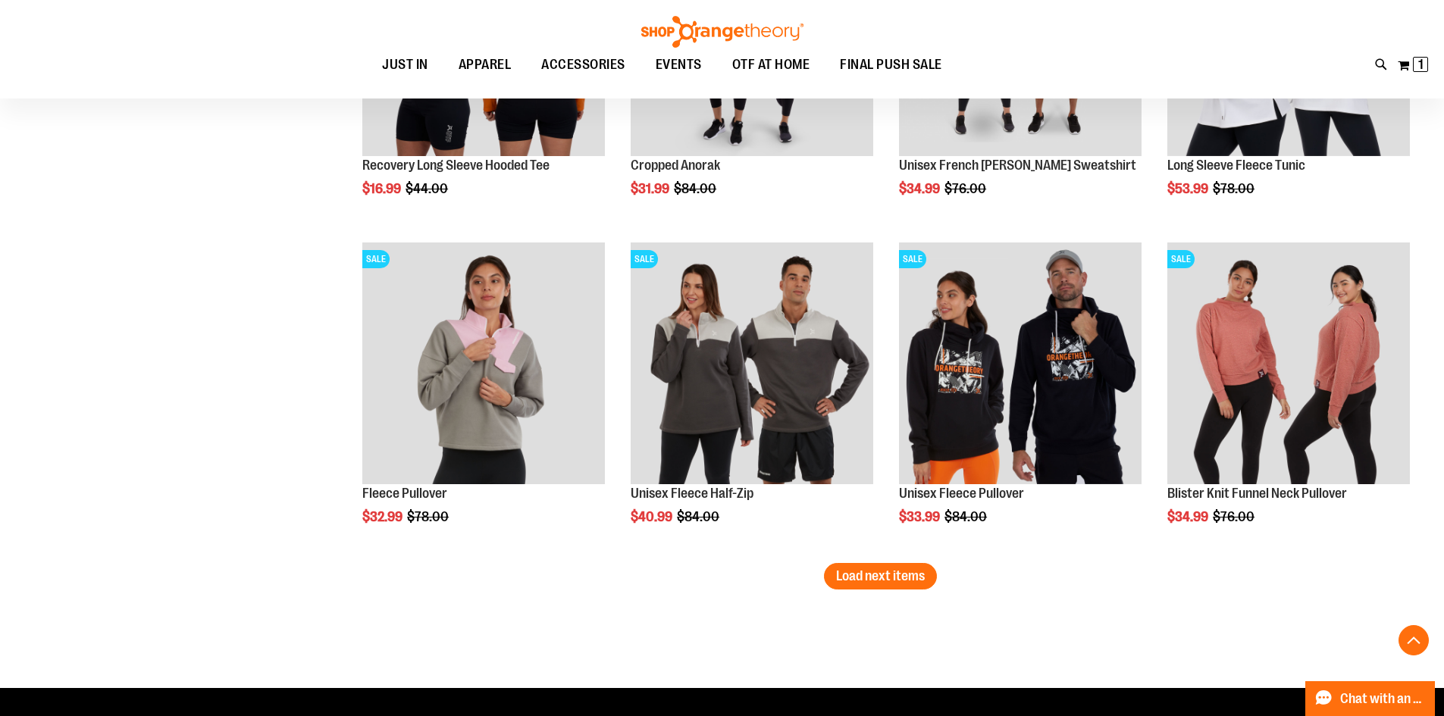
scroll to position [2770, 0]
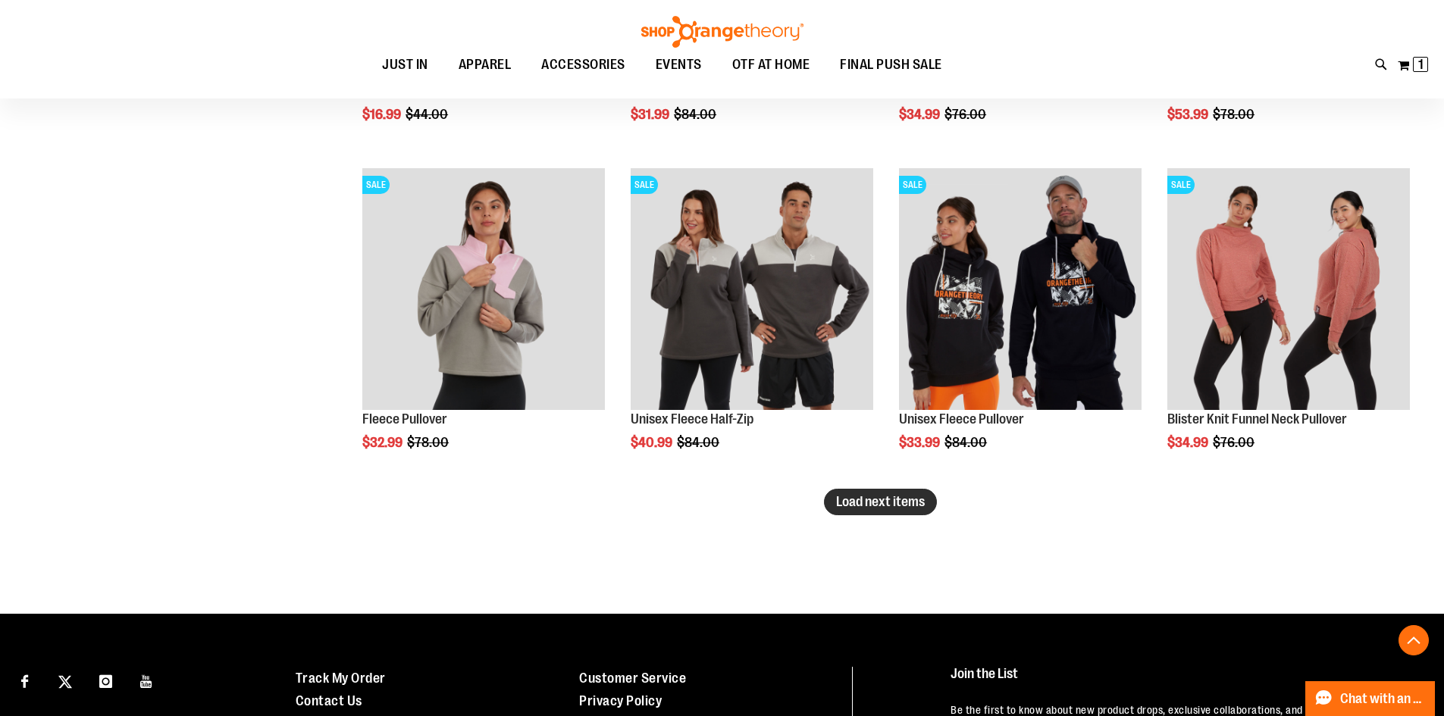
click at [877, 514] on button "Load next items" at bounding box center [880, 502] width 113 height 27
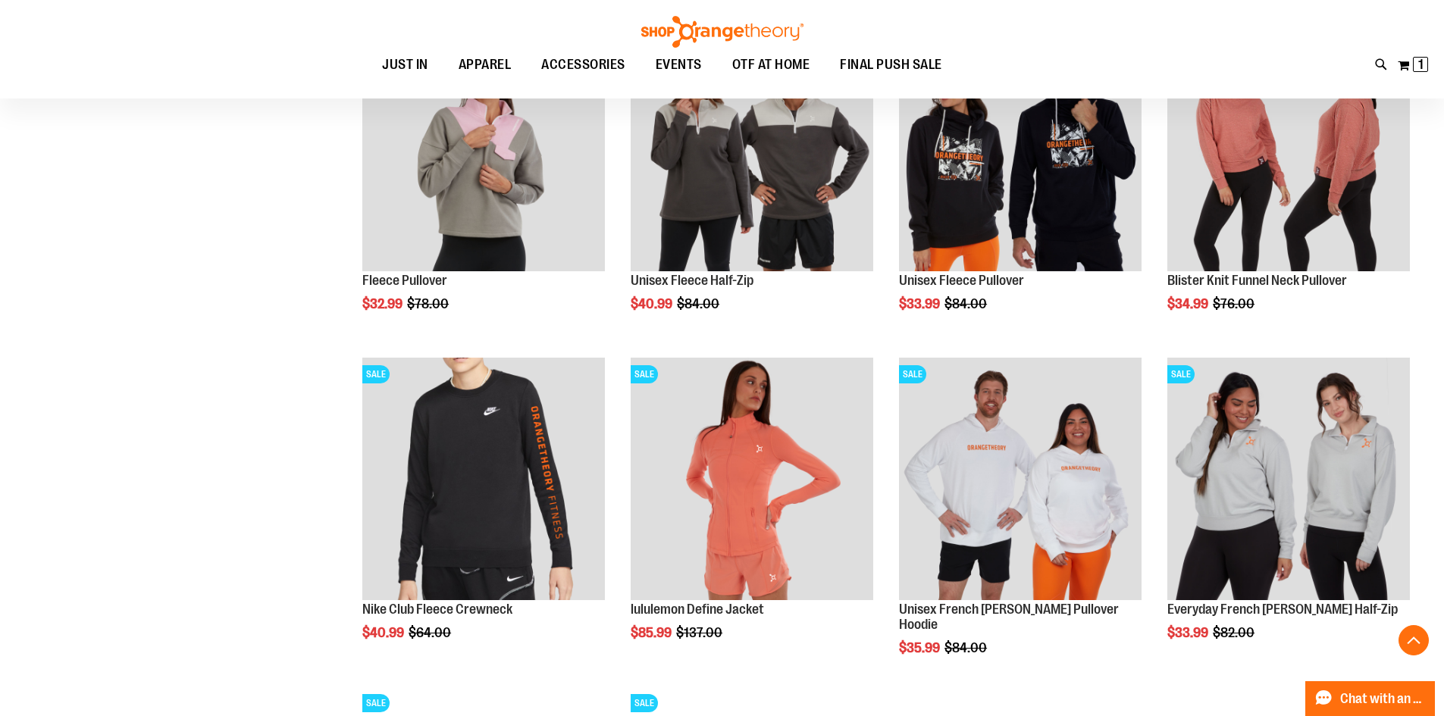
scroll to position [2671, 0]
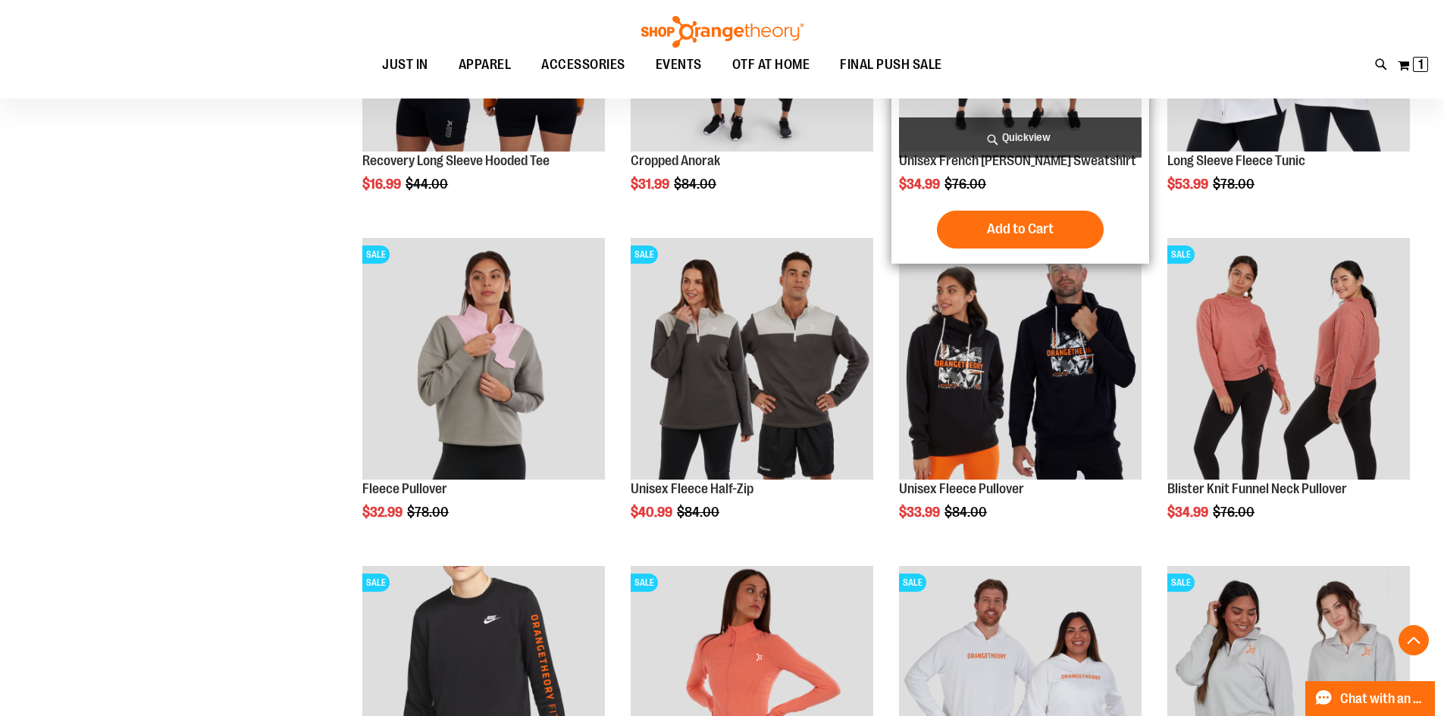
scroll to position [2520, 0]
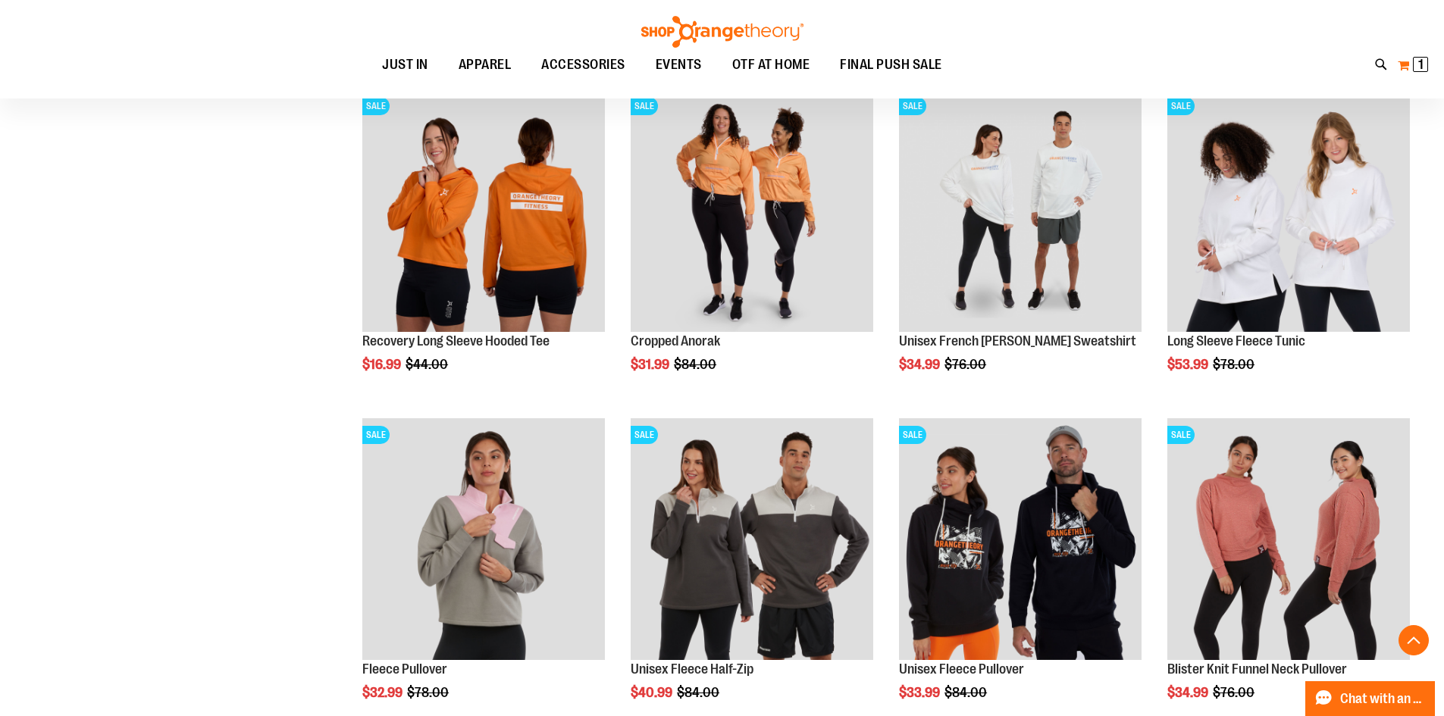
click at [1421, 58] on span "1" at bounding box center [1420, 64] width 5 height 15
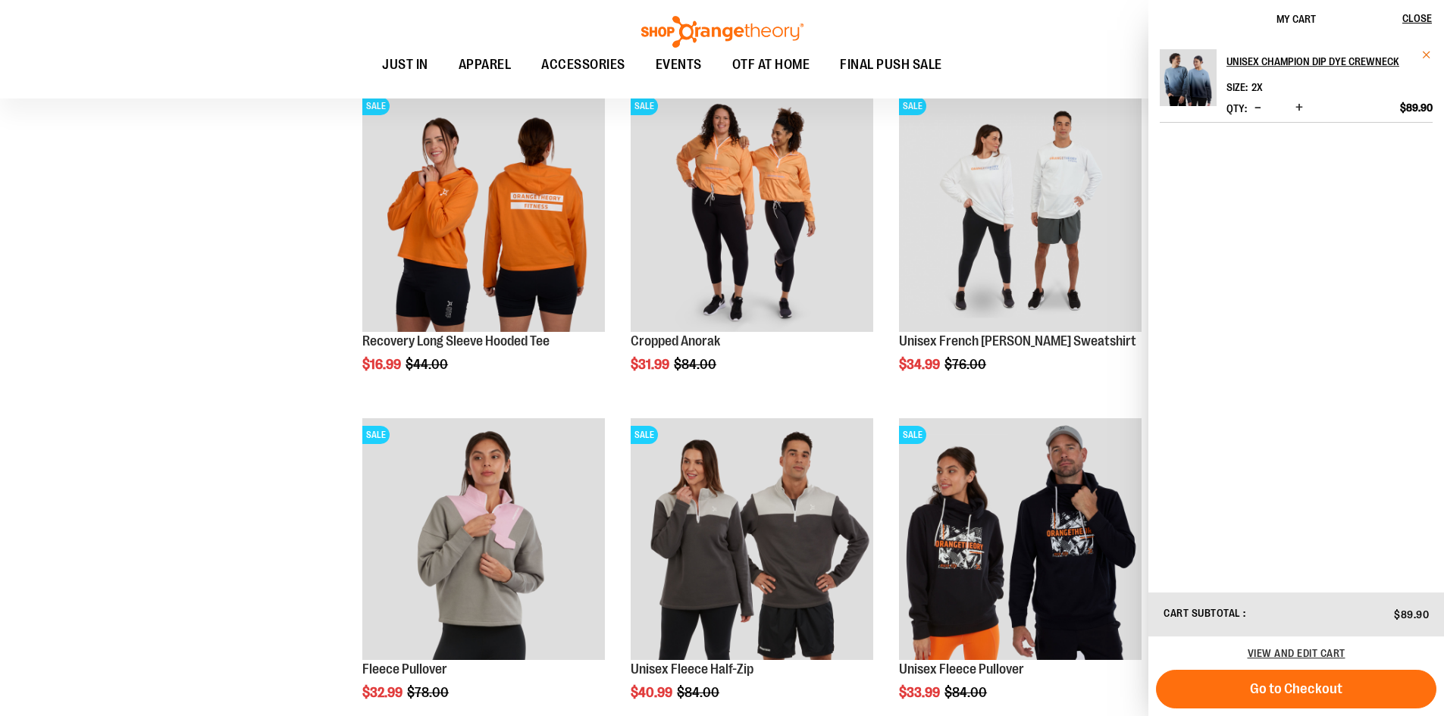
click at [1425, 55] on span "Remove item" at bounding box center [1426, 54] width 11 height 11
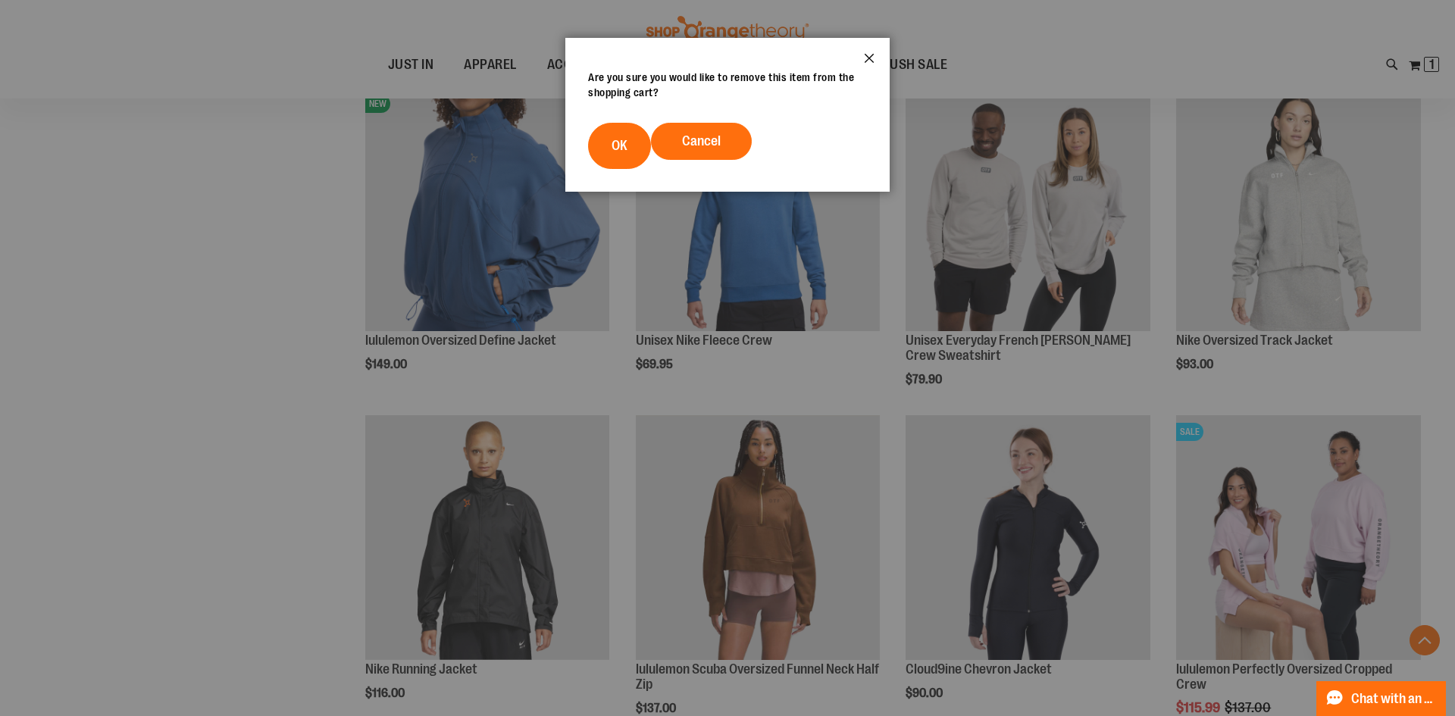
click at [871, 62] on button "Close" at bounding box center [869, 63] width 41 height 50
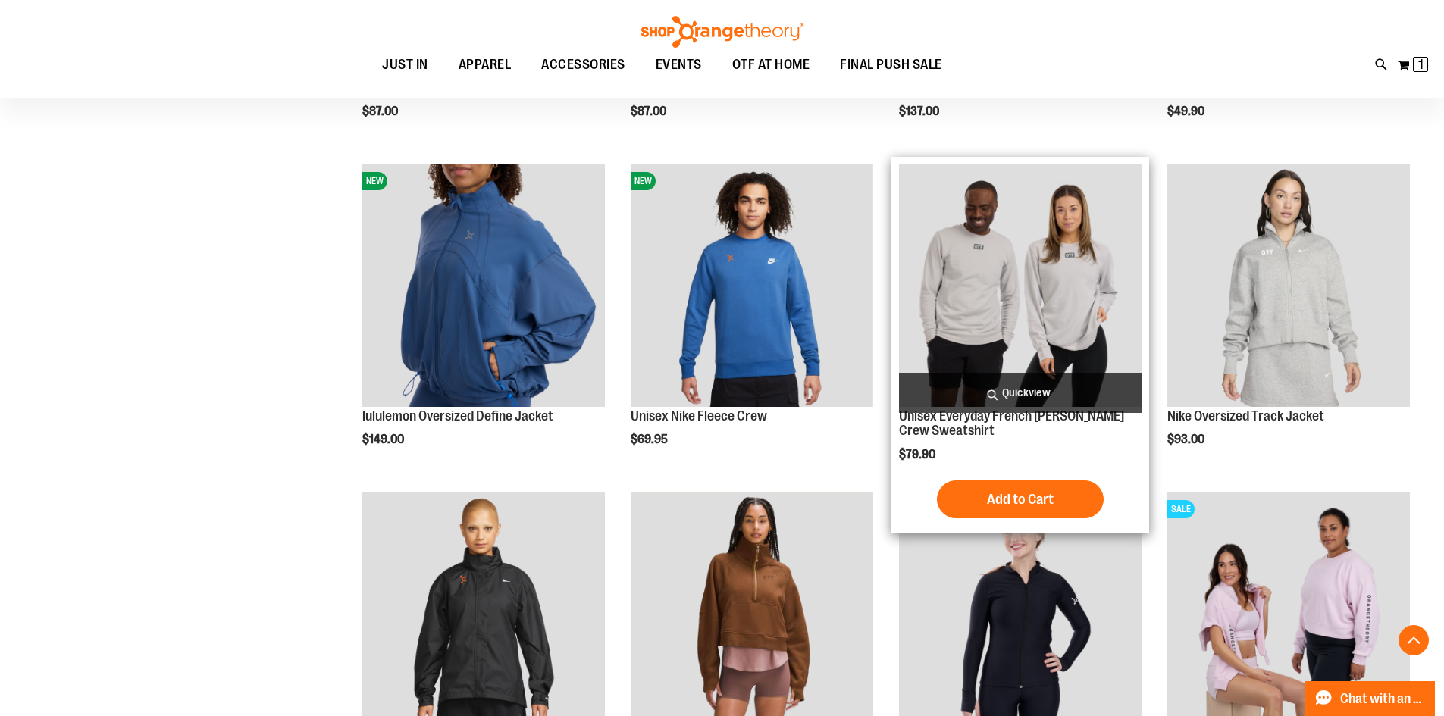
scroll to position [727, 0]
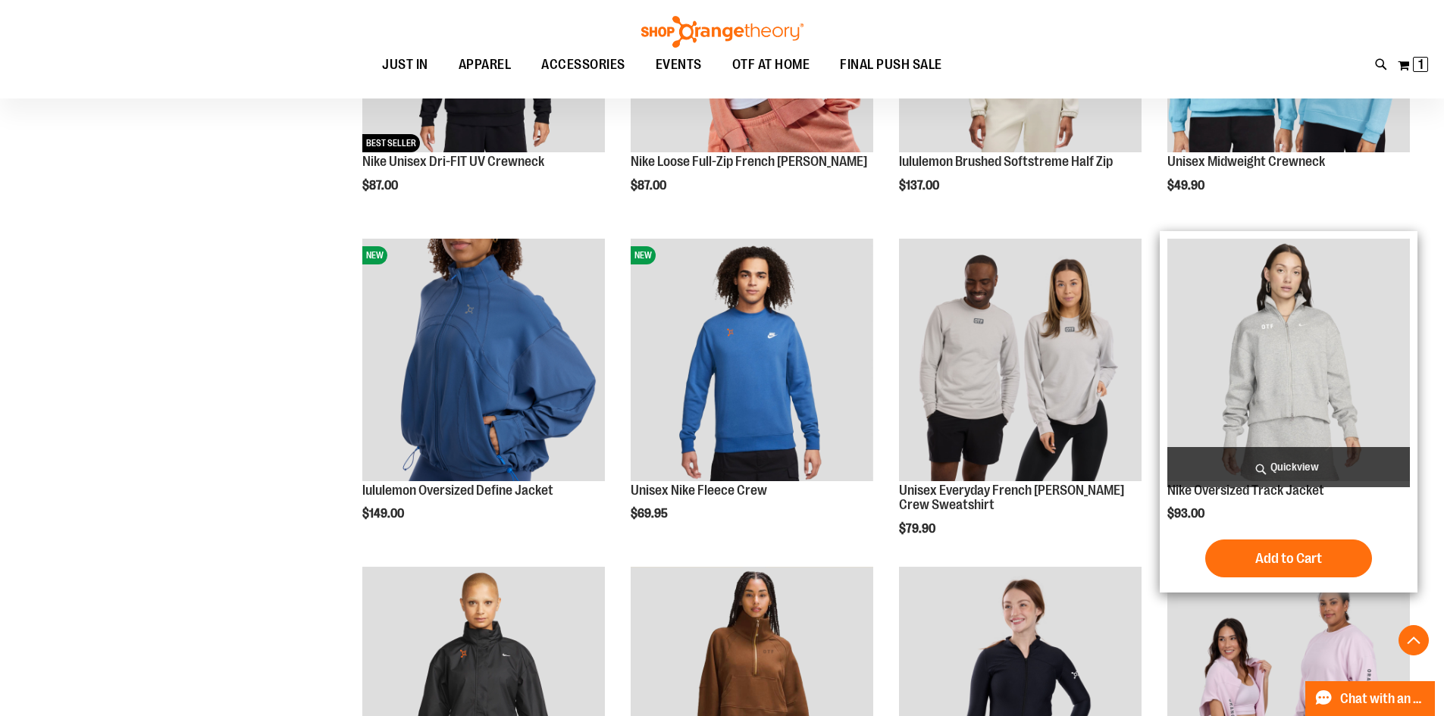
click at [1350, 327] on img "product" at bounding box center [1288, 360] width 242 height 242
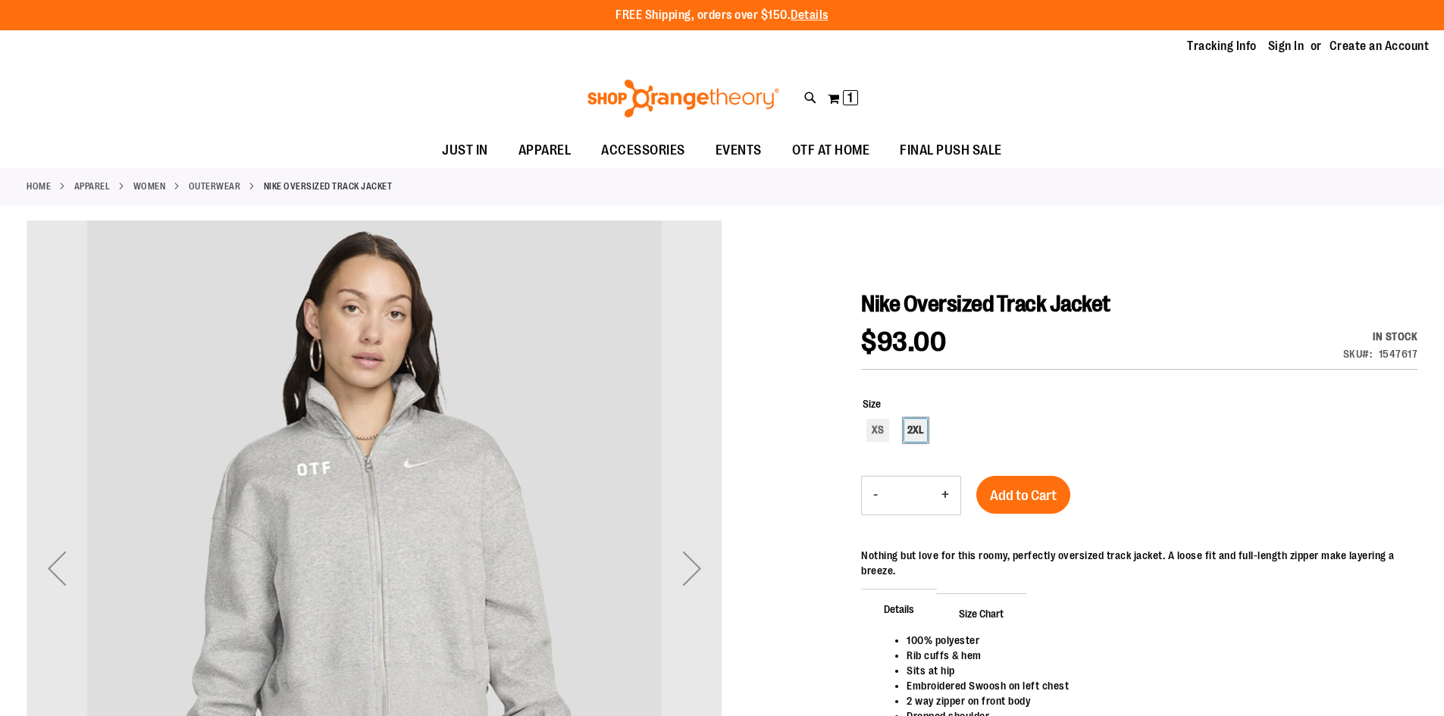
click at [925, 440] on div "2XL" at bounding box center [915, 430] width 23 height 23
type input "***"
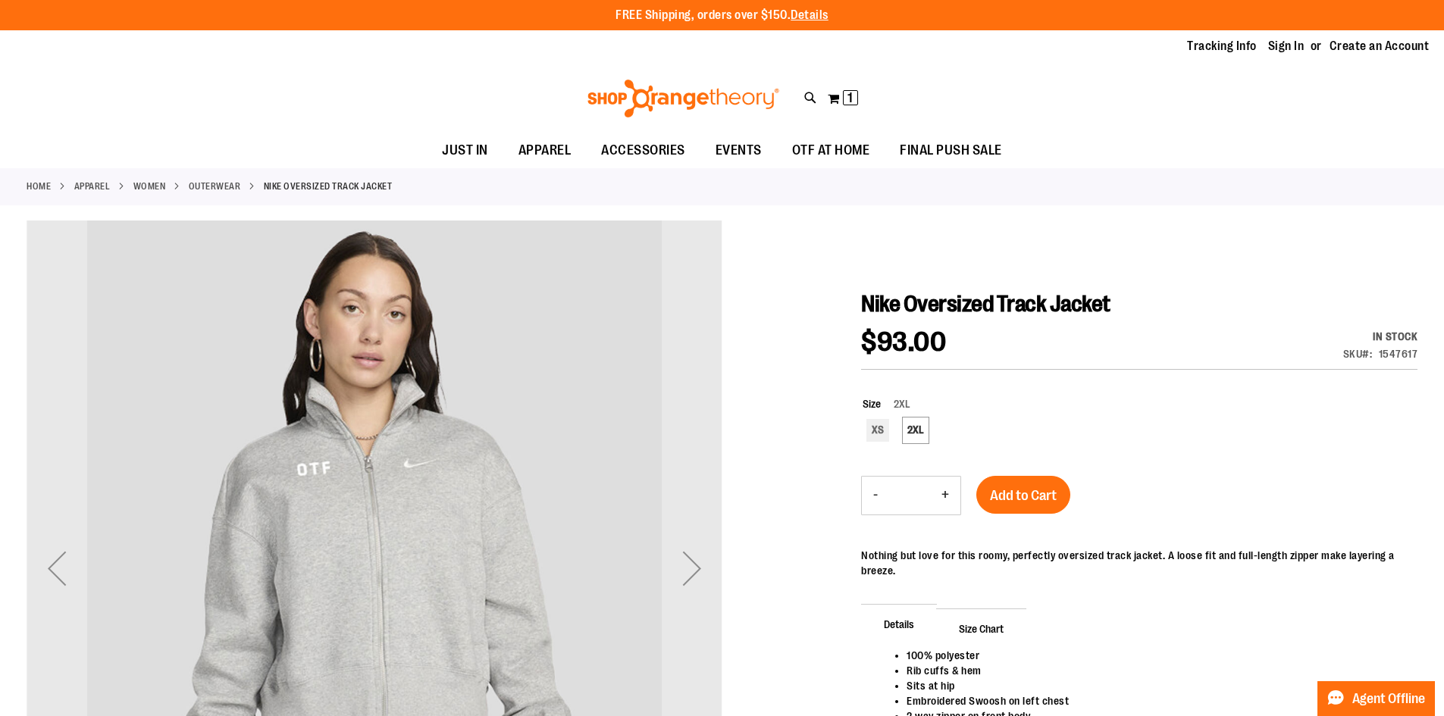
click at [999, 487] on span "Add to Cart" at bounding box center [1023, 495] width 67 height 17
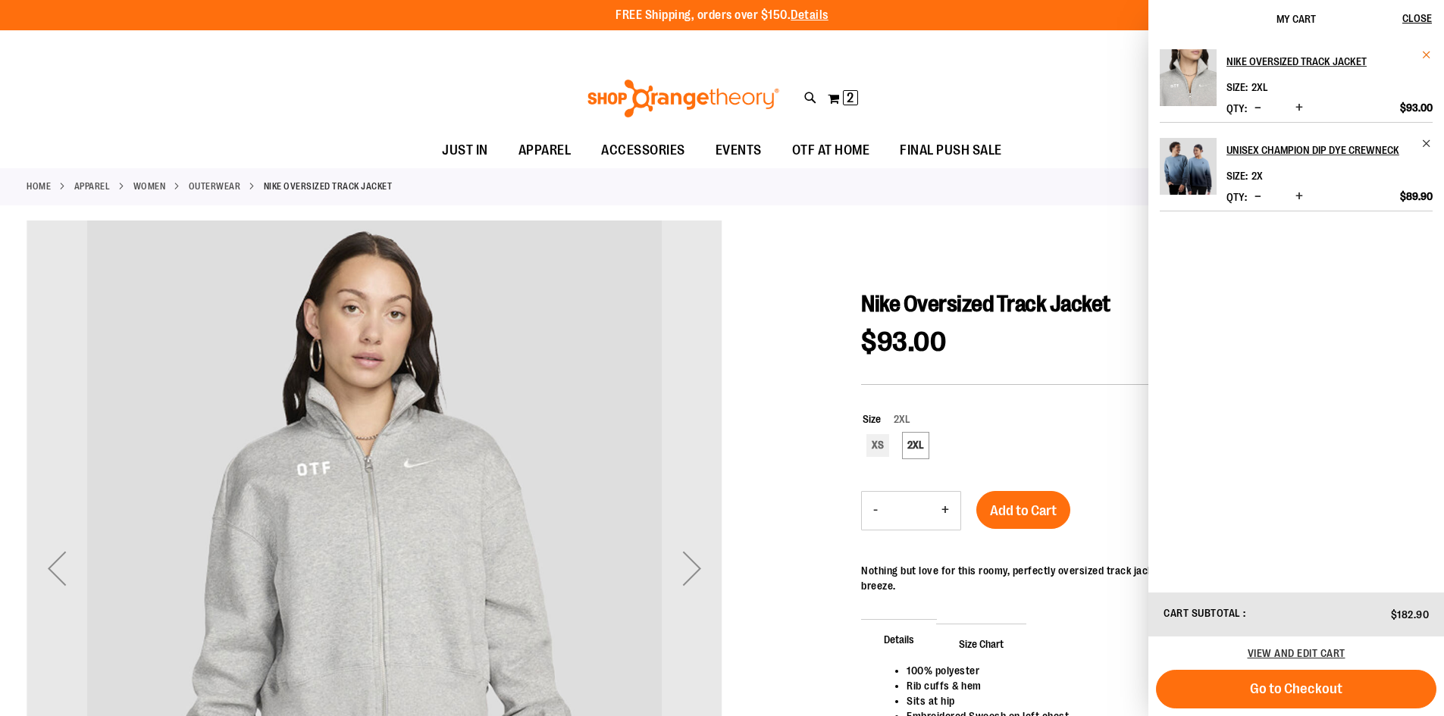
click at [1431, 52] on span "Remove item" at bounding box center [1426, 54] width 11 height 11
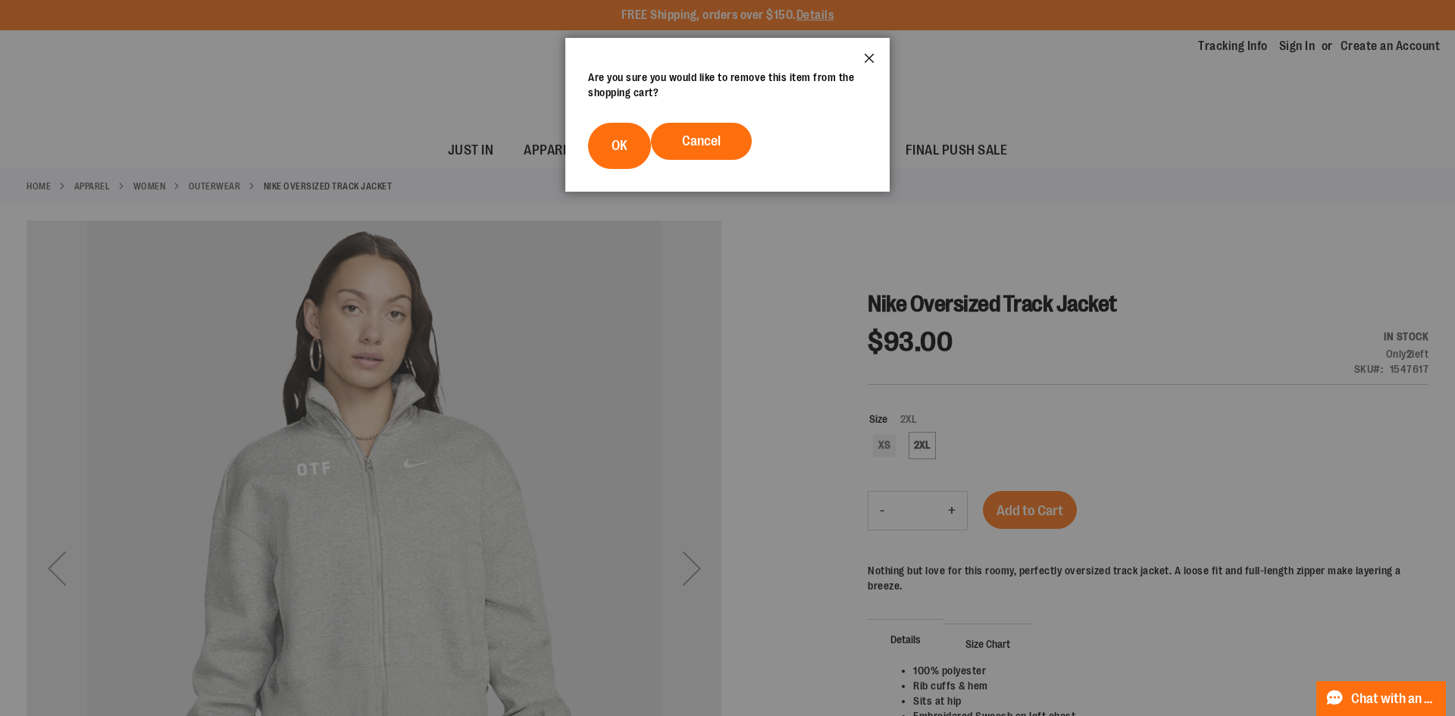
click at [881, 51] on button "Close" at bounding box center [869, 63] width 41 height 50
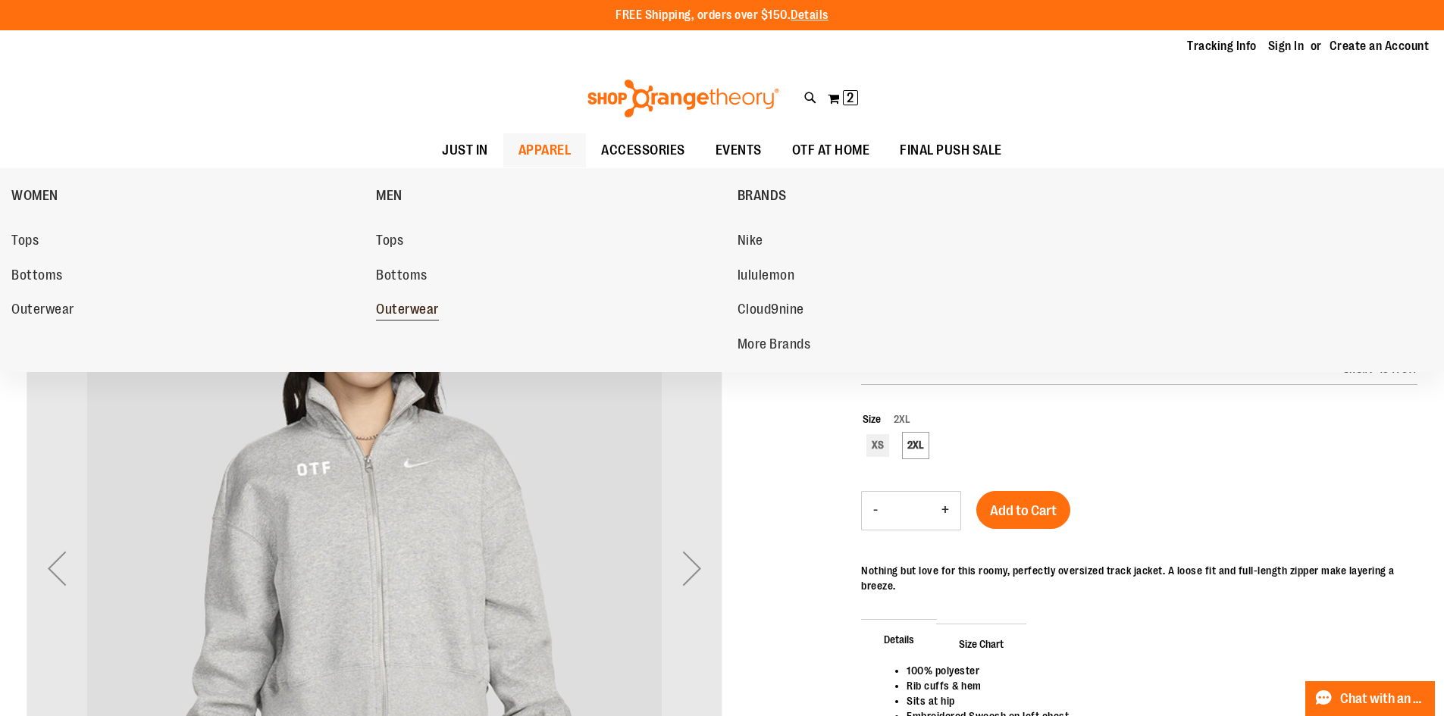
click at [436, 310] on span "Outerwear" at bounding box center [407, 311] width 63 height 19
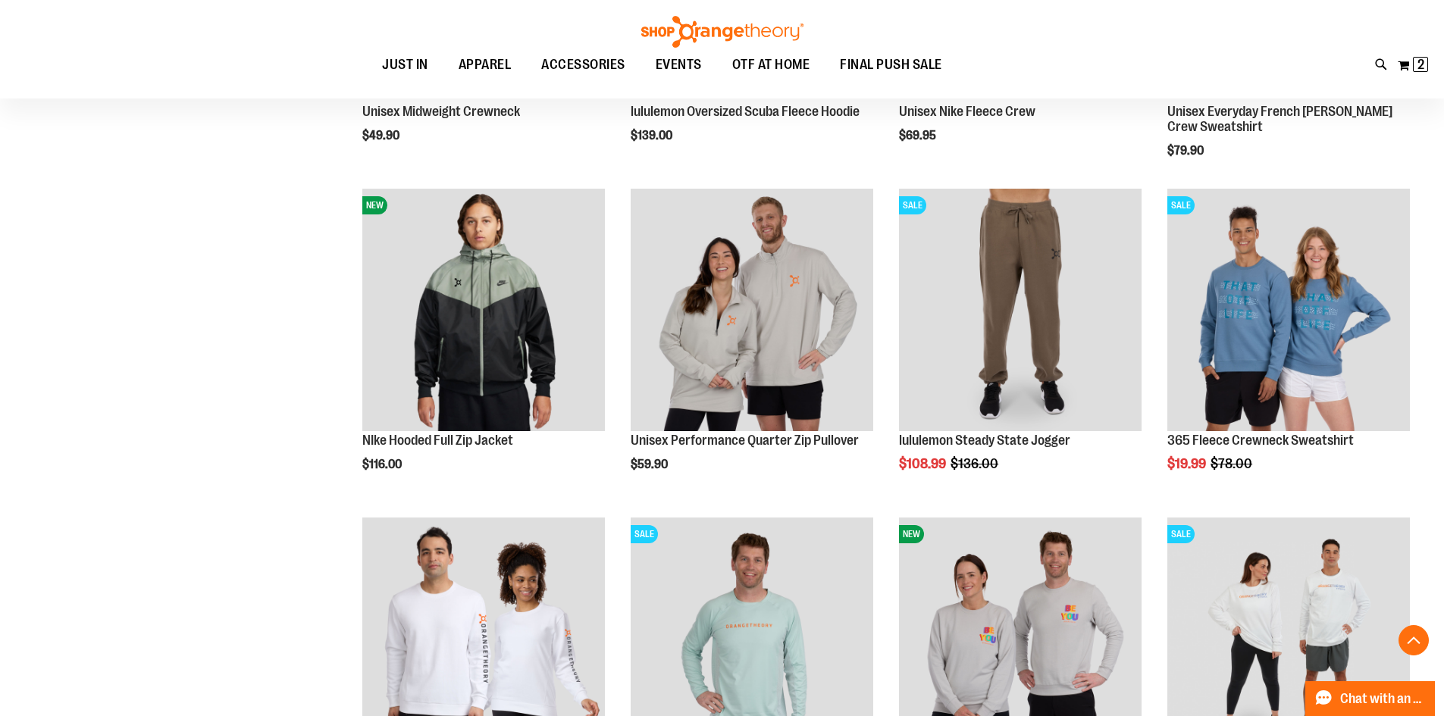
scroll to position [1439, 0]
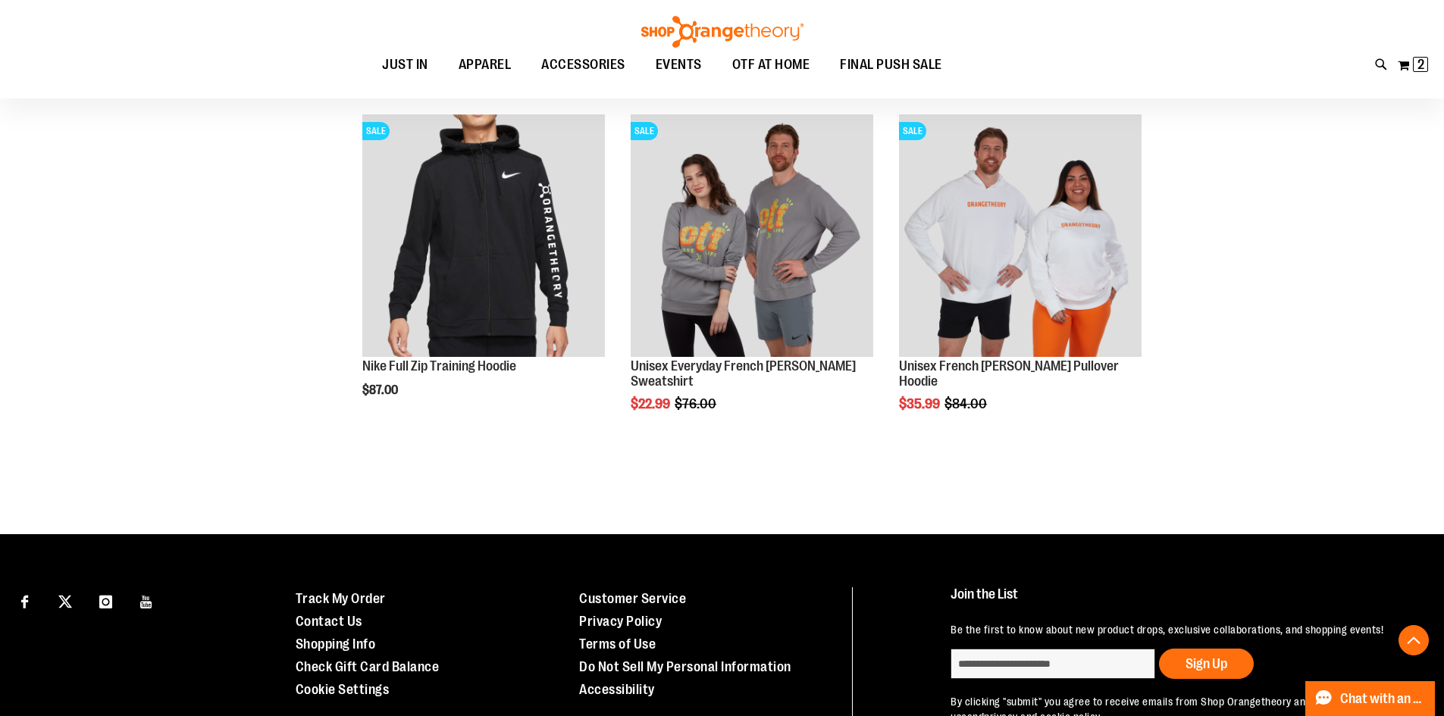
scroll to position [2500, 0]
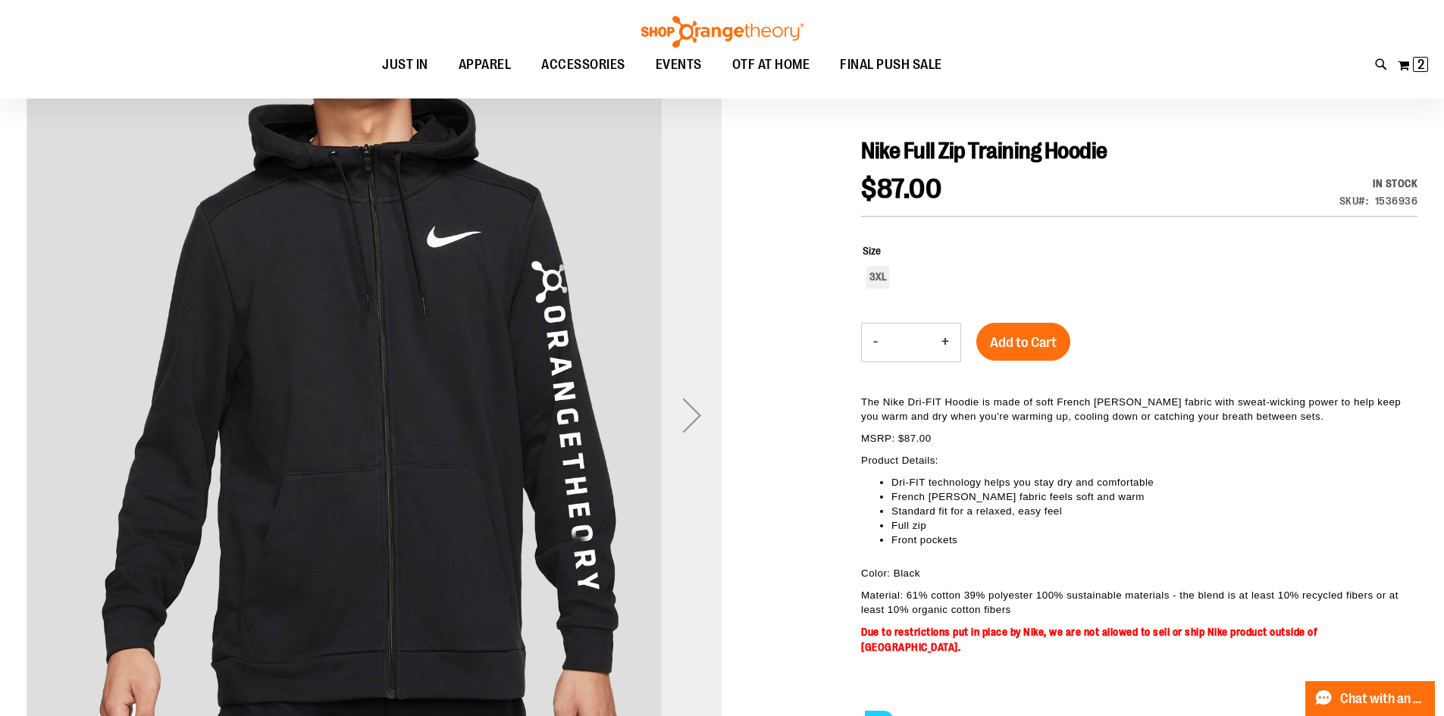
scroll to position [75, 0]
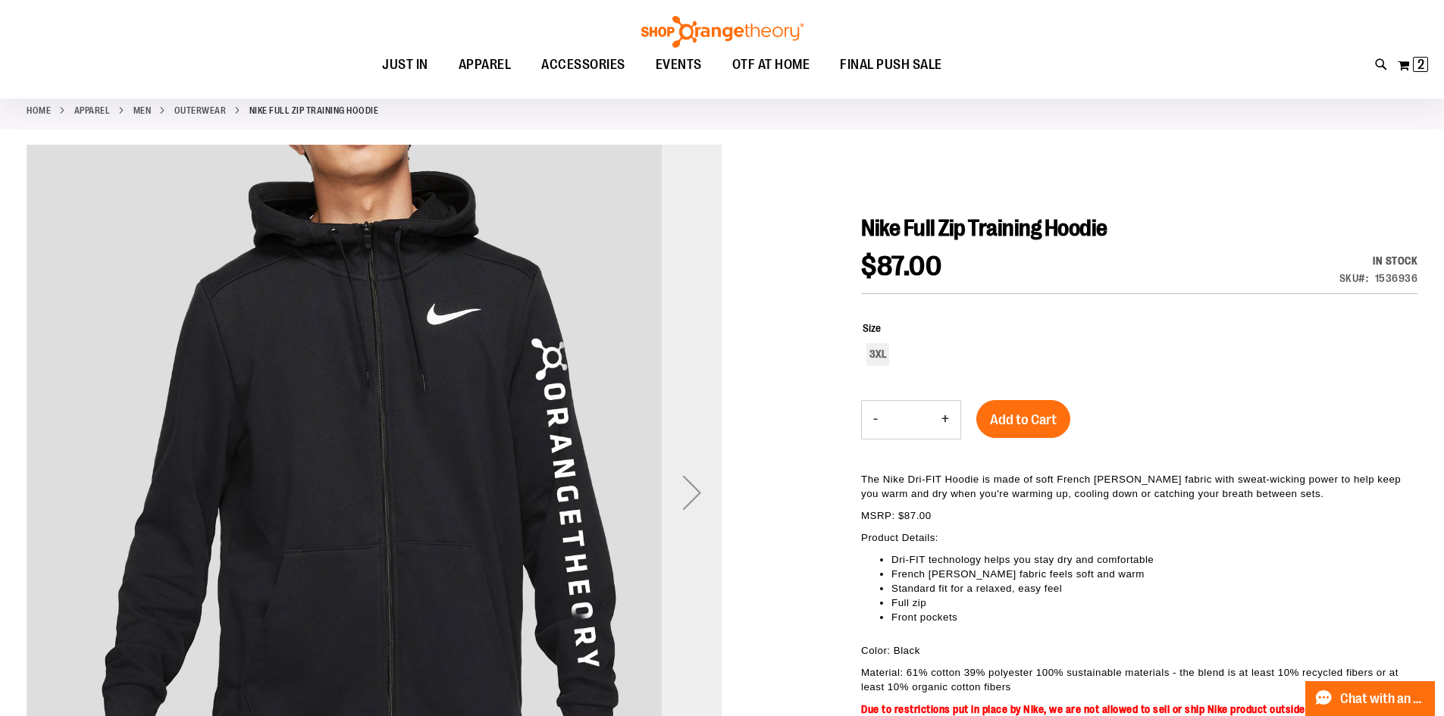
click at [686, 476] on div "Next" at bounding box center [692, 492] width 61 height 61
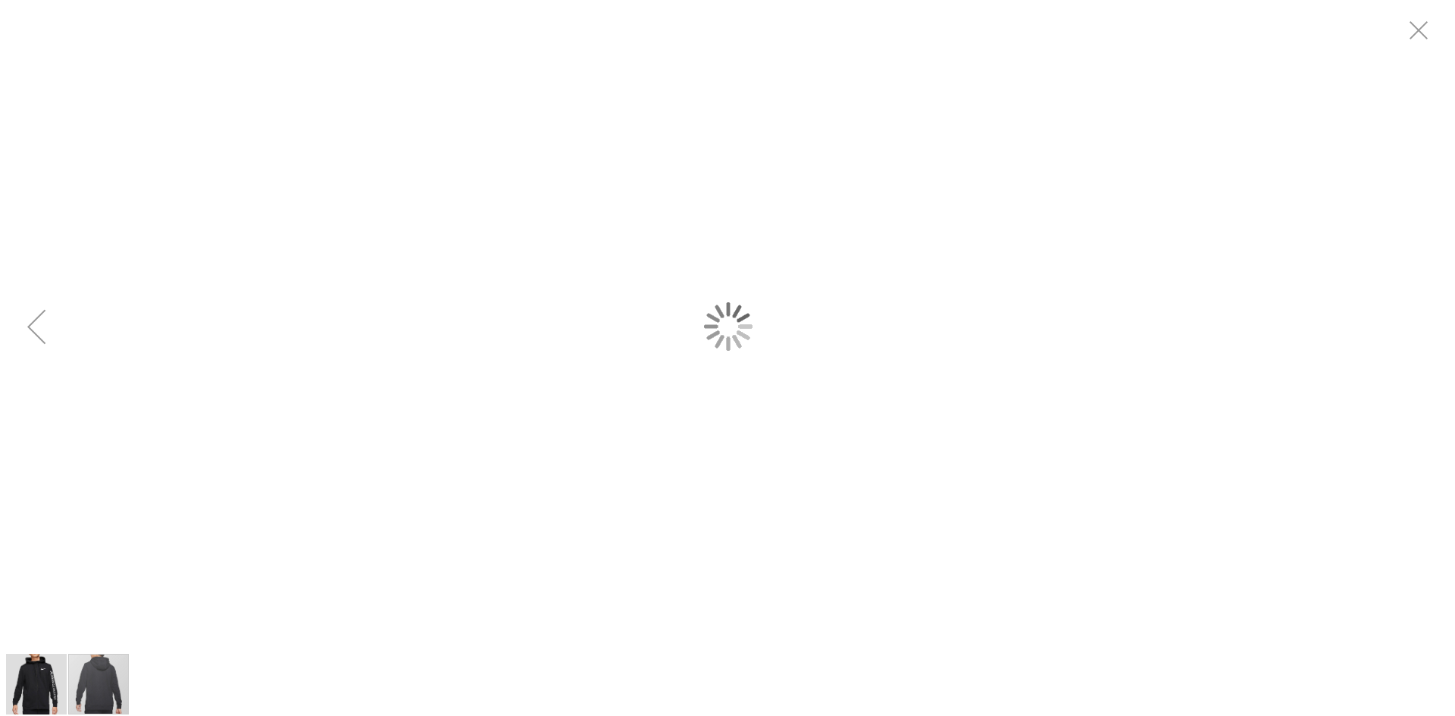
scroll to position [0, 0]
